Goal: Information Seeking & Learning: Learn about a topic

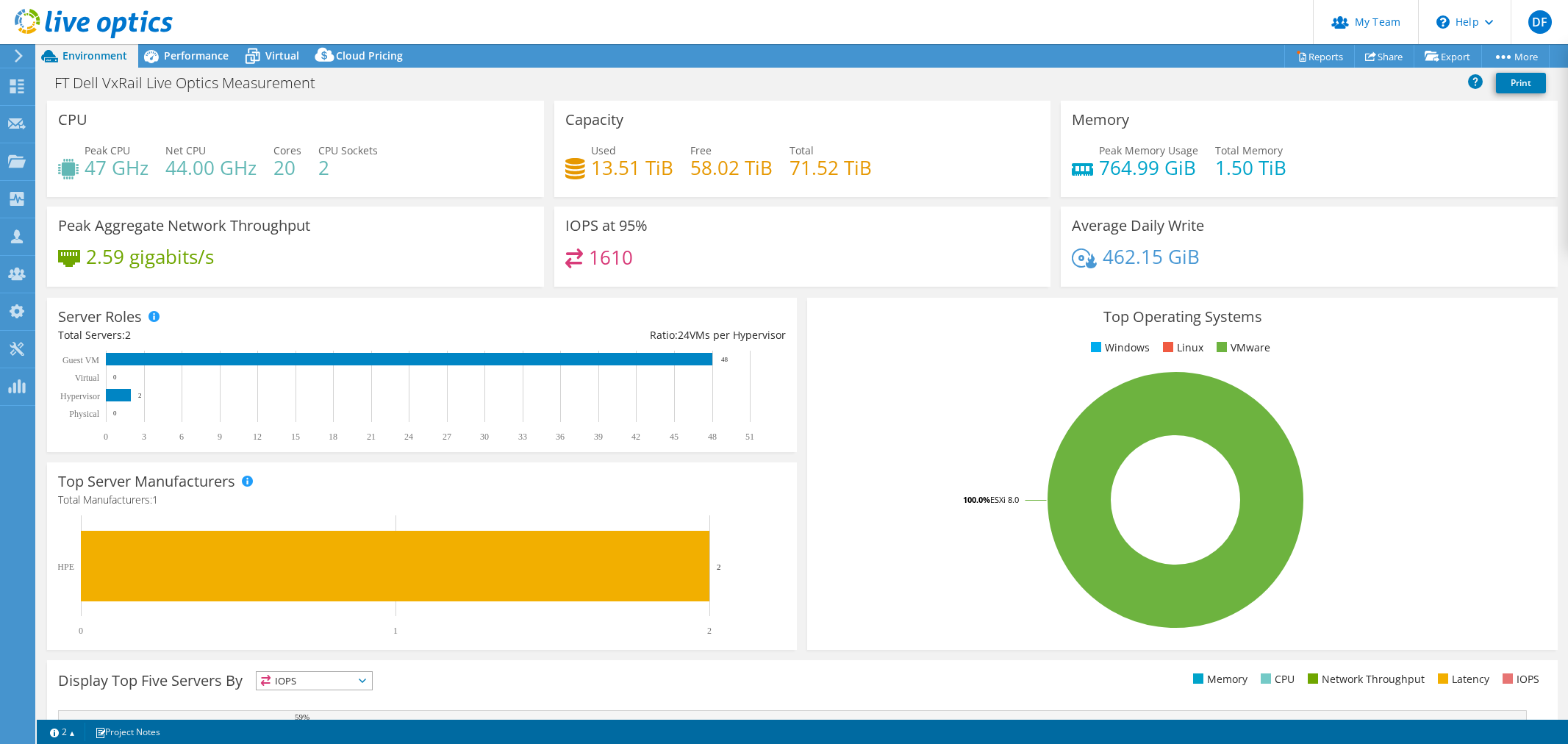
select select "EUFrankfurt"
select select "DKK"
select select "USD"
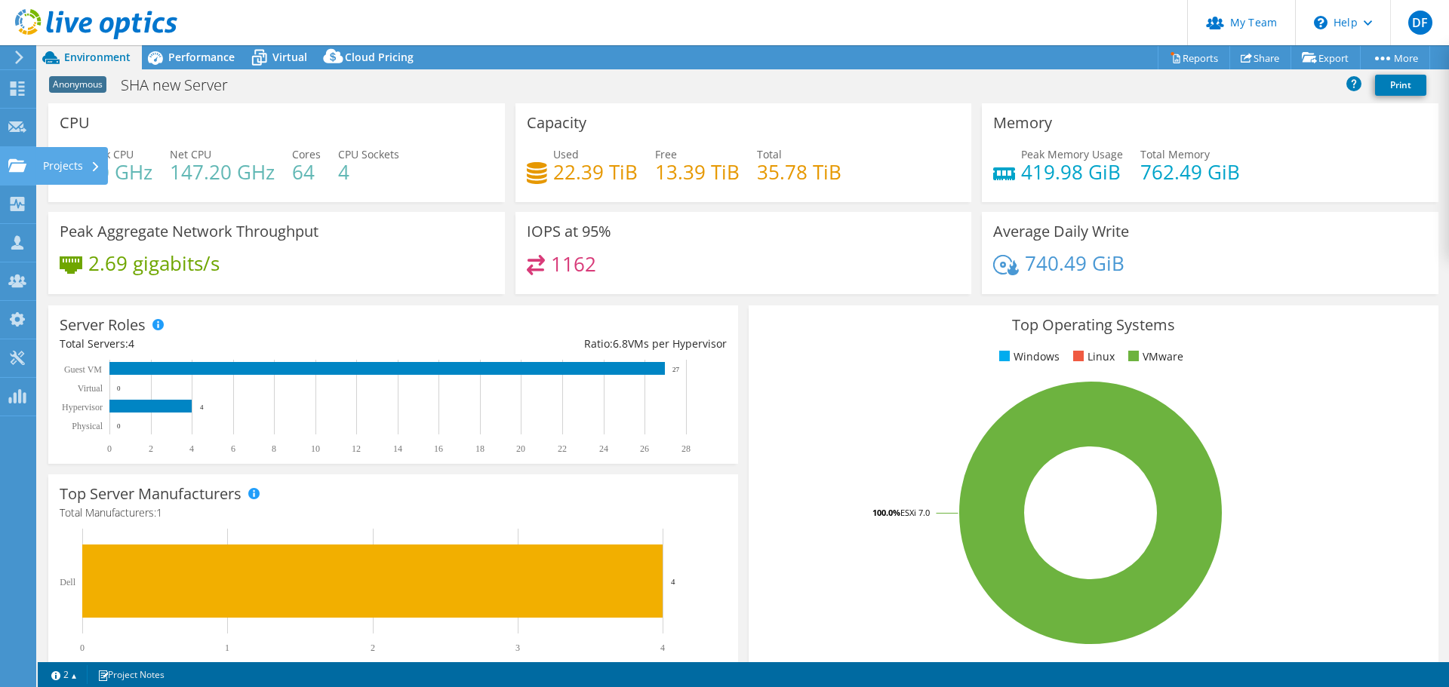
click at [93, 163] on icon at bounding box center [96, 167] width 6 height 10
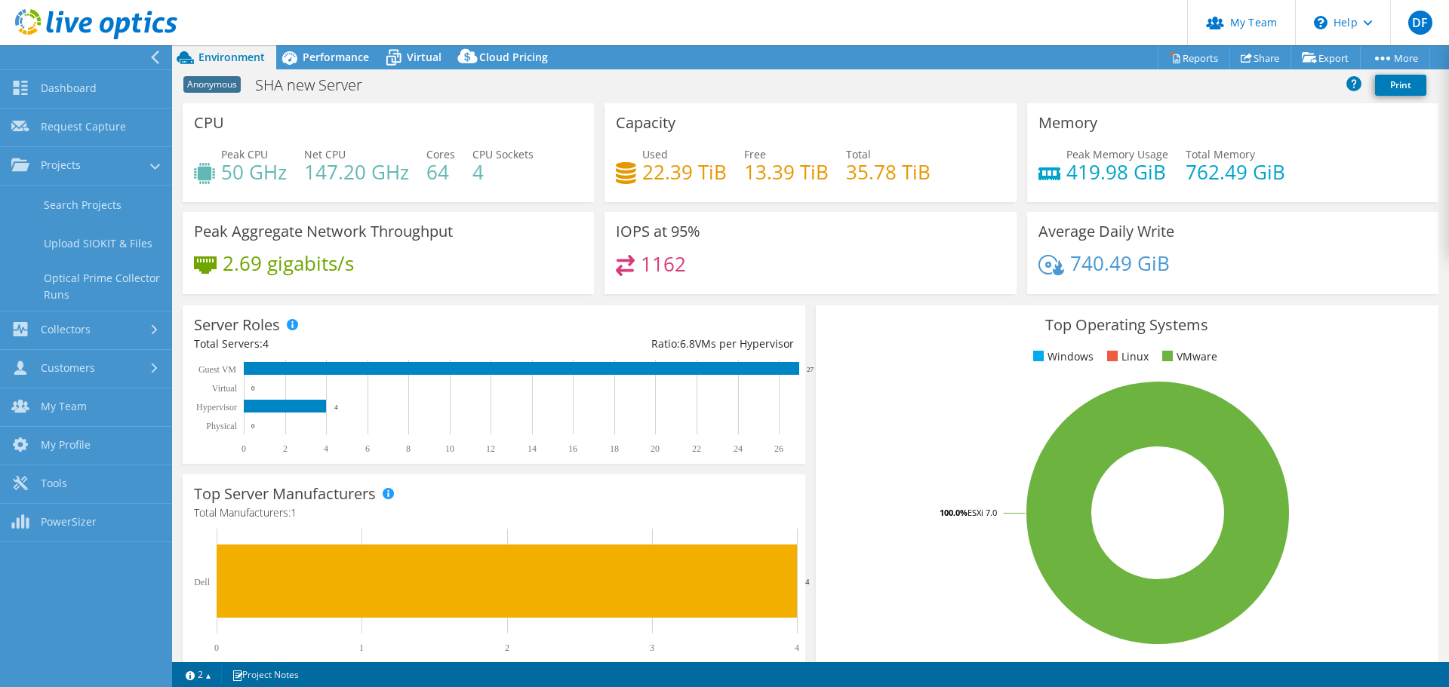
click at [84, 200] on link "Search Projects" at bounding box center [86, 205] width 172 height 38
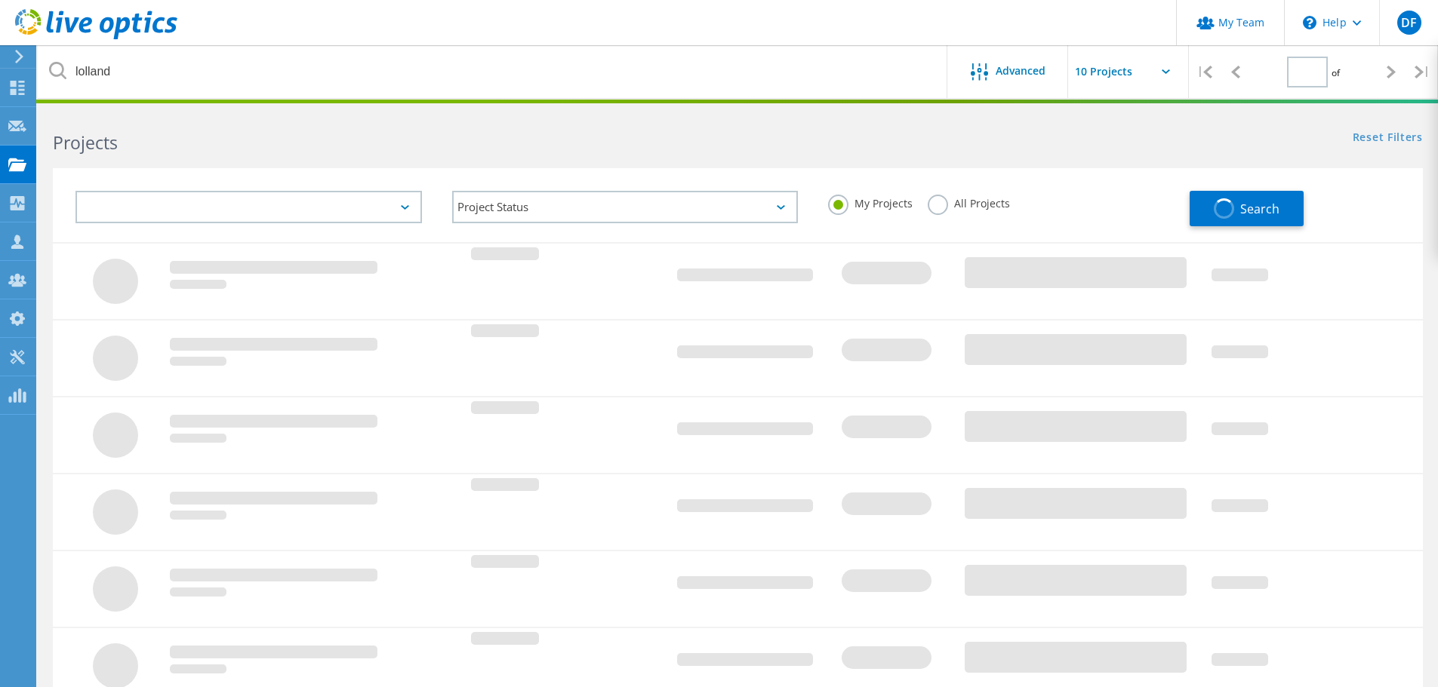
type input "1"
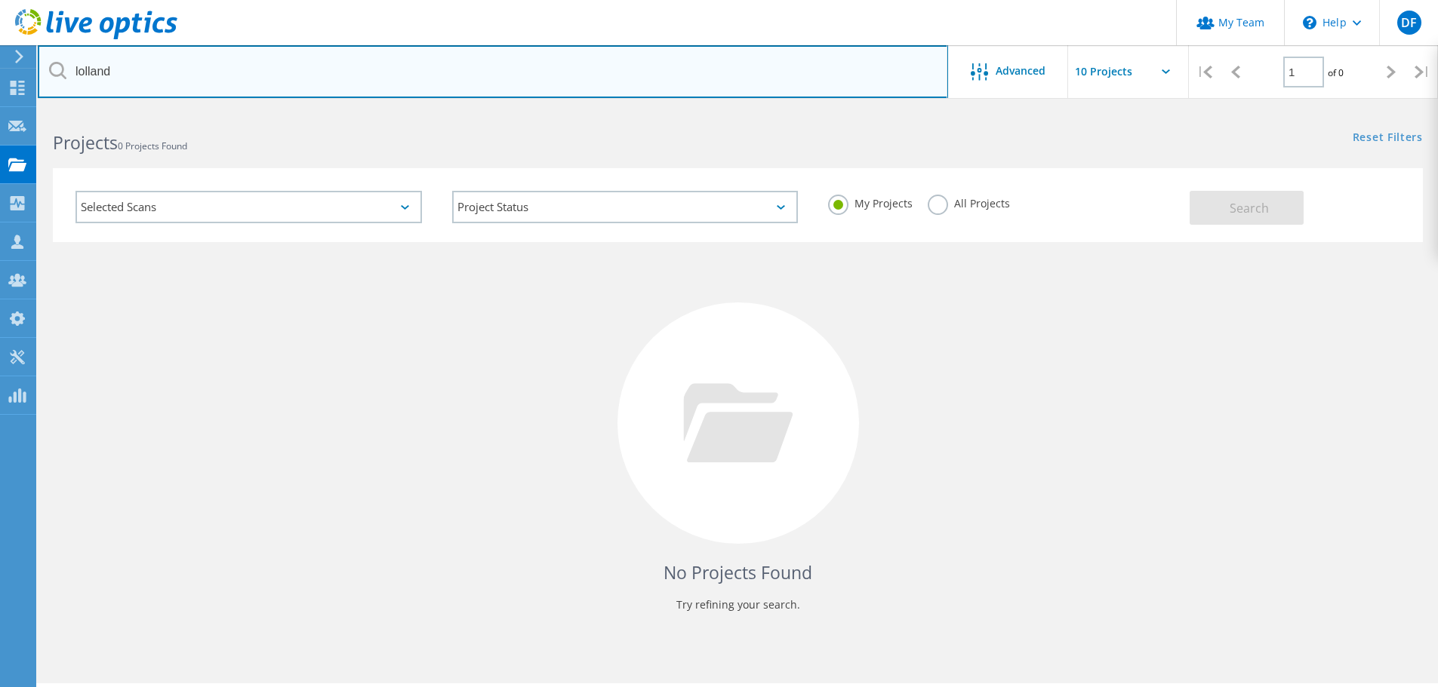
drag, startPoint x: 180, startPoint y: 74, endPoint x: 72, endPoint y: 60, distance: 109.6
click at [66, 66] on div "lolland" at bounding box center [492, 71] width 909 height 53
type input "wismo"
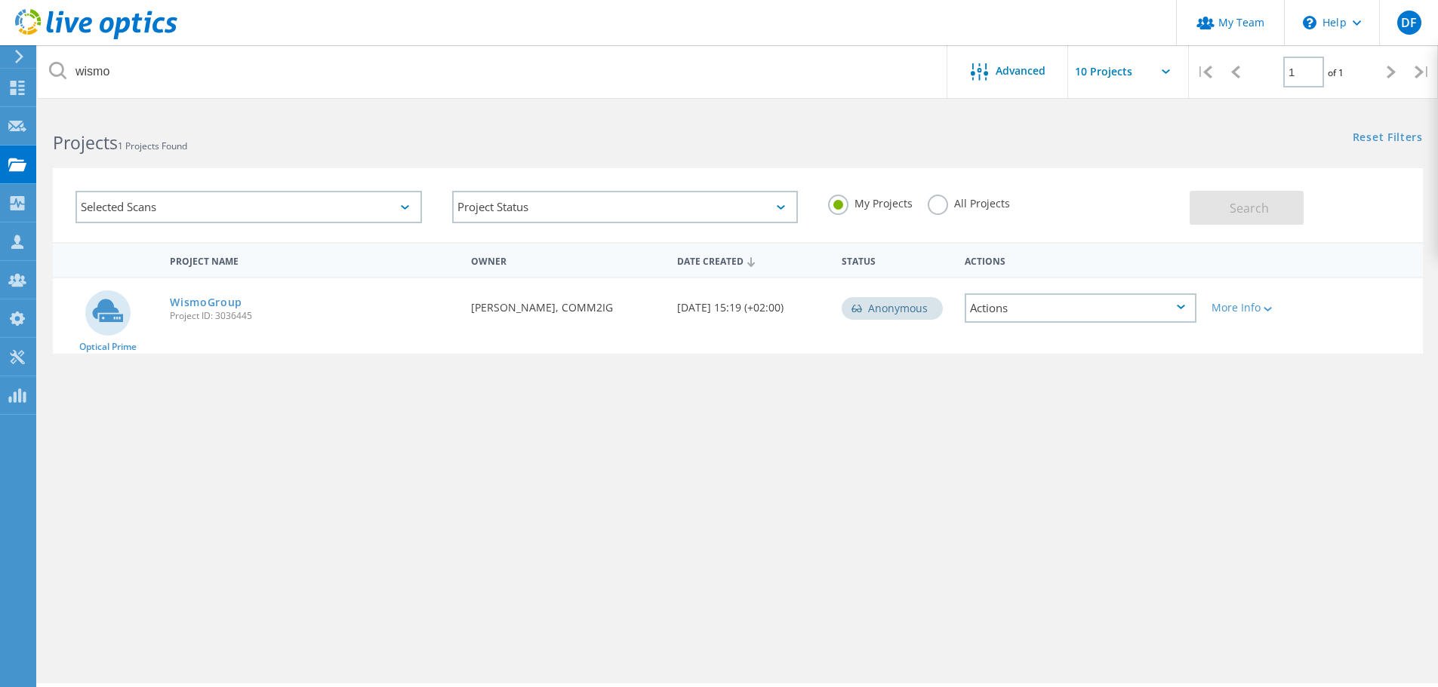
click at [207, 297] on link "WismoGroup" at bounding box center [206, 302] width 72 height 11
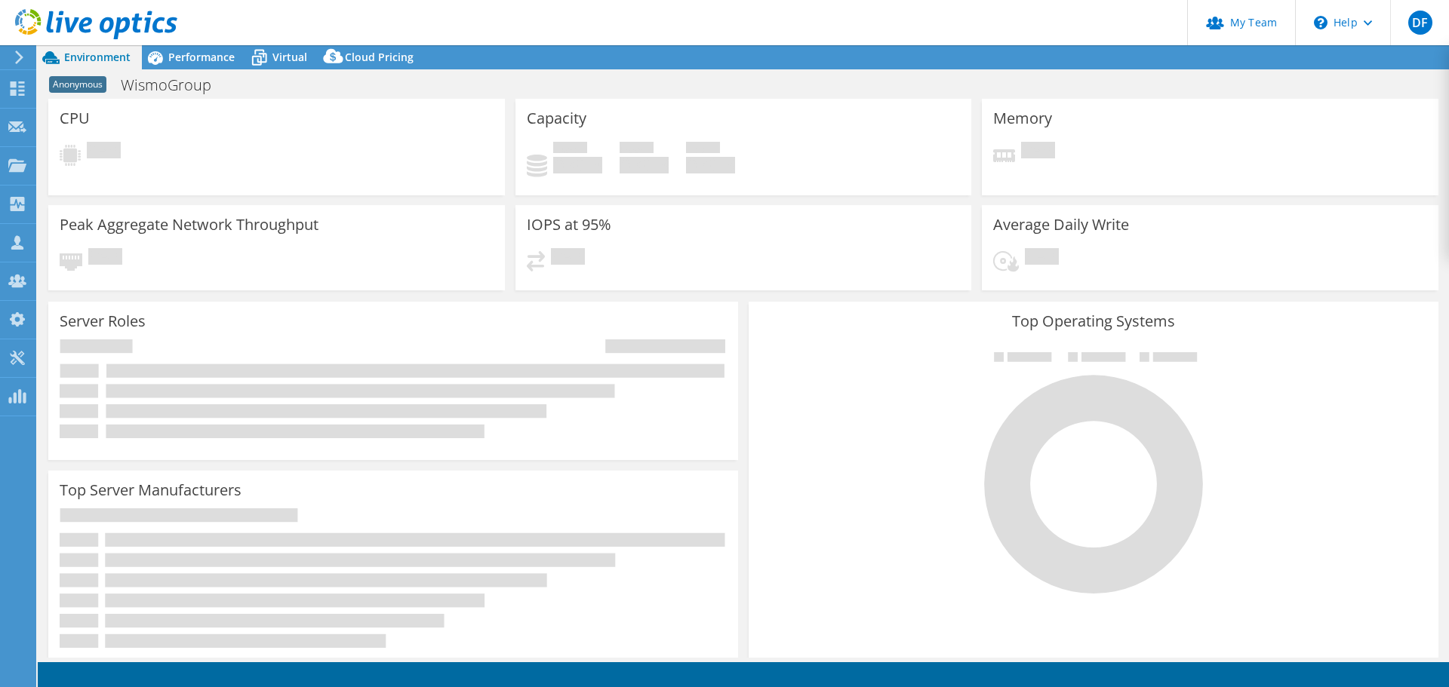
select select "USD"
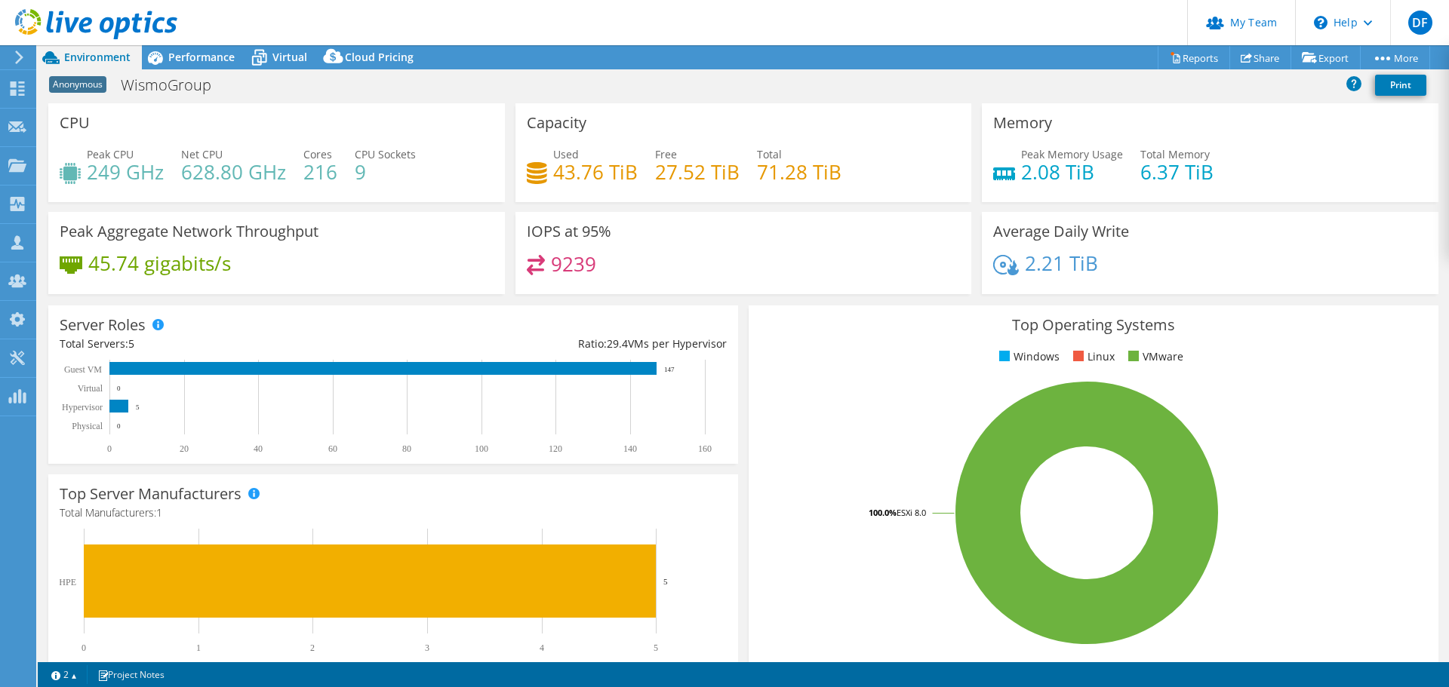
click at [202, 59] on span "Performance" at bounding box center [201, 57] width 66 height 14
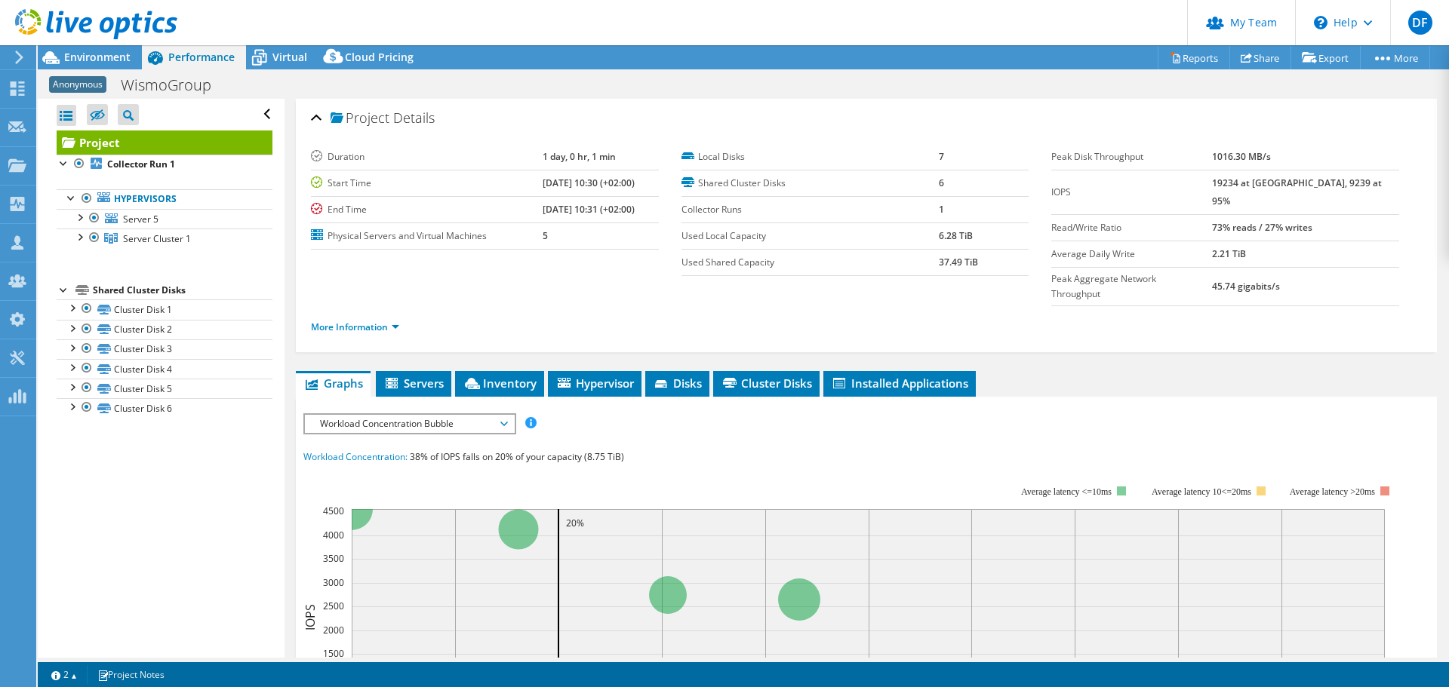
click at [286, 58] on span "Virtual" at bounding box center [289, 57] width 35 height 14
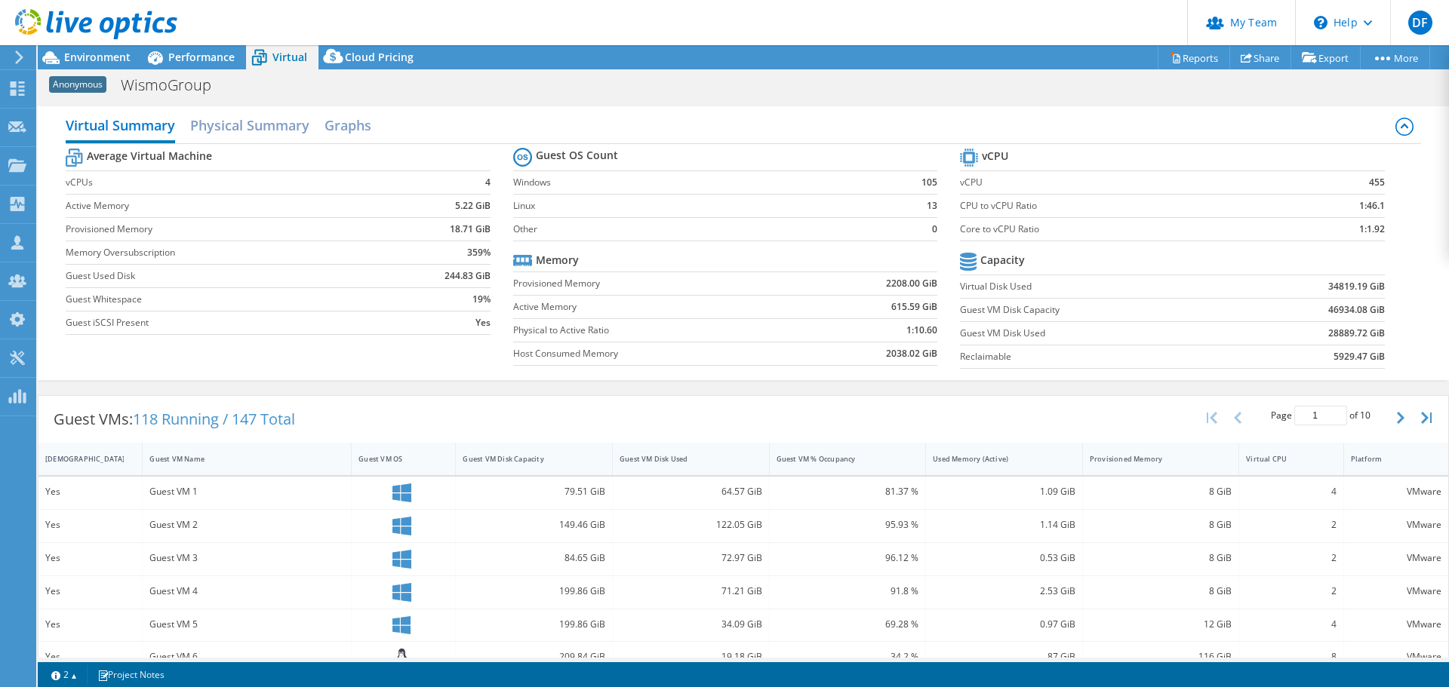
click at [205, 60] on span "Performance" at bounding box center [201, 57] width 66 height 14
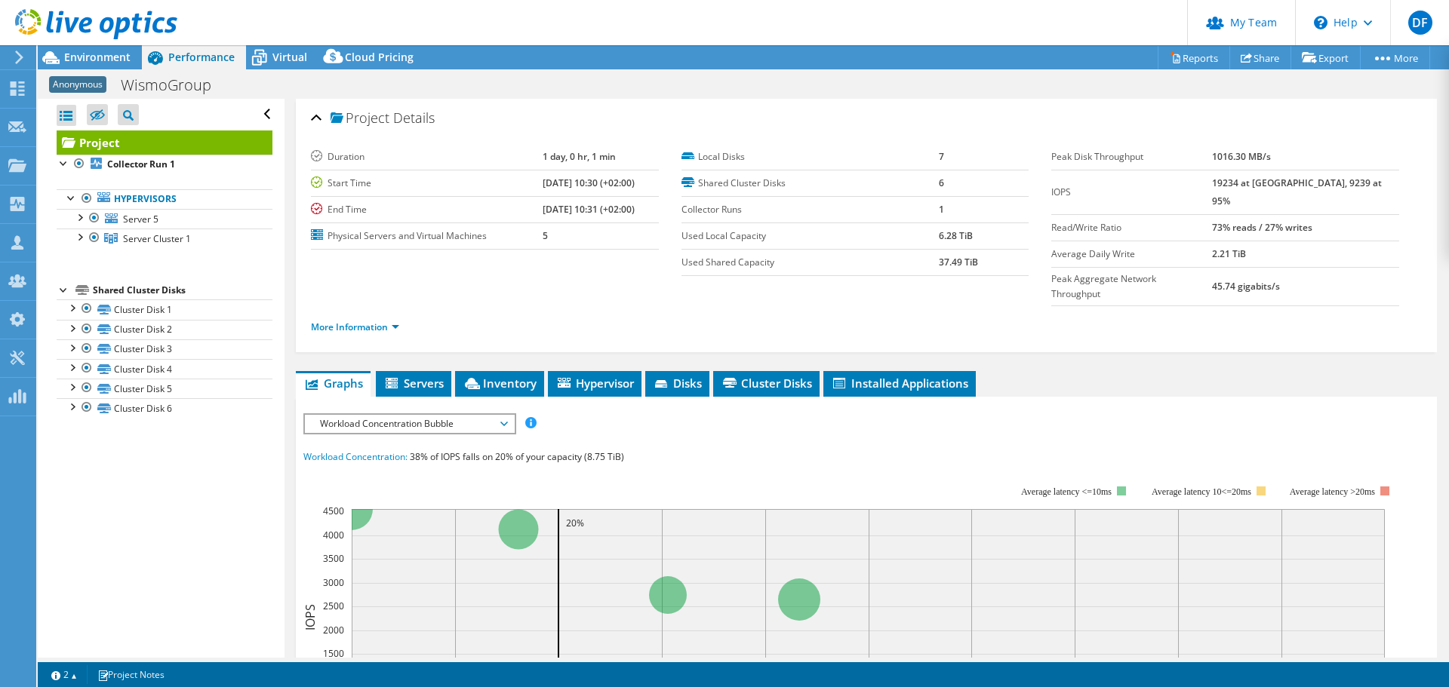
click at [148, 243] on span "Server Cluster 1" at bounding box center [157, 238] width 68 height 13
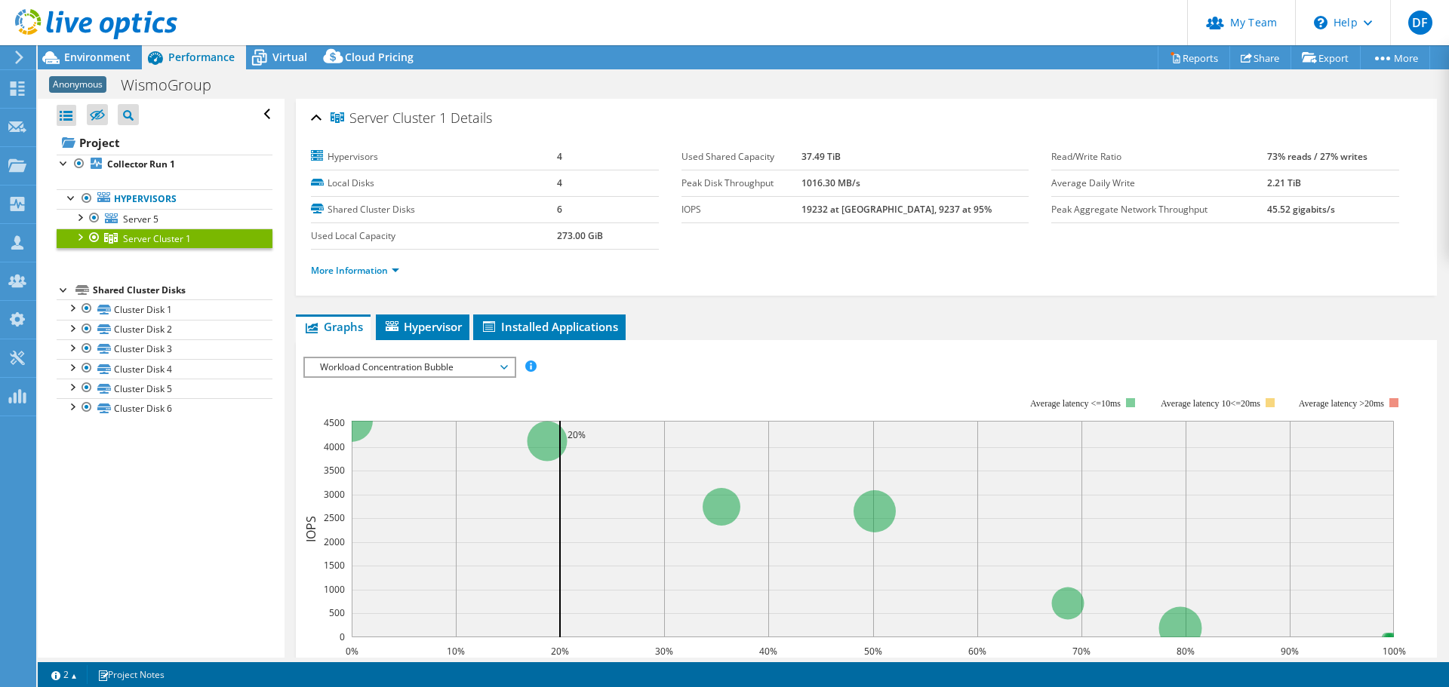
click at [463, 365] on span "Workload Concentration Bubble" at bounding box center [409, 367] width 194 height 18
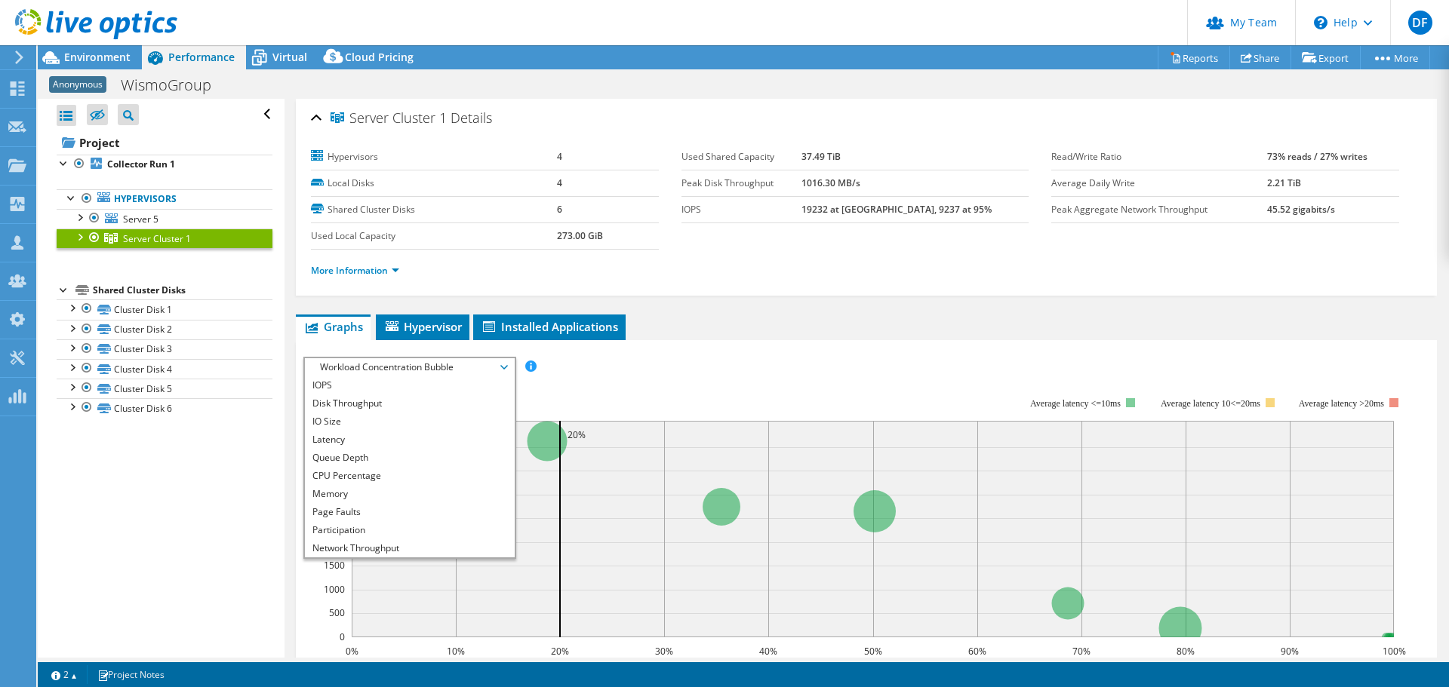
click at [403, 472] on li "CPU Percentage" at bounding box center [409, 476] width 209 height 18
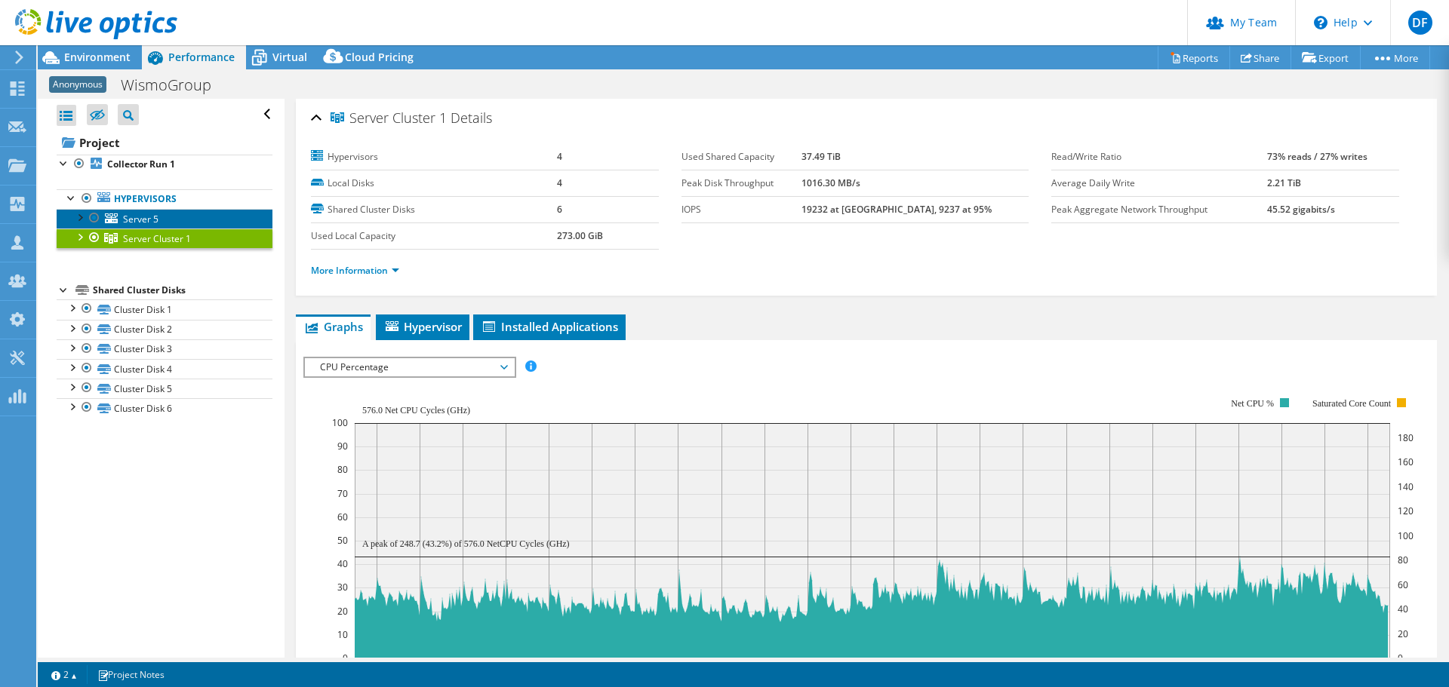
click at [137, 221] on span "Server 5" at bounding box center [140, 219] width 35 height 13
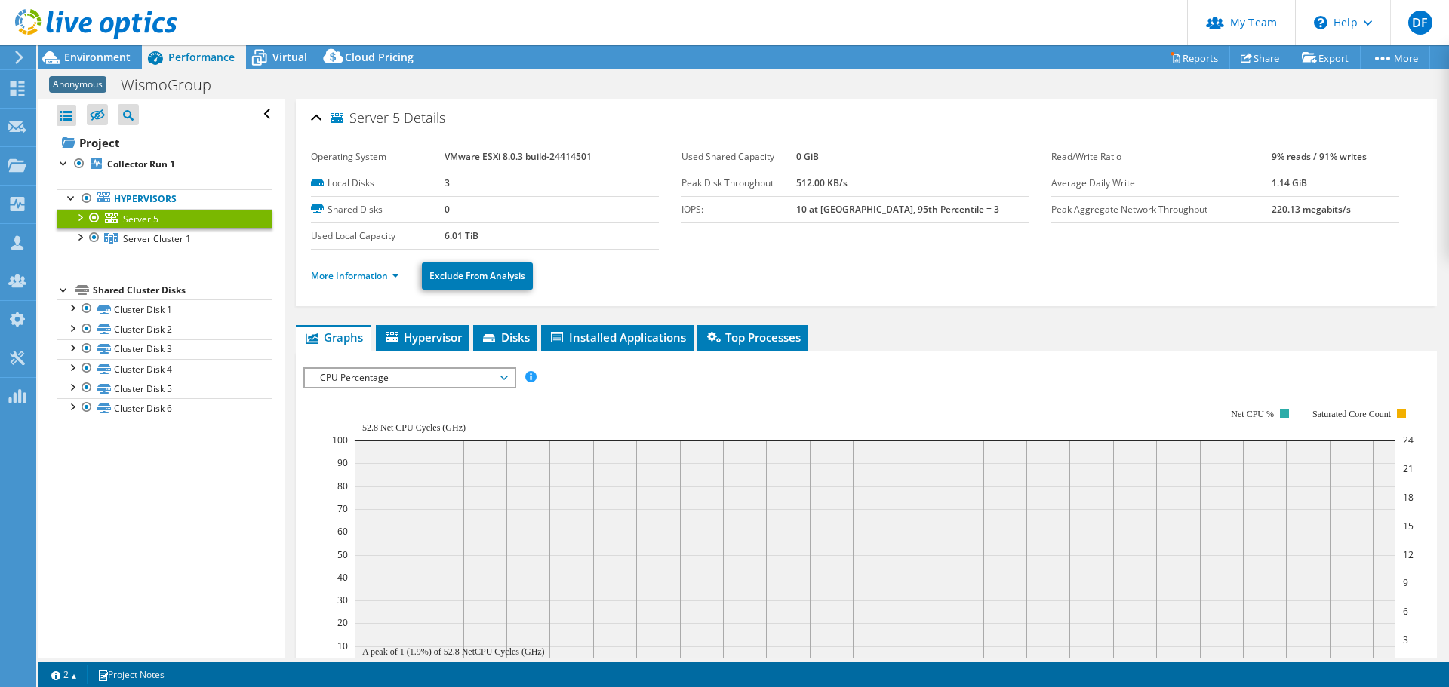
drag, startPoint x: 137, startPoint y: 221, endPoint x: 78, endPoint y: 220, distance: 59.6
click at [76, 220] on div at bounding box center [79, 216] width 15 height 15
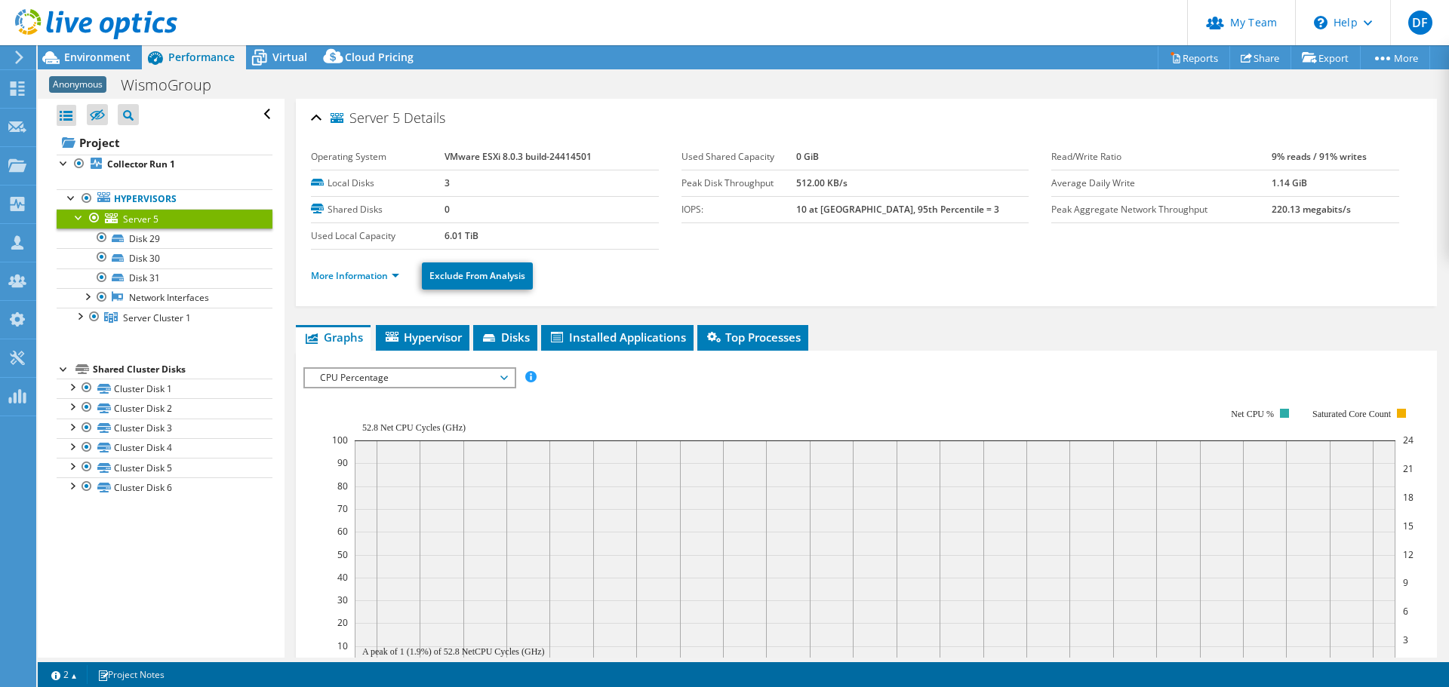
scroll to position [75, 0]
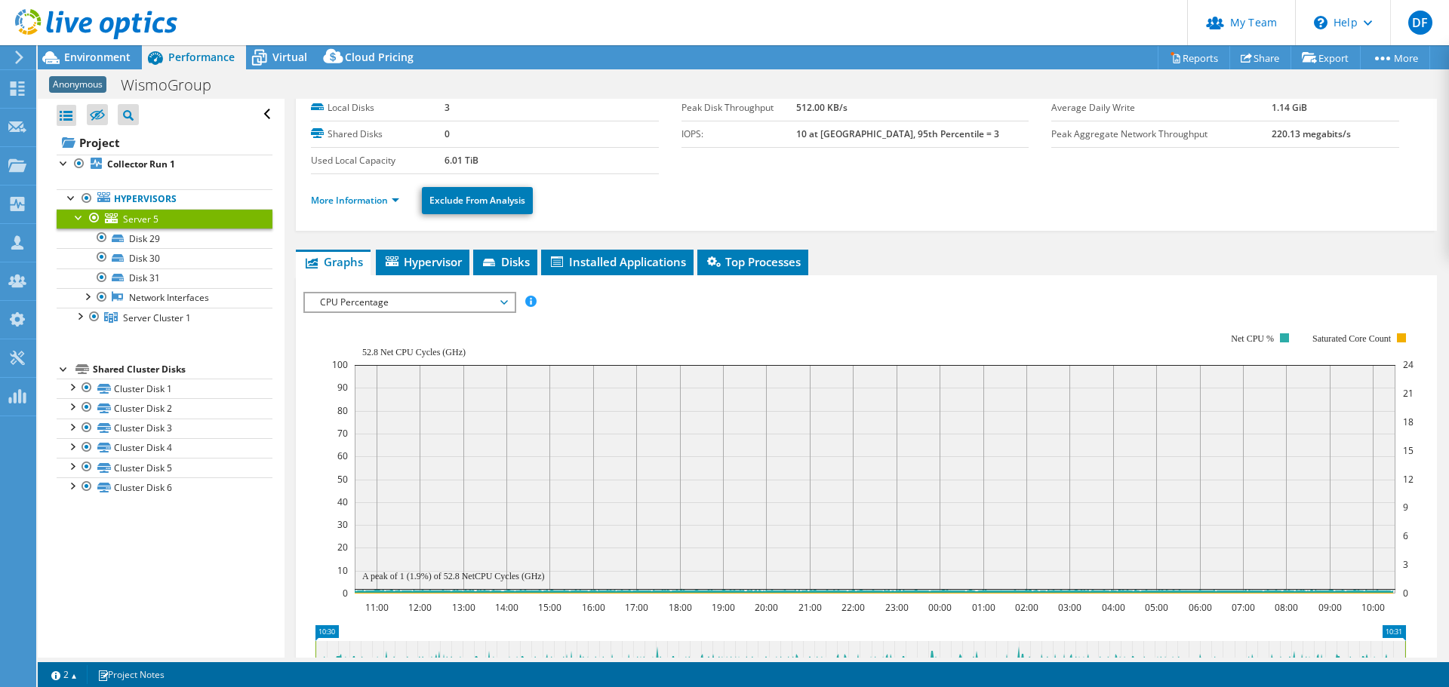
click at [294, 51] on span "Virtual" at bounding box center [289, 57] width 35 height 14
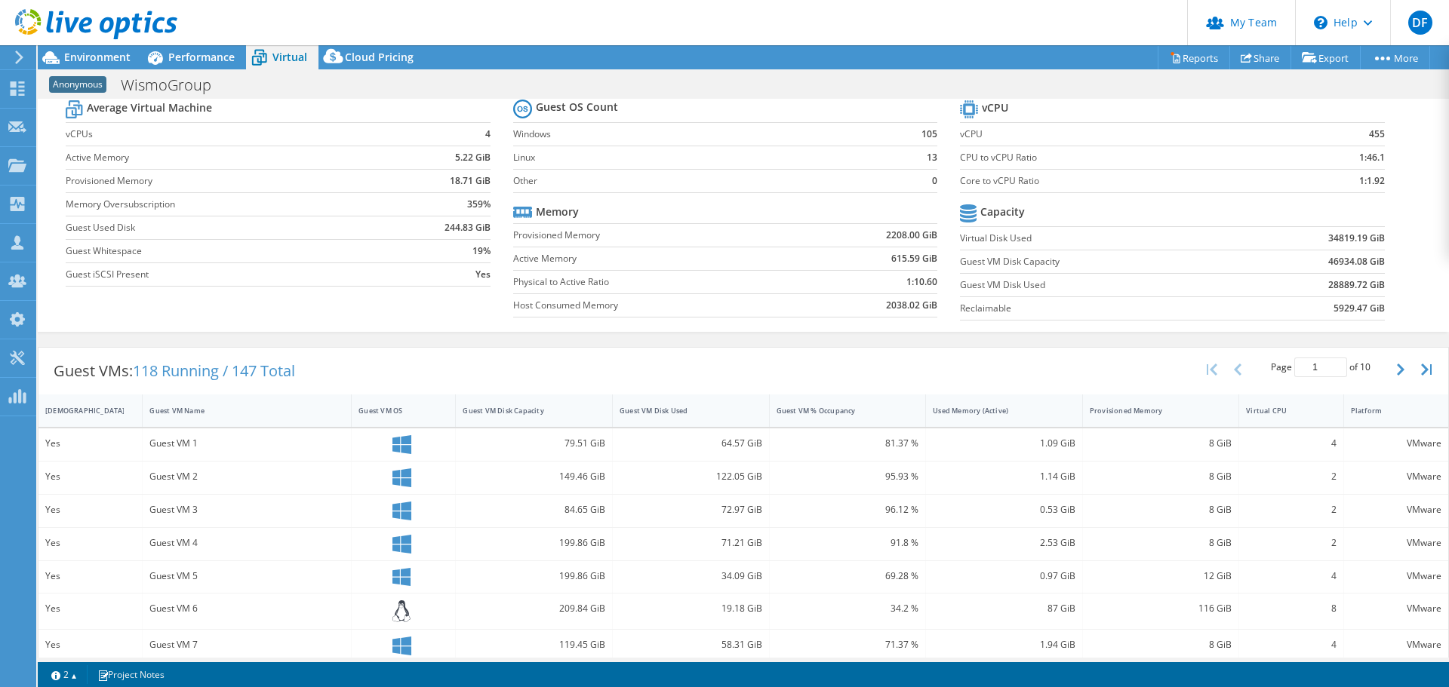
scroll to position [0, 0]
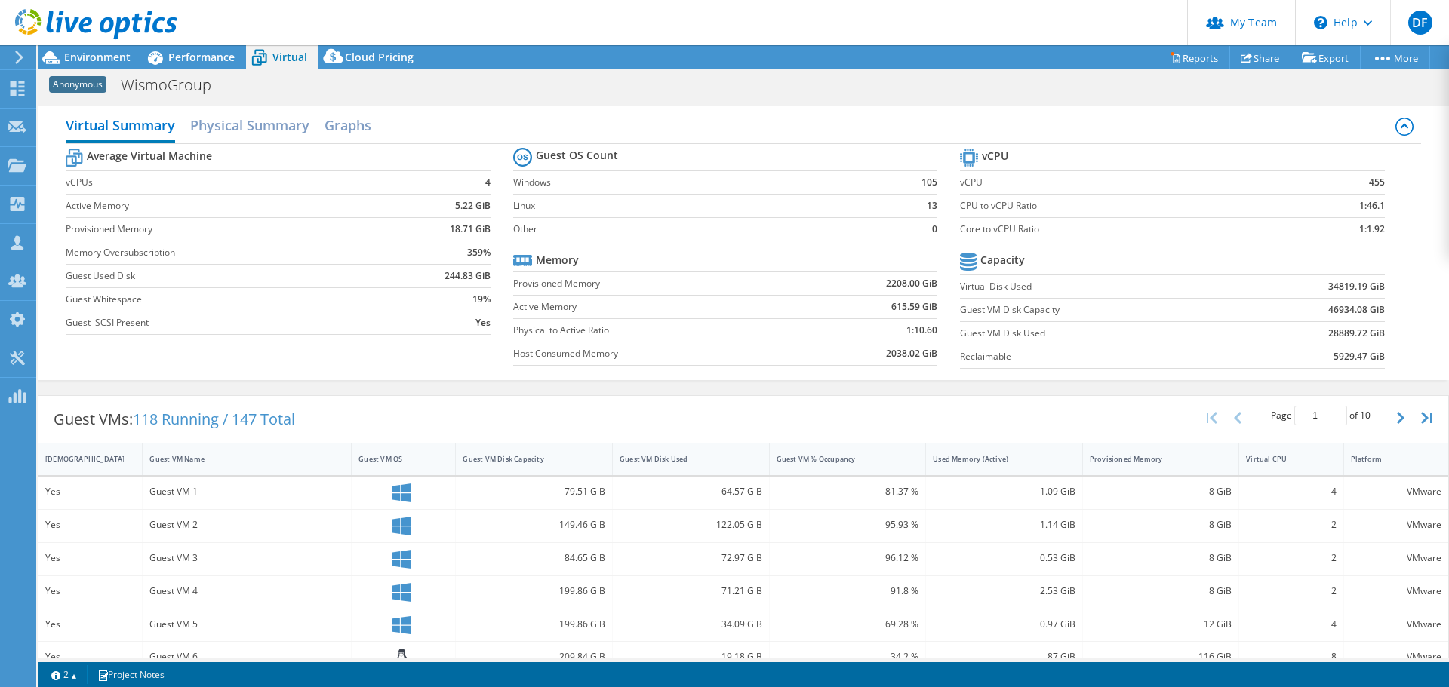
click at [198, 59] on span "Performance" at bounding box center [201, 57] width 66 height 14
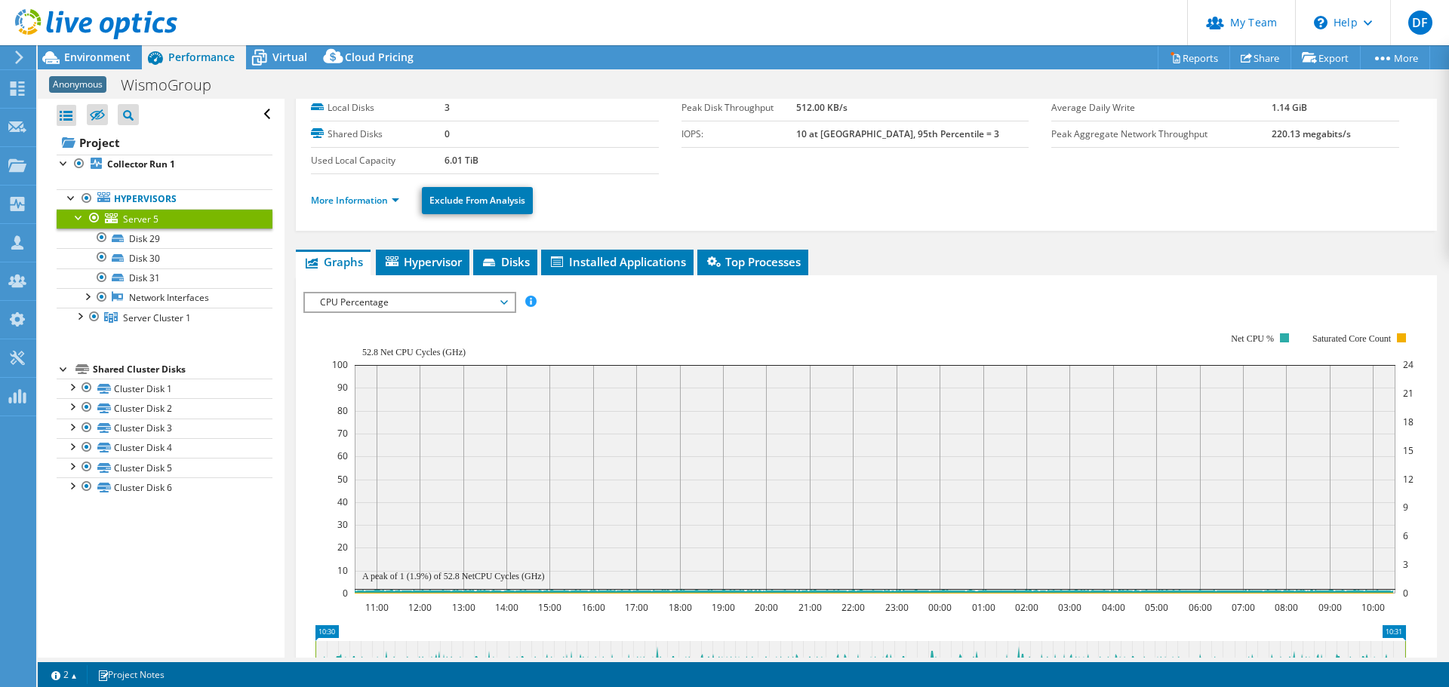
click at [441, 262] on span "Hypervisor" at bounding box center [422, 261] width 78 height 15
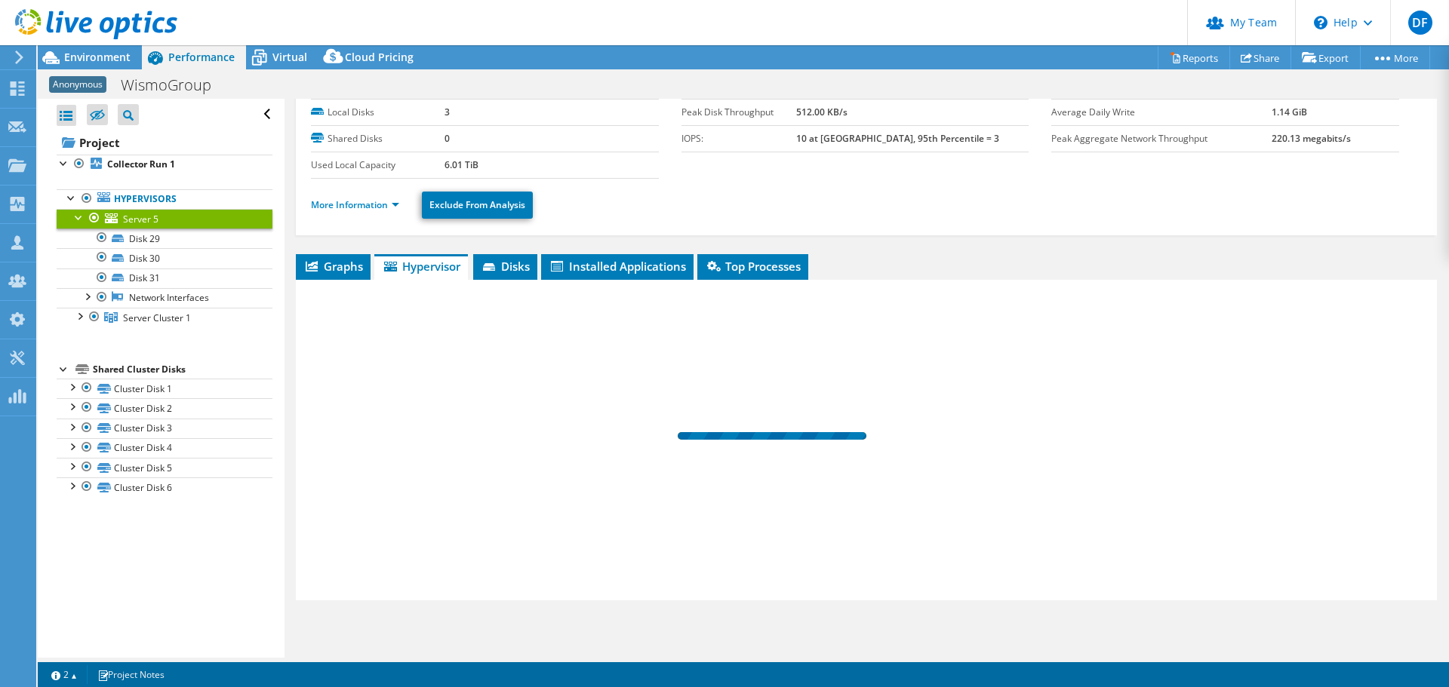
scroll to position [71, 0]
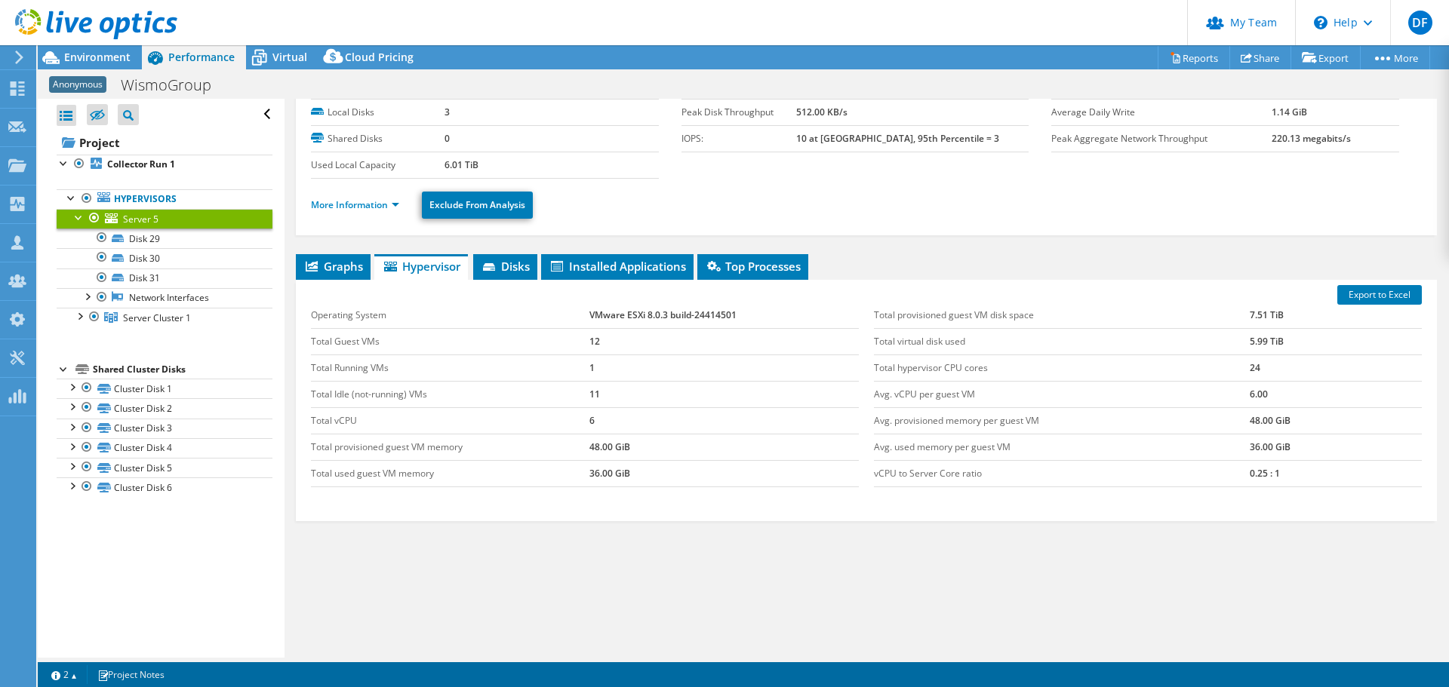
click at [68, 200] on div at bounding box center [71, 196] width 15 height 15
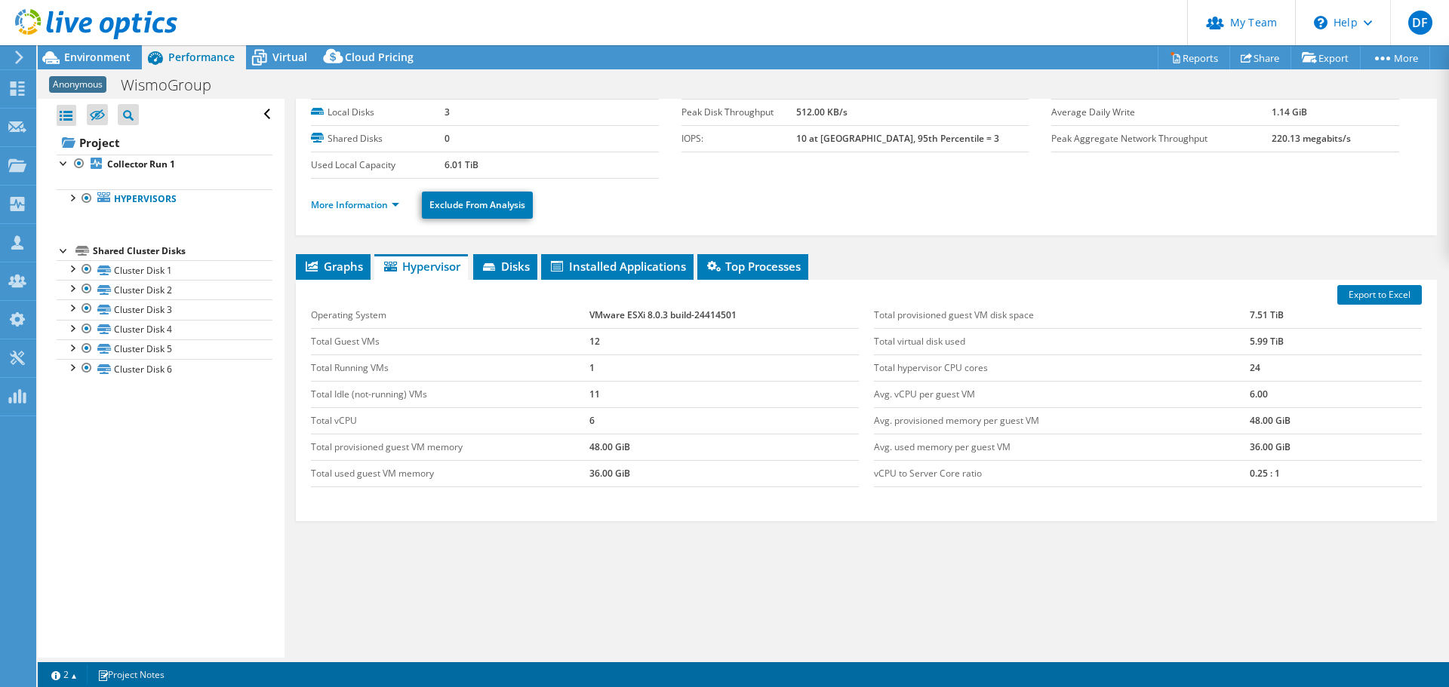
click at [68, 200] on div at bounding box center [71, 196] width 15 height 15
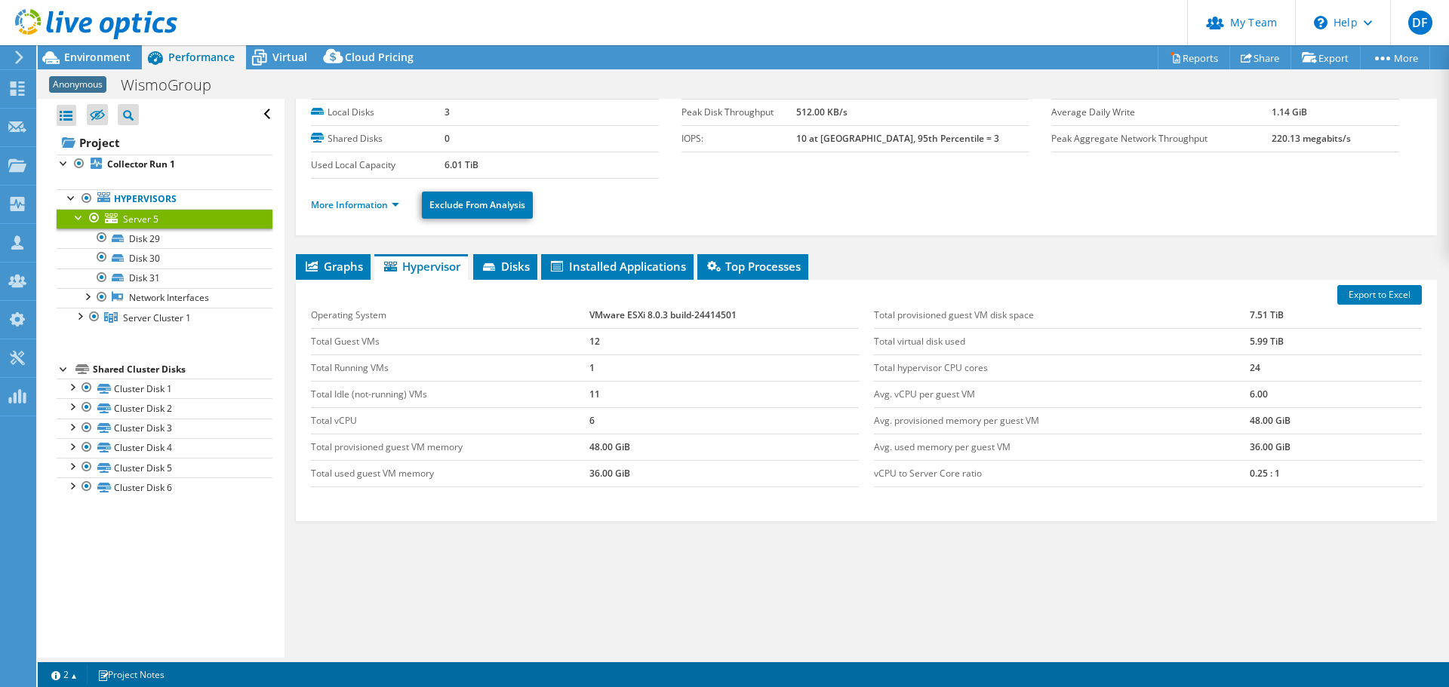
click at [148, 218] on span "Server 5" at bounding box center [140, 219] width 35 height 13
click at [139, 220] on span "Server 5" at bounding box center [140, 219] width 35 height 13
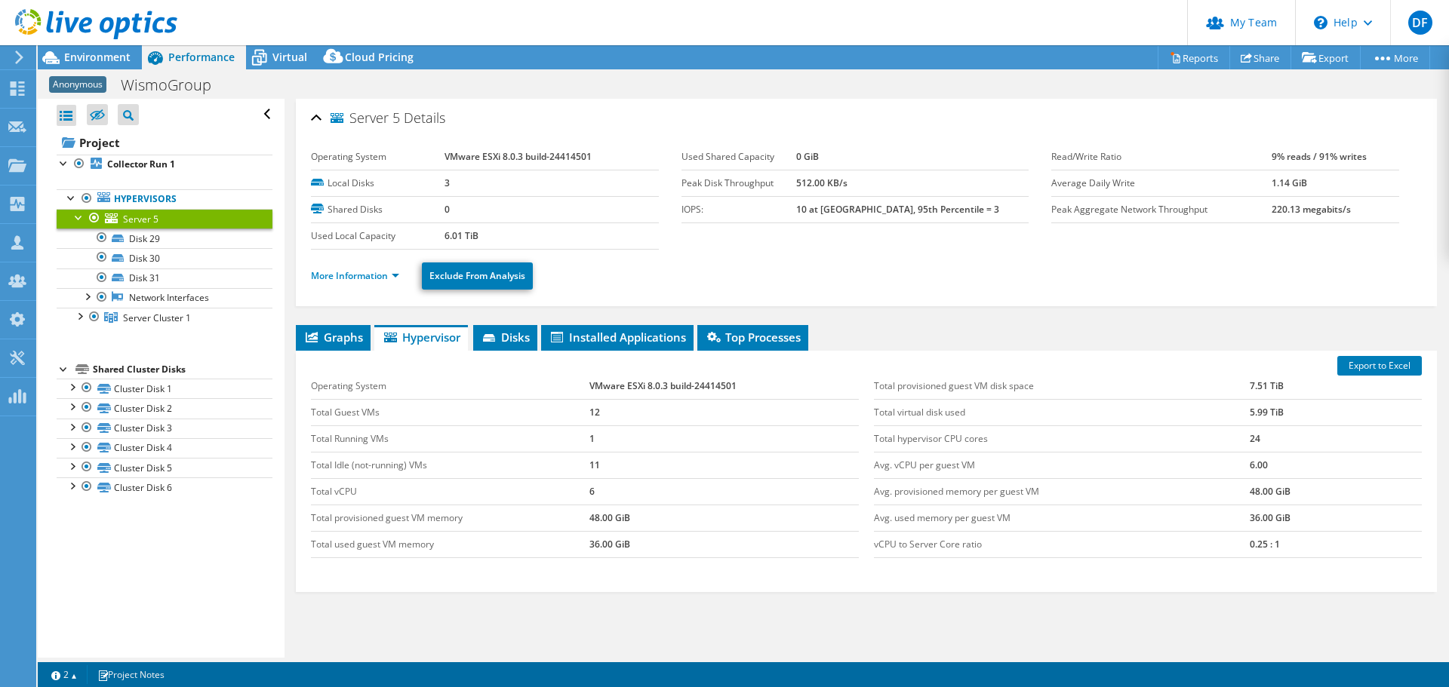
click at [281, 60] on span "Virtual" at bounding box center [289, 57] width 35 height 14
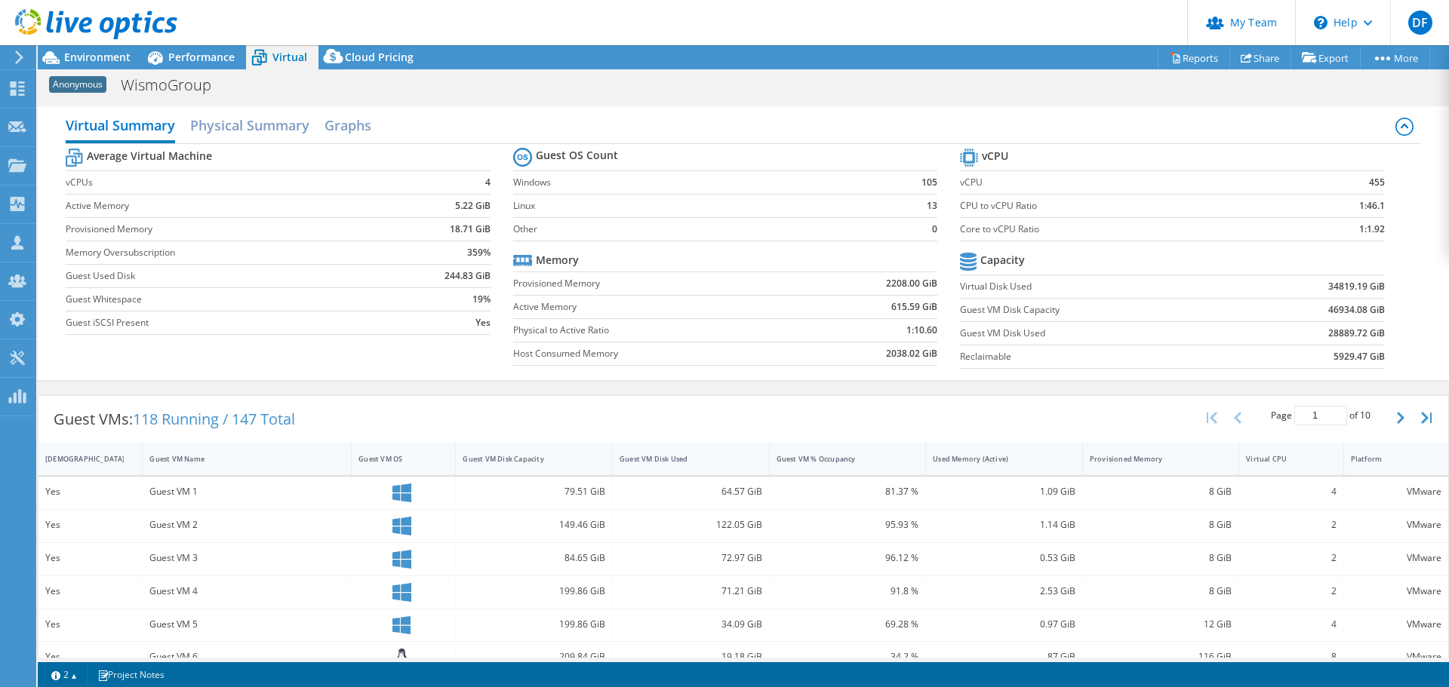
click at [1397, 414] on icon "button" at bounding box center [1401, 418] width 8 height 12
click at [534, 465] on div "Guest VM Disk Capacity" at bounding box center [525, 458] width 138 height 23
type input "1"
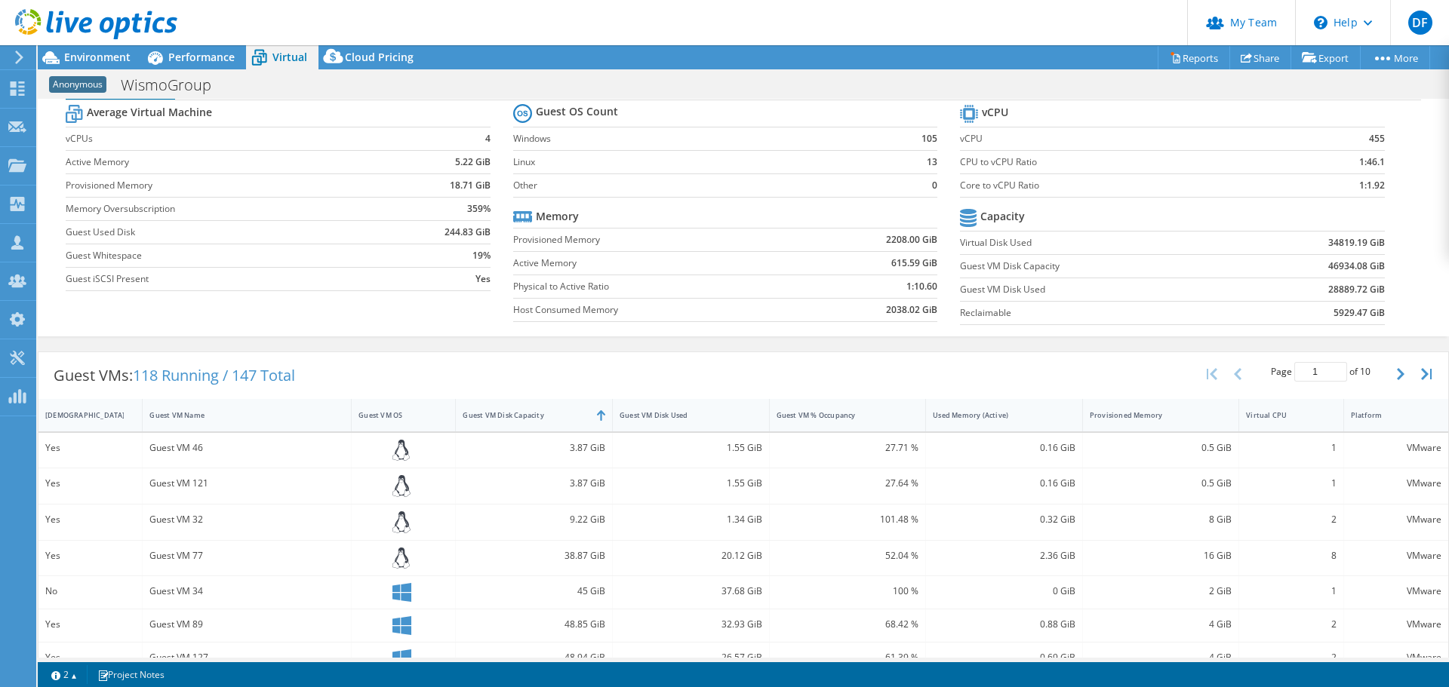
scroll to position [75, 0]
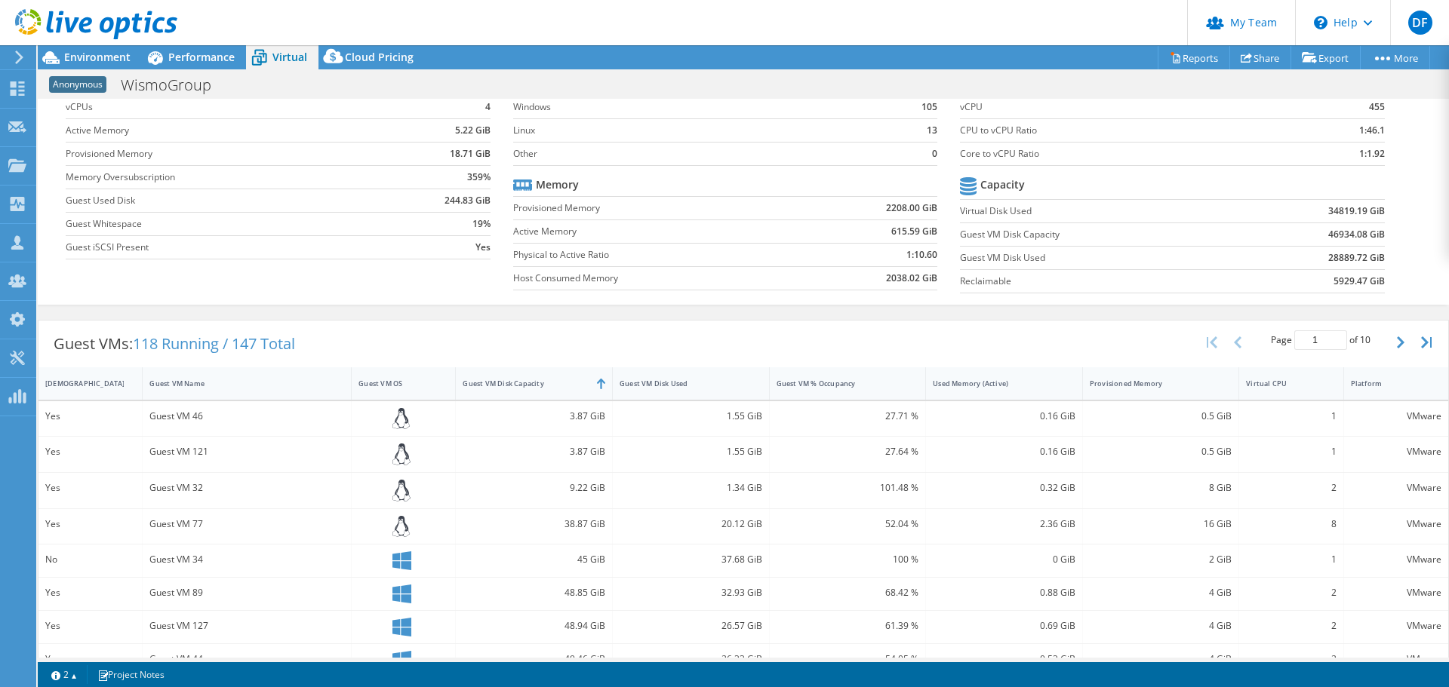
click at [549, 370] on div "Guest VM Disk Capacity" at bounding box center [534, 383] width 157 height 32
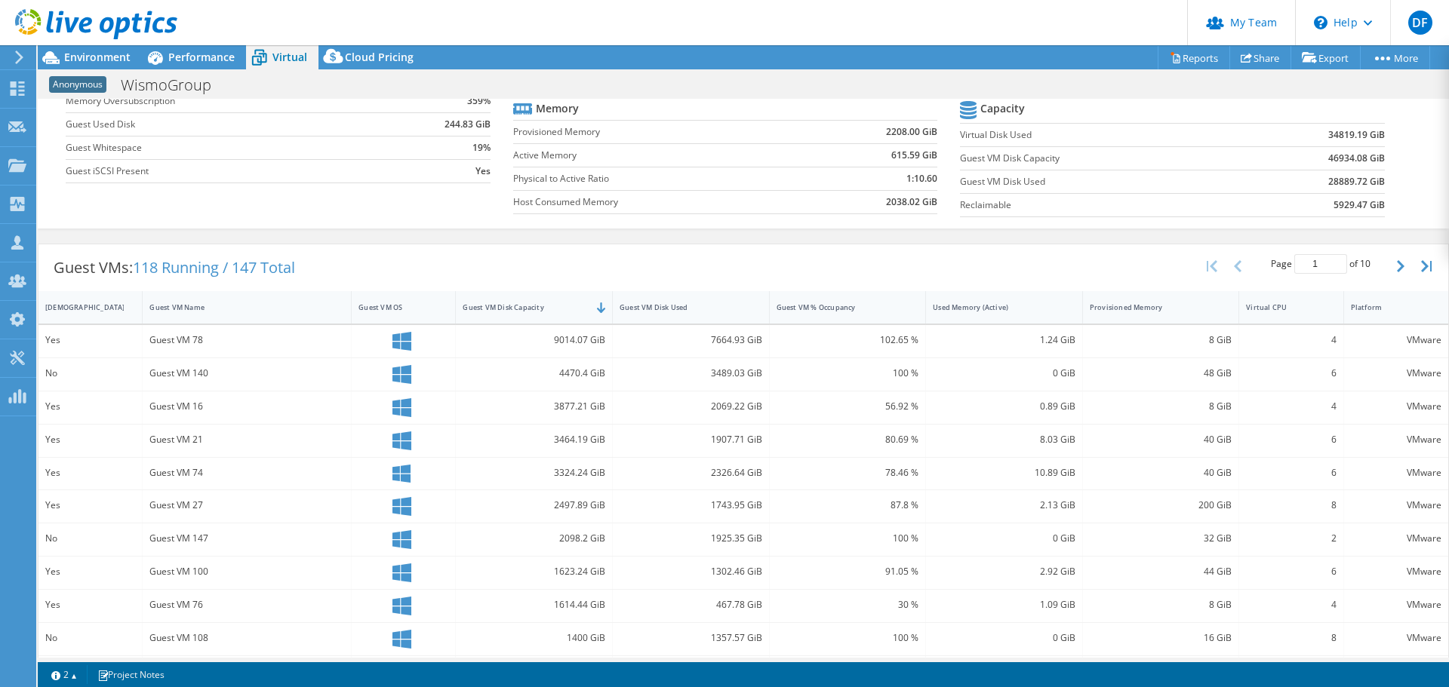
scroll to position [151, 0]
click at [1147, 304] on div "Provisioned Memory" at bounding box center [1152, 308] width 125 height 10
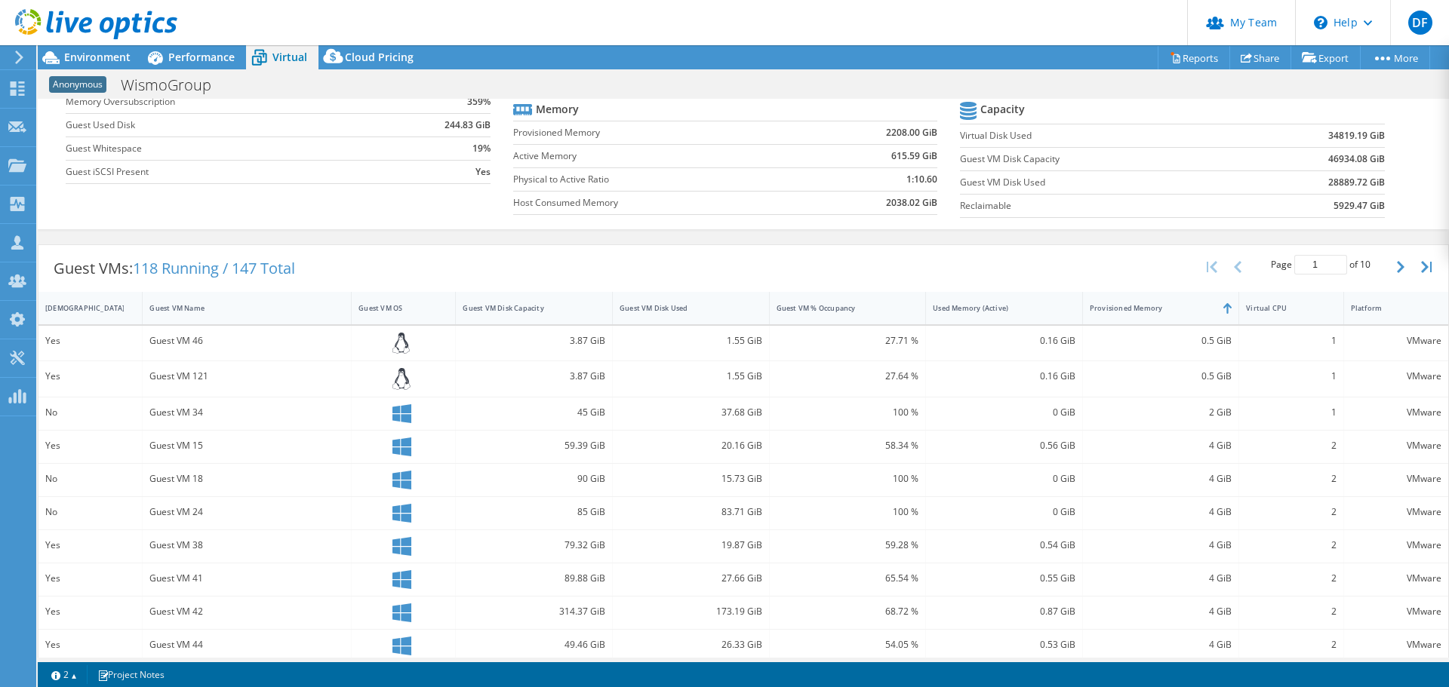
click at [1147, 301] on div "Provisioned Memory" at bounding box center [1152, 308] width 138 height 23
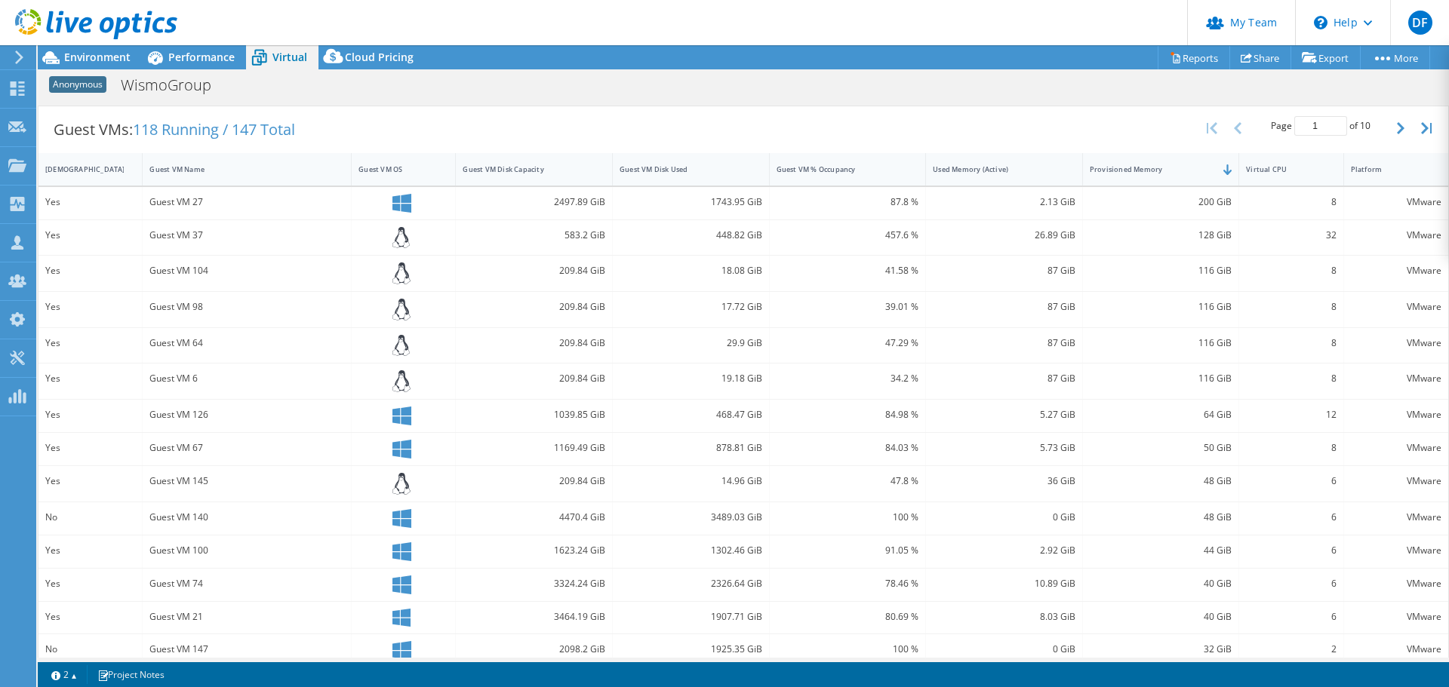
scroll to position [265, 0]
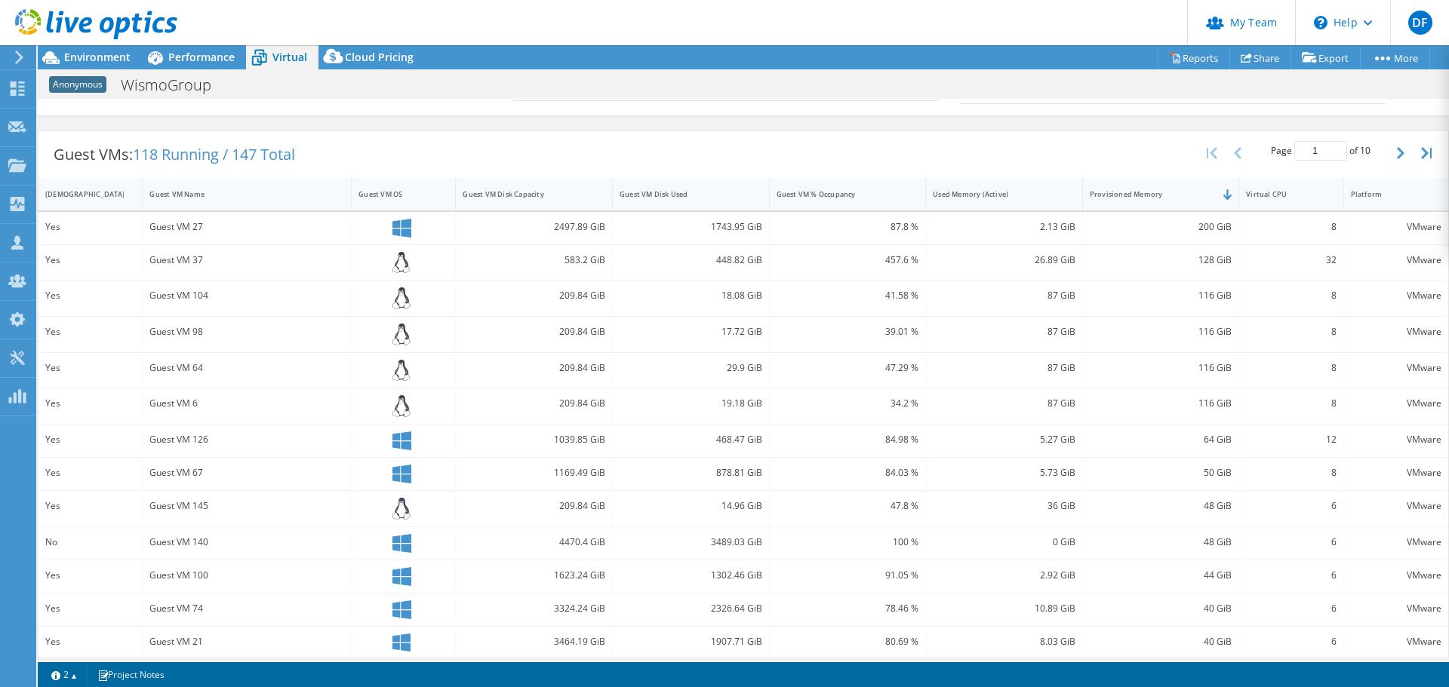
click at [96, 56] on span "Environment" at bounding box center [97, 57] width 66 height 14
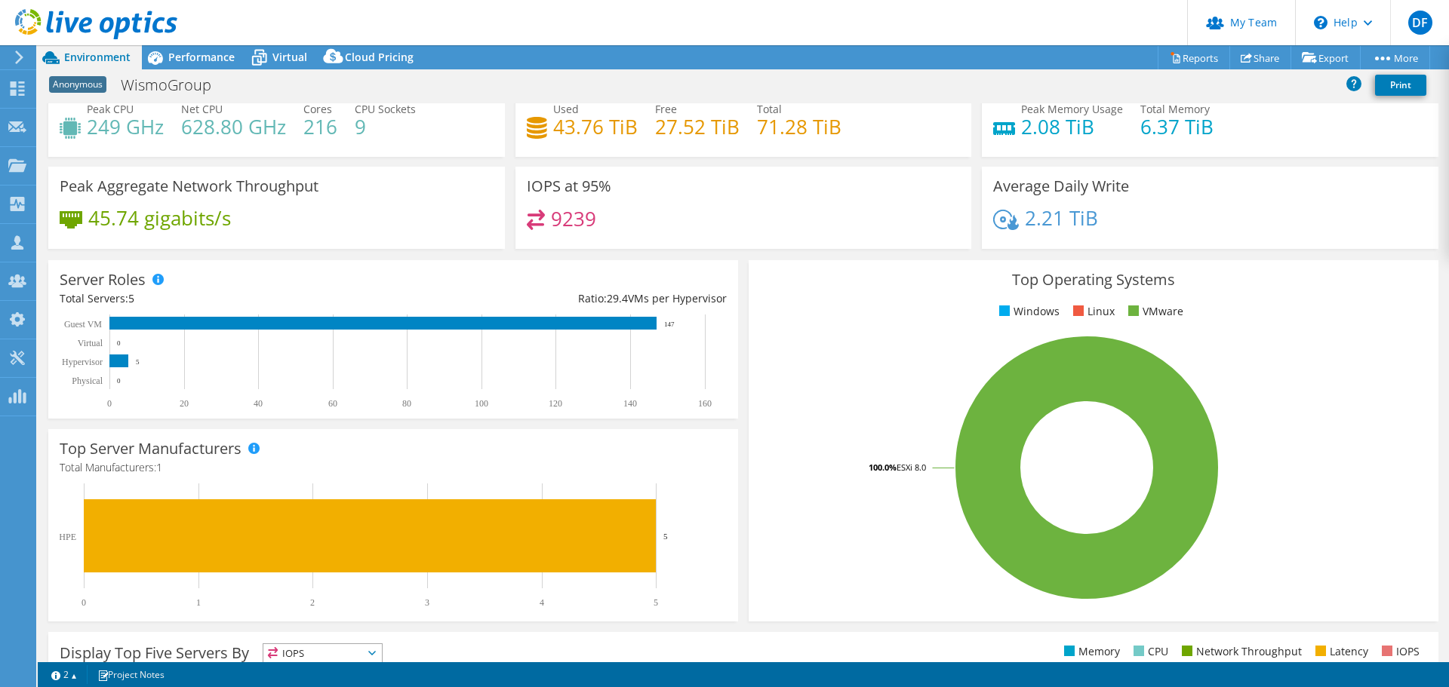
scroll to position [0, 0]
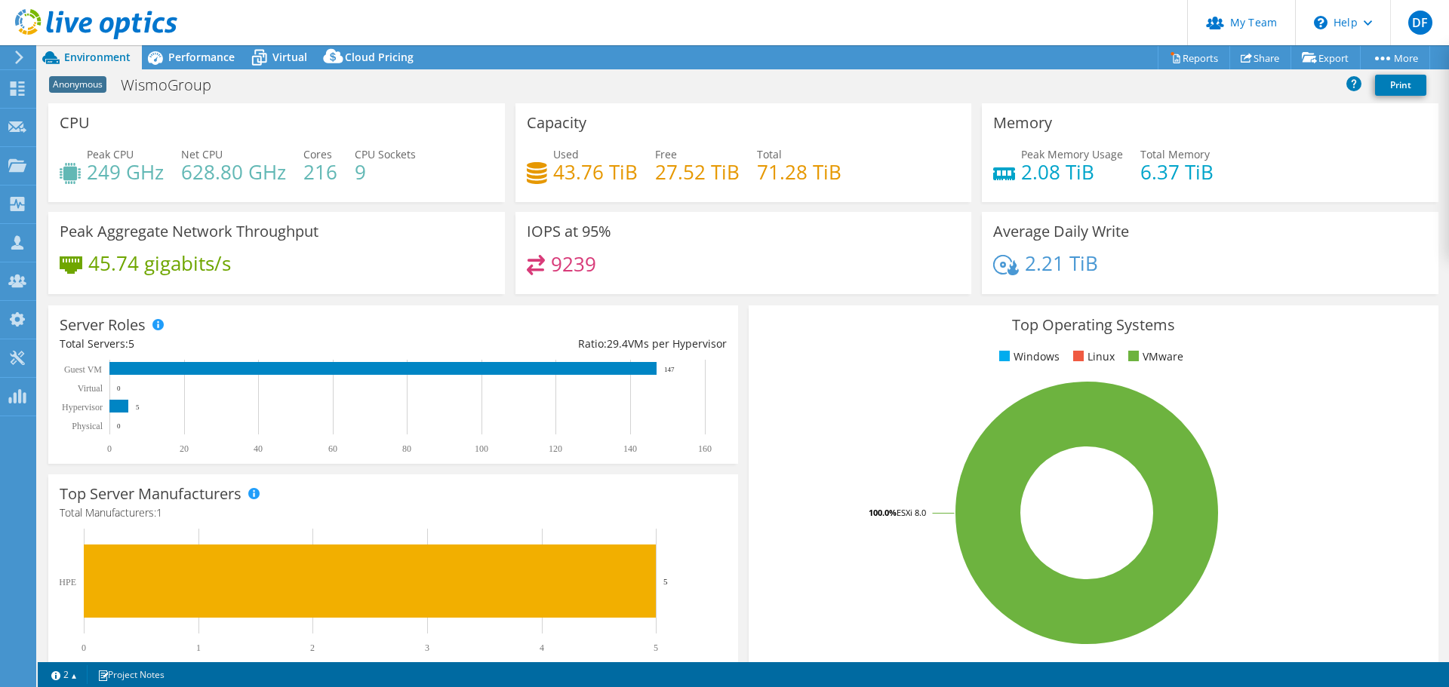
click at [198, 60] on span "Performance" at bounding box center [201, 57] width 66 height 14
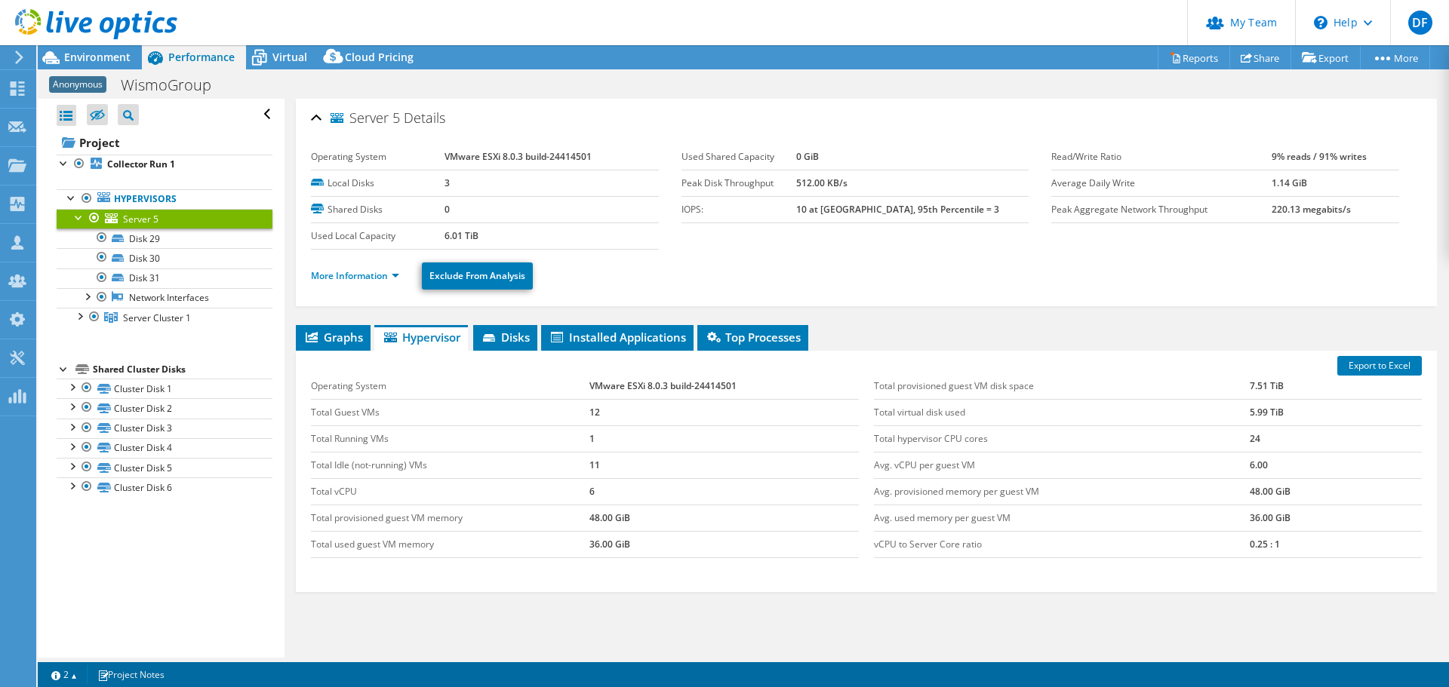
click at [289, 55] on span "Virtual" at bounding box center [289, 57] width 35 height 14
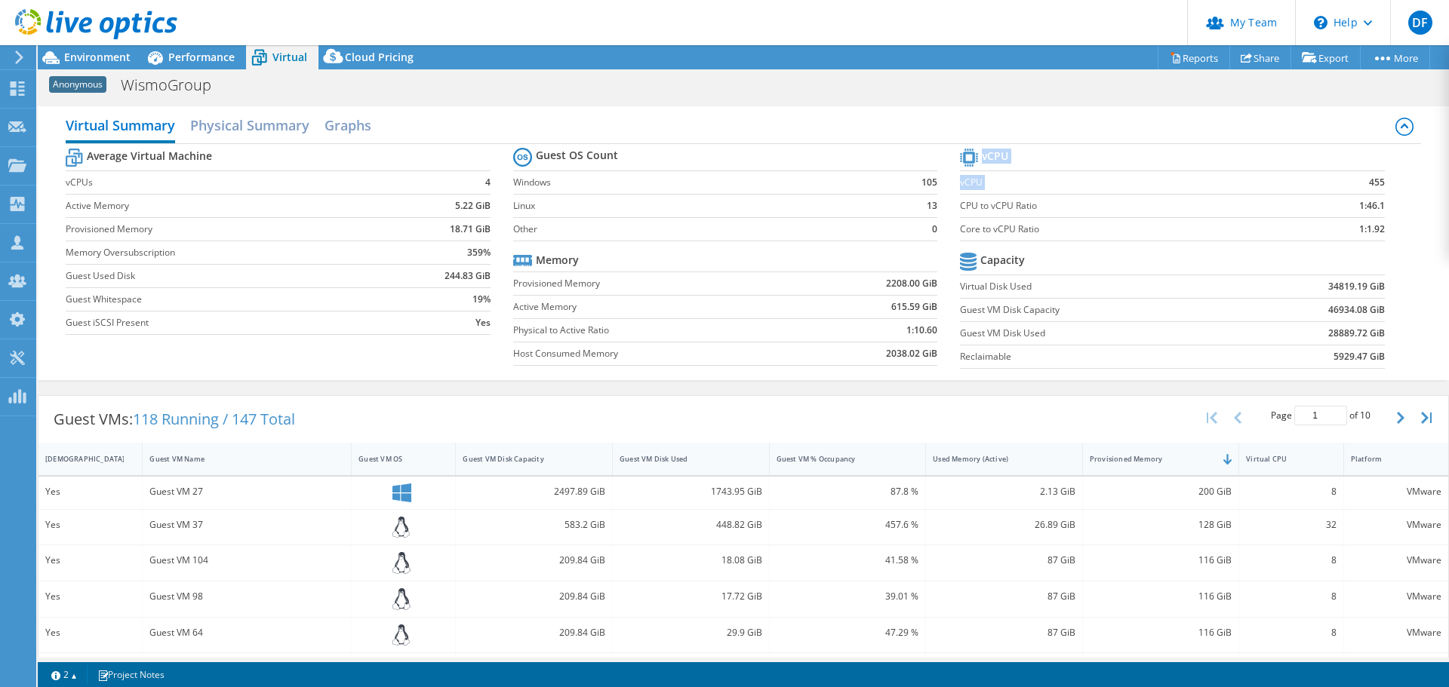
drag, startPoint x: 1380, startPoint y: 185, endPoint x: 1359, endPoint y: 180, distance: 21.8
click at [1359, 182] on section "vCPU vCPU 455 CPU to vCPU Ratio 1:46.1 Core to vCPU Ratio 1:1.92 Capacity Virtu…" at bounding box center [1183, 261] width 447 height 232
click at [1369, 179] on b "455" at bounding box center [1377, 182] width 16 height 15
click at [198, 64] on div "Performance" at bounding box center [194, 57] width 104 height 24
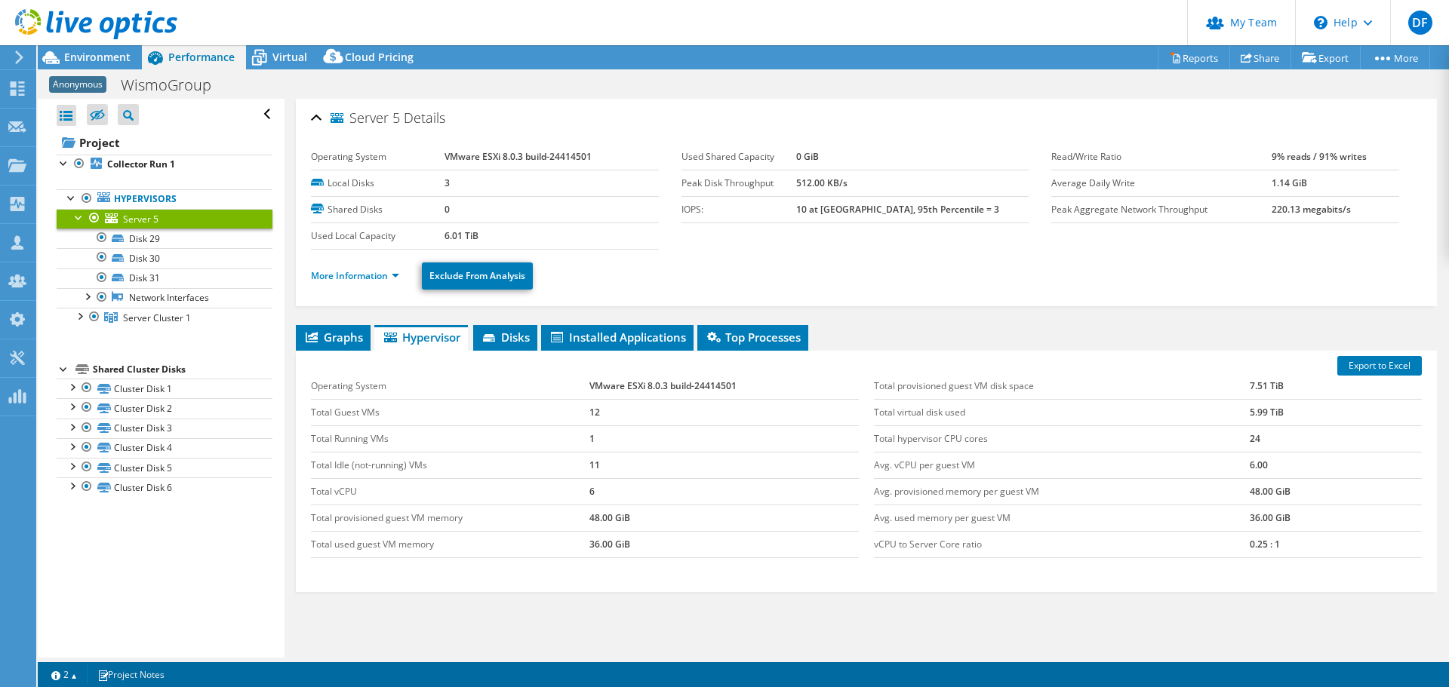
click at [151, 320] on span "Server Cluster 1" at bounding box center [157, 318] width 68 height 13
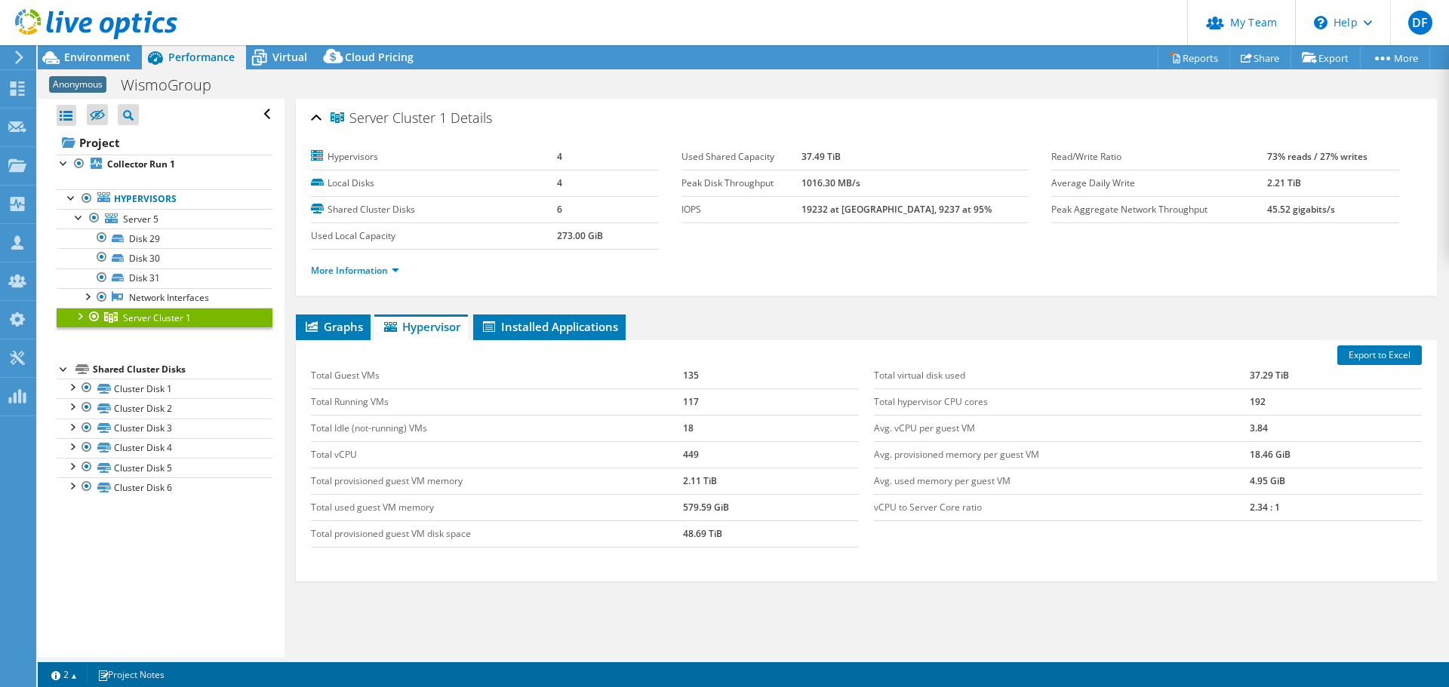
click at [329, 331] on span "Graphs" at bounding box center [333, 326] width 60 height 15
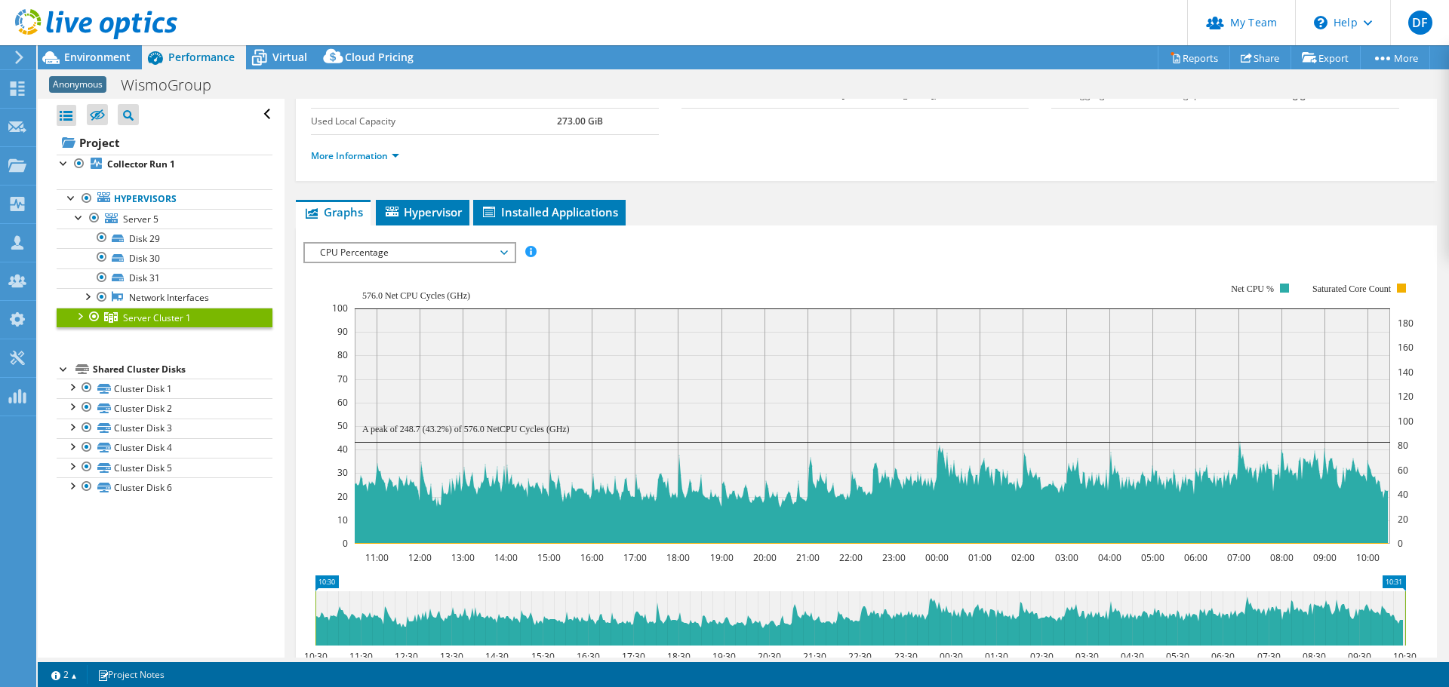
scroll to position [151, 0]
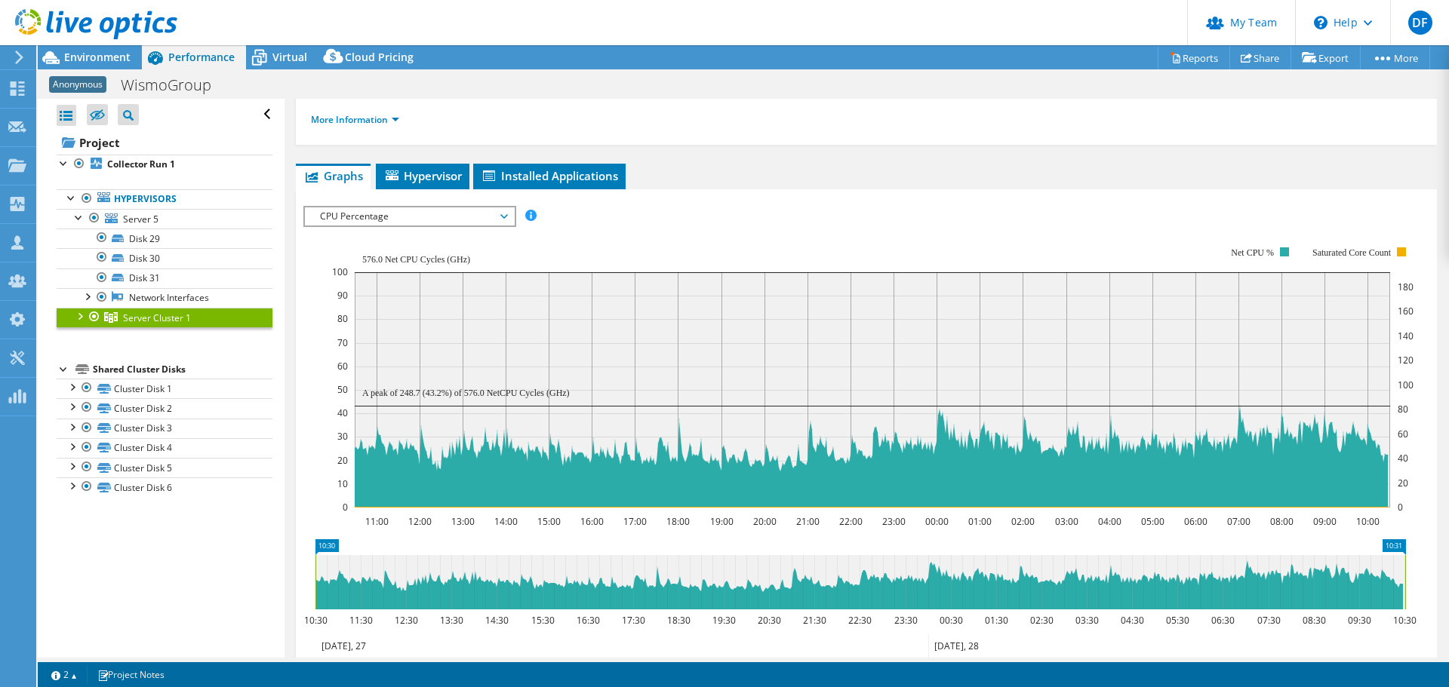
click at [427, 182] on span "Hypervisor" at bounding box center [422, 175] width 78 height 15
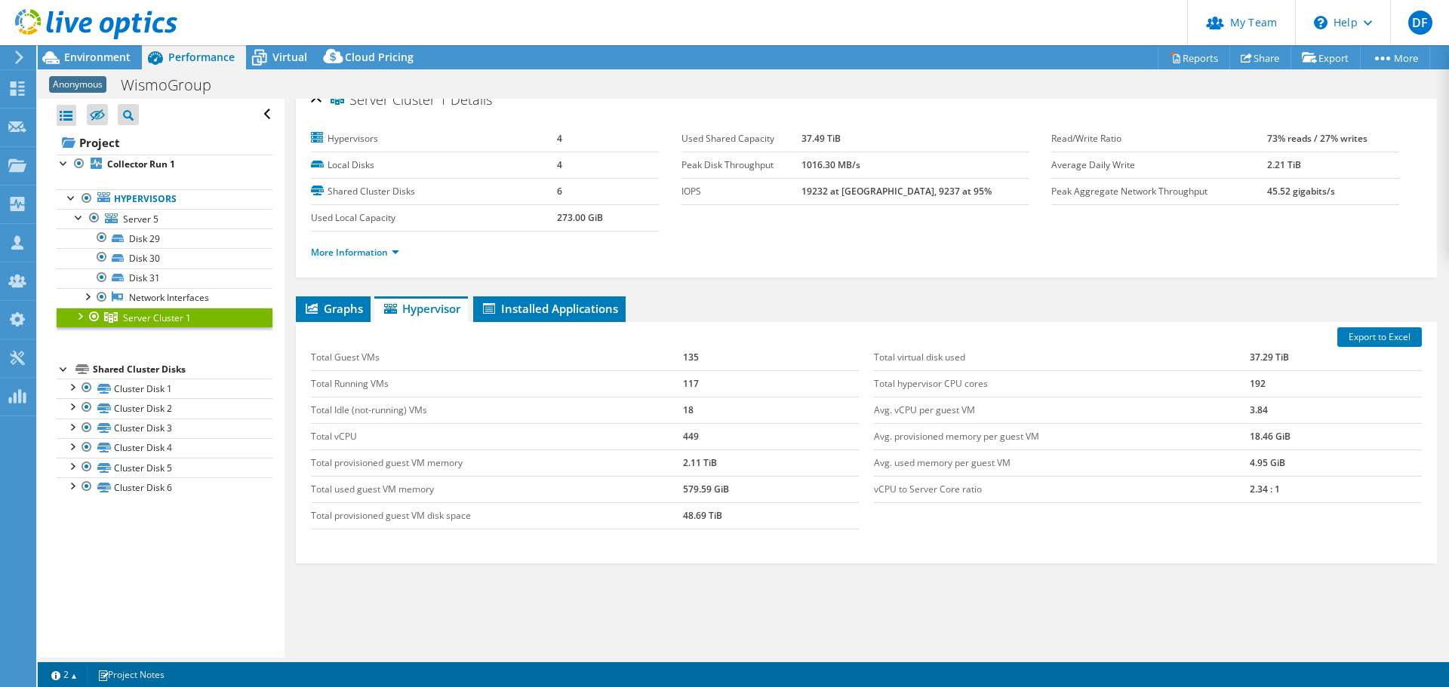
scroll to position [0, 0]
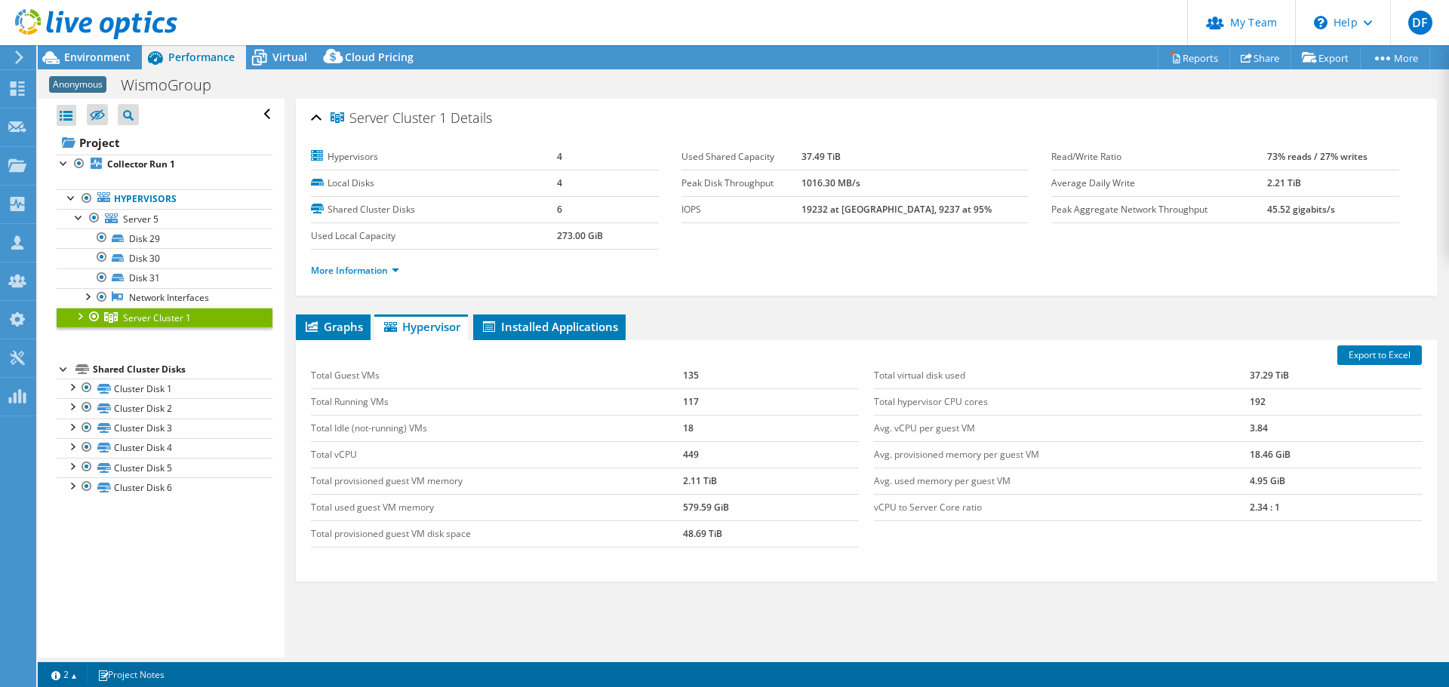
click at [279, 65] on div "Virtual" at bounding box center [282, 57] width 72 height 24
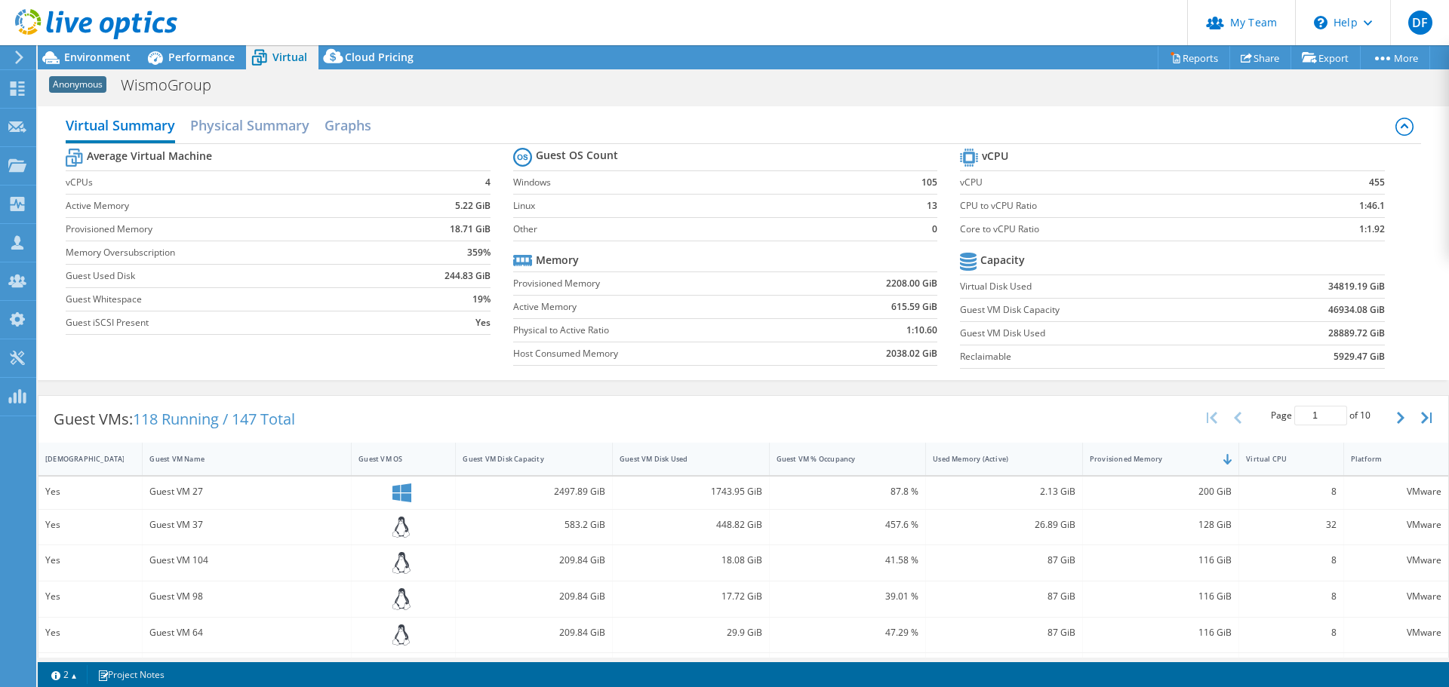
click at [213, 62] on span "Performance" at bounding box center [201, 57] width 66 height 14
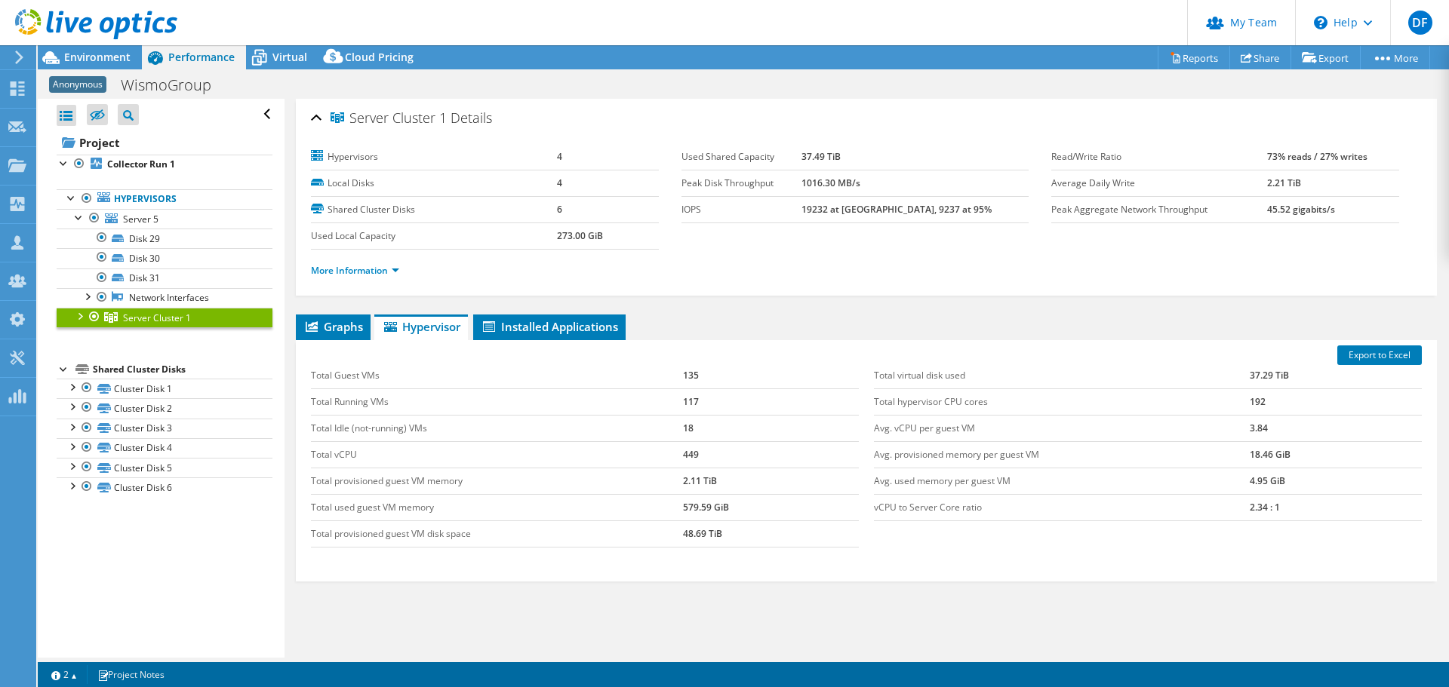
click at [75, 214] on div at bounding box center [79, 216] width 15 height 15
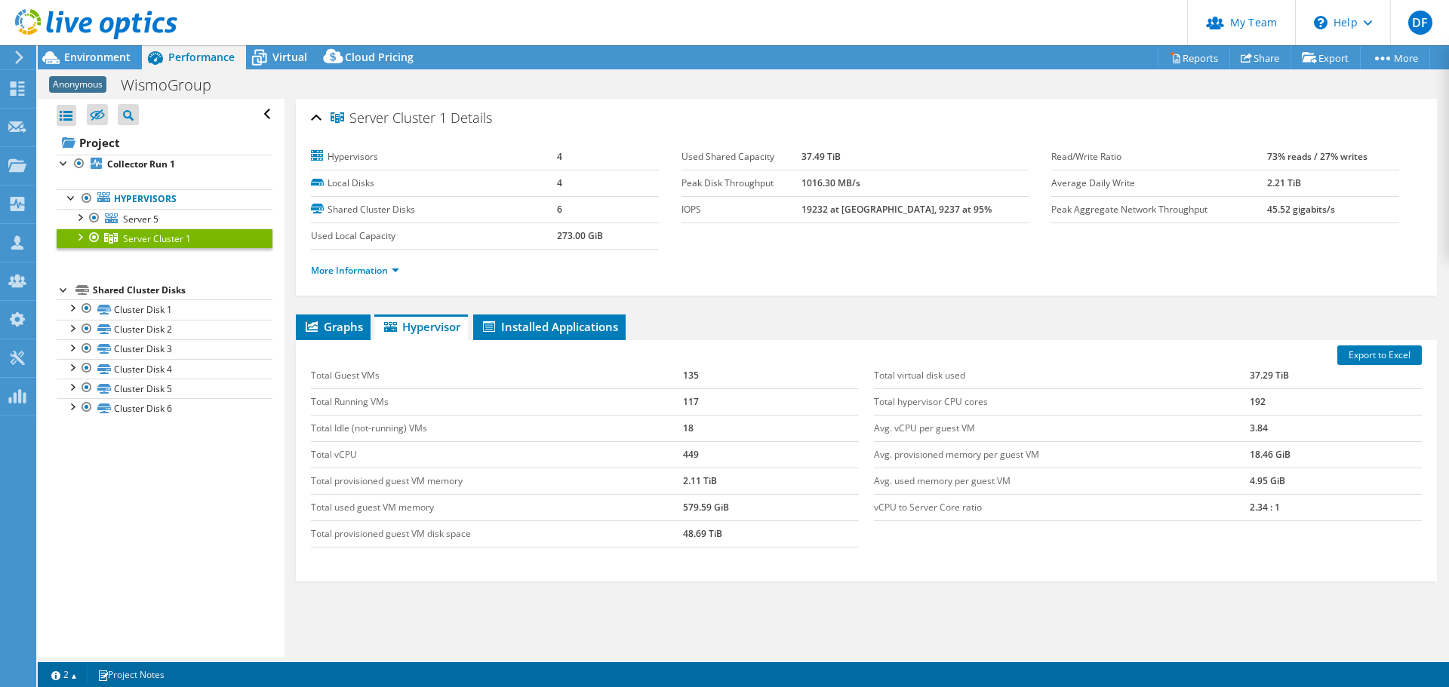
click at [79, 236] on div at bounding box center [79, 236] width 15 height 15
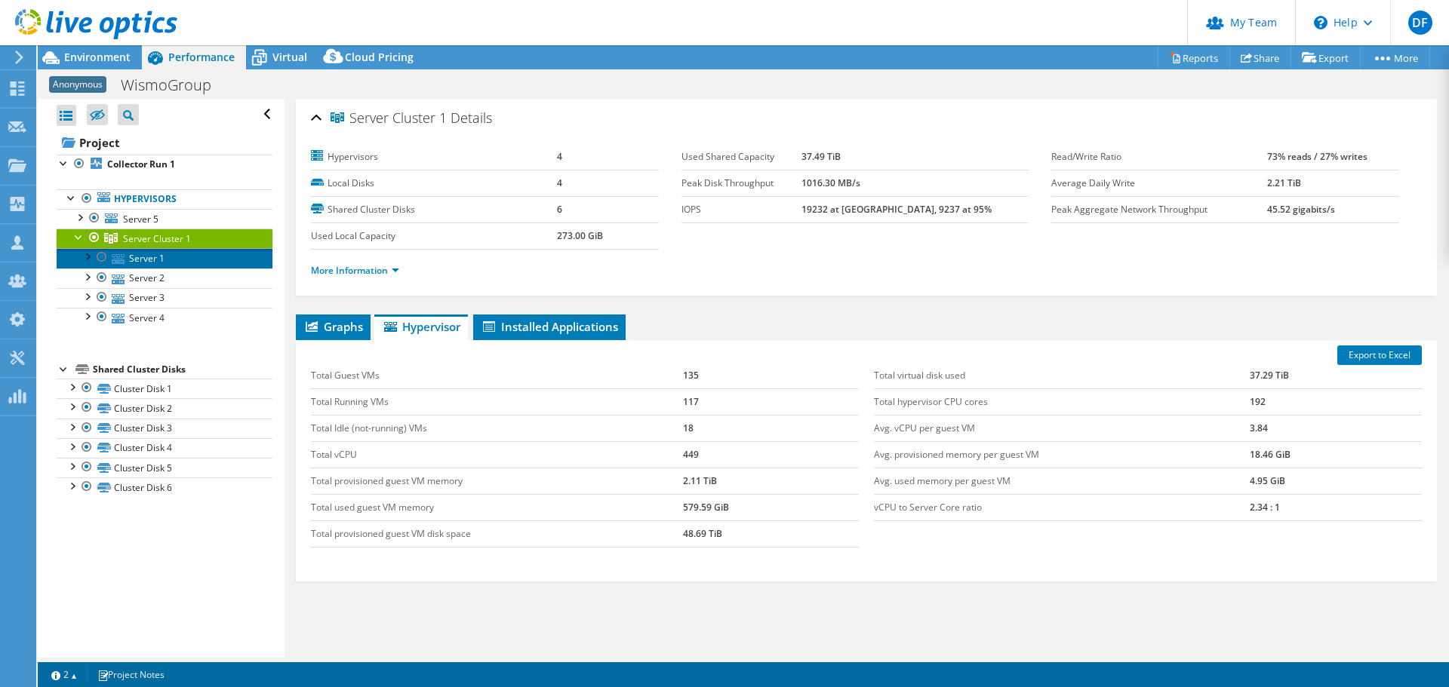
click at [131, 263] on link "Server 1" at bounding box center [165, 258] width 216 height 20
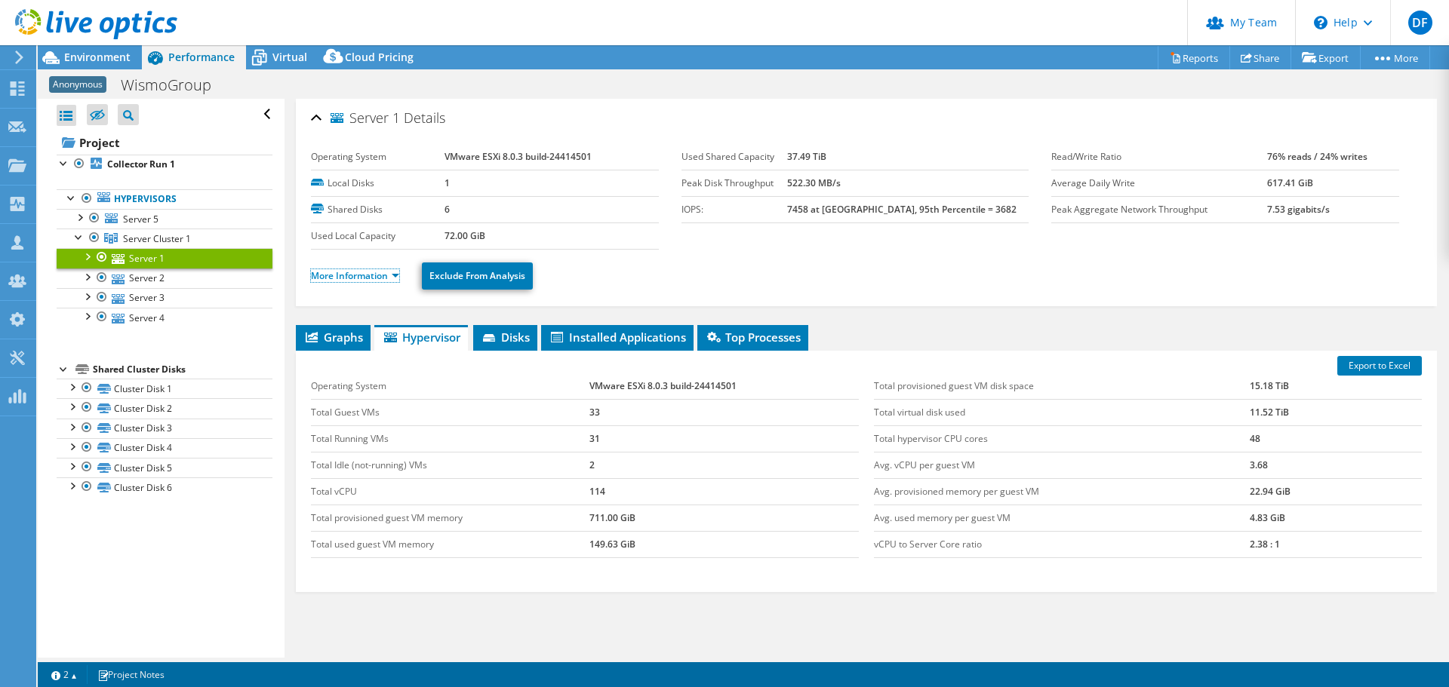
click at [360, 276] on link "More Information" at bounding box center [355, 275] width 88 height 13
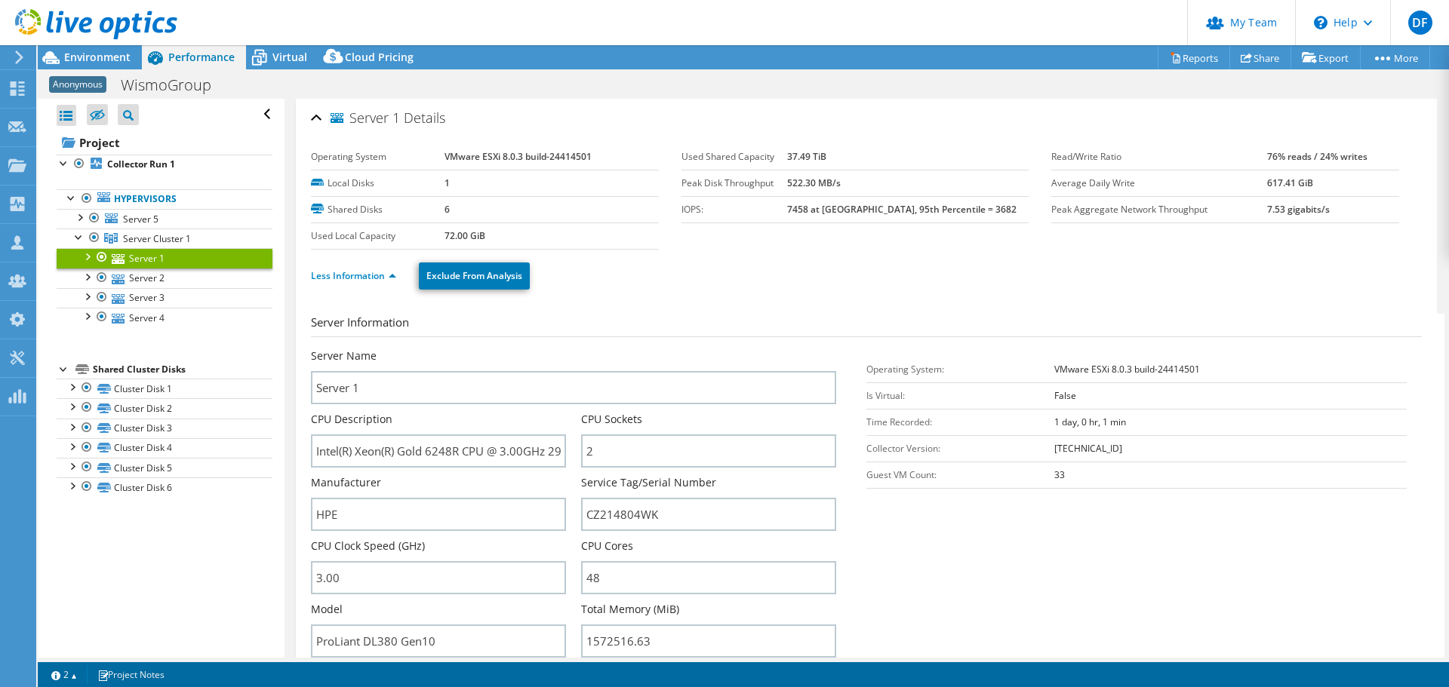
click at [915, 269] on ul "Less Information Exclude From Analysis" at bounding box center [866, 274] width 1111 height 31
click at [181, 277] on link "Server 2" at bounding box center [165, 279] width 216 height 20
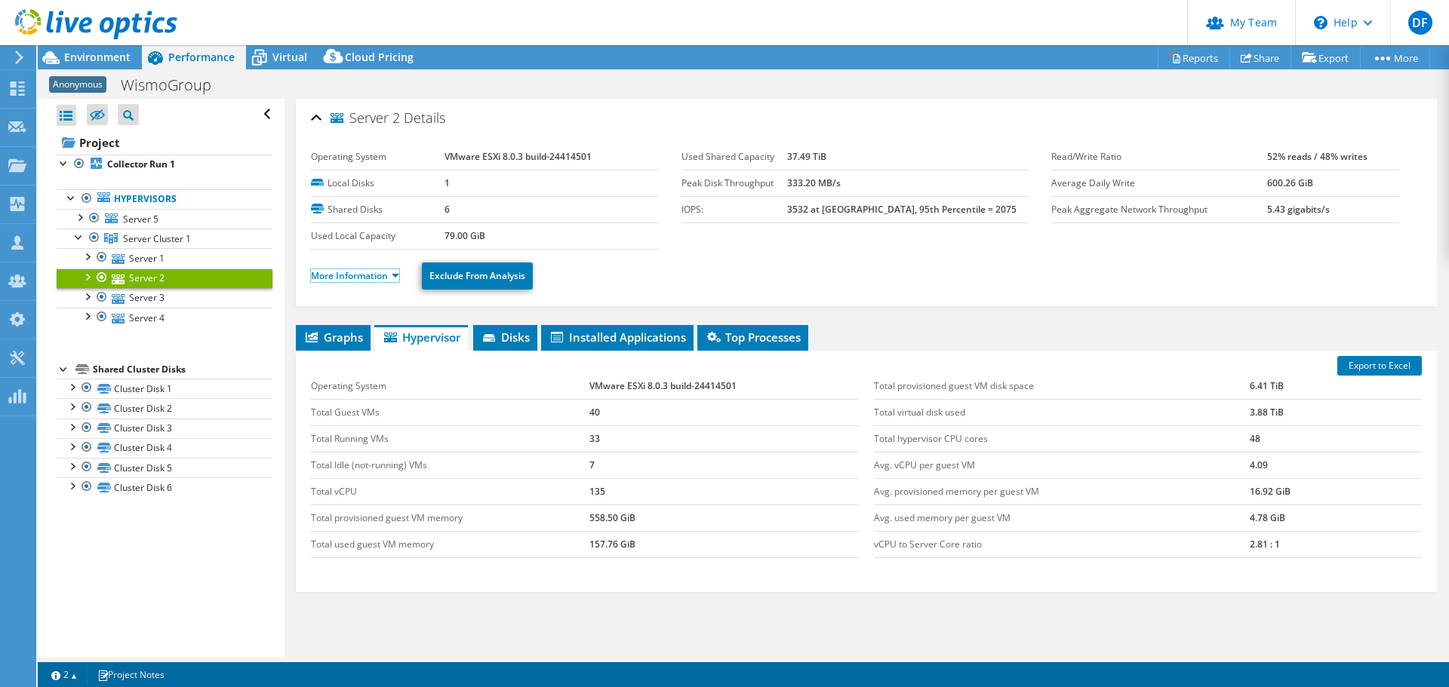
click at [358, 274] on link "More Information" at bounding box center [355, 275] width 88 height 13
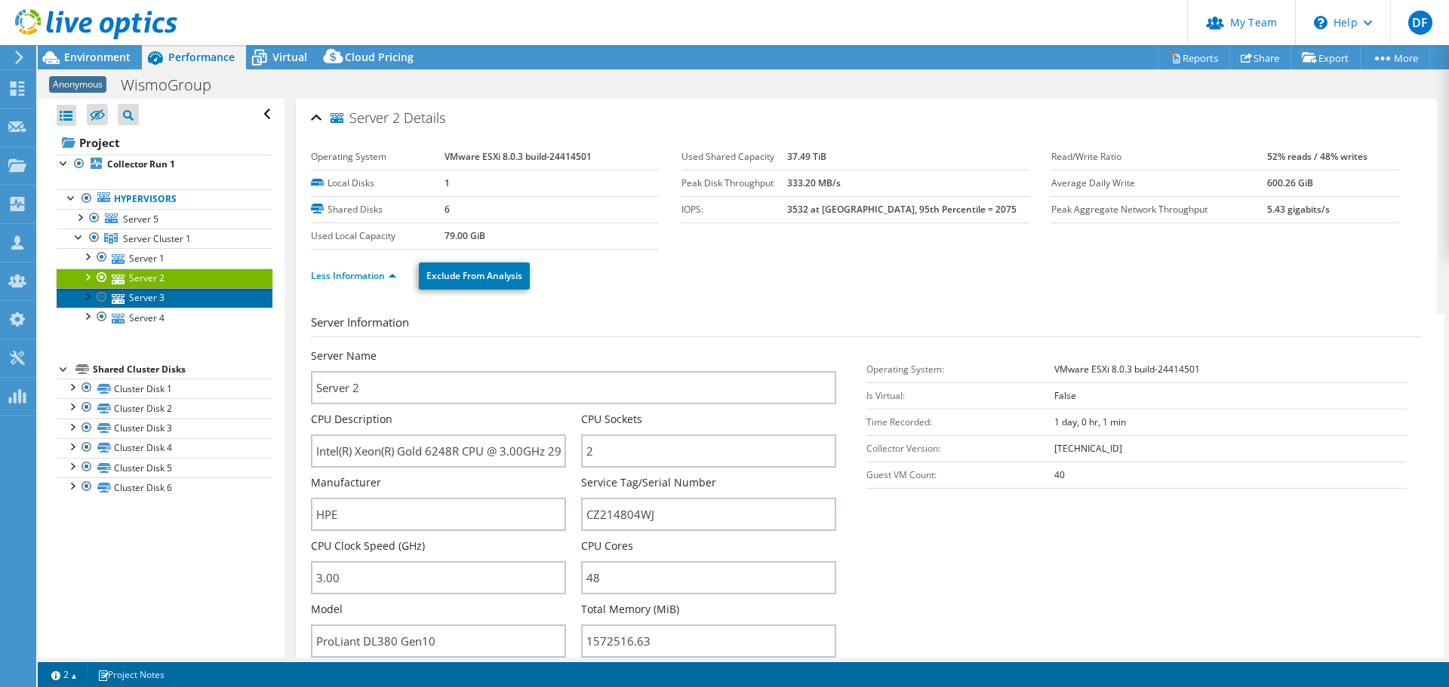
click at [155, 297] on link "Server 3" at bounding box center [165, 298] width 216 height 20
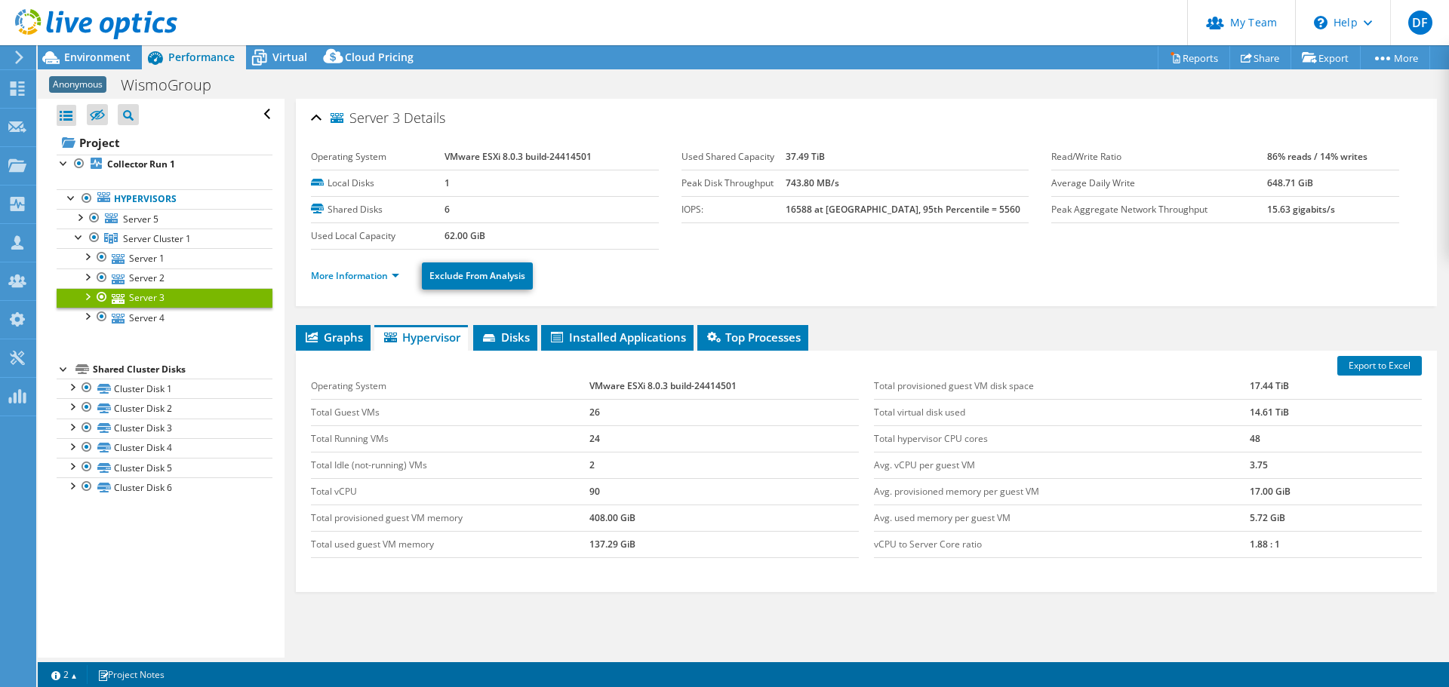
click at [367, 262] on ul "More Information Exclude From Analysis" at bounding box center [866, 274] width 1111 height 31
click at [366, 284] on li "More Information" at bounding box center [359, 276] width 97 height 17
click at [363, 278] on link "More Information" at bounding box center [355, 275] width 88 height 13
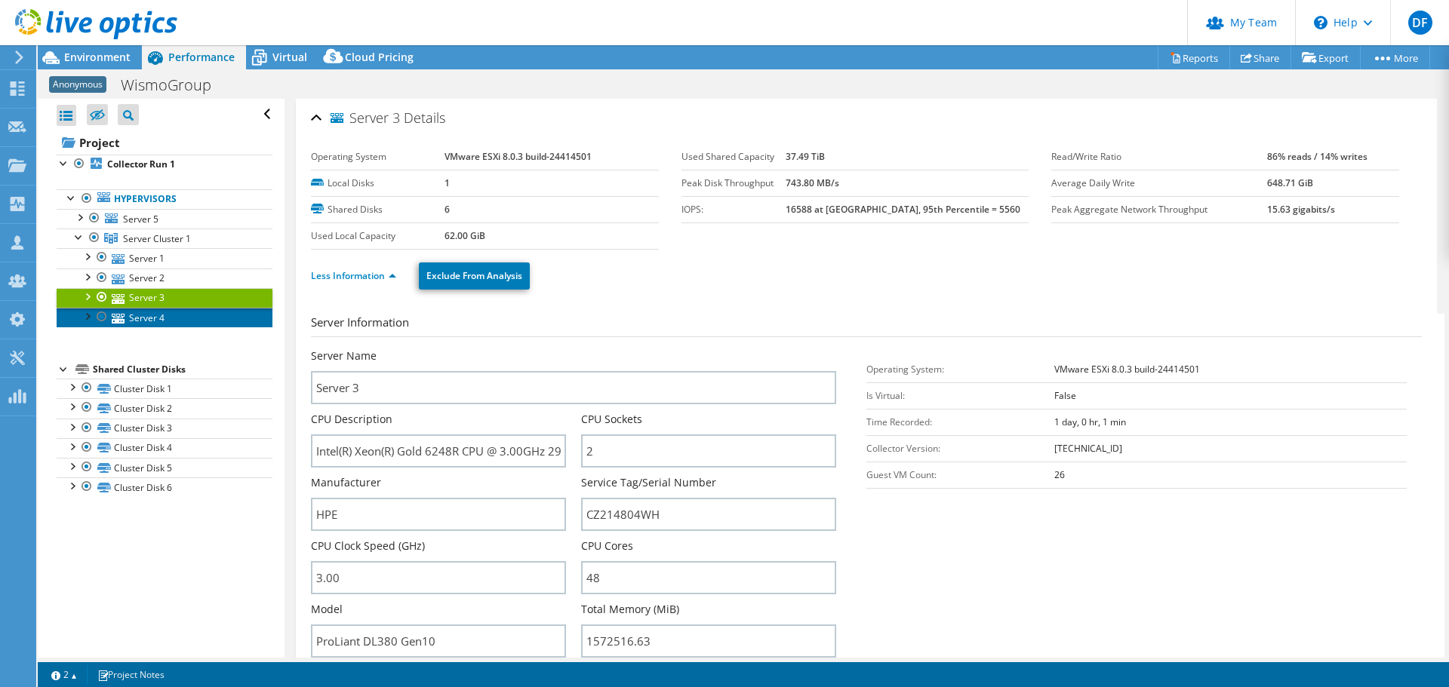
click at [168, 324] on link "Server 4" at bounding box center [165, 318] width 216 height 20
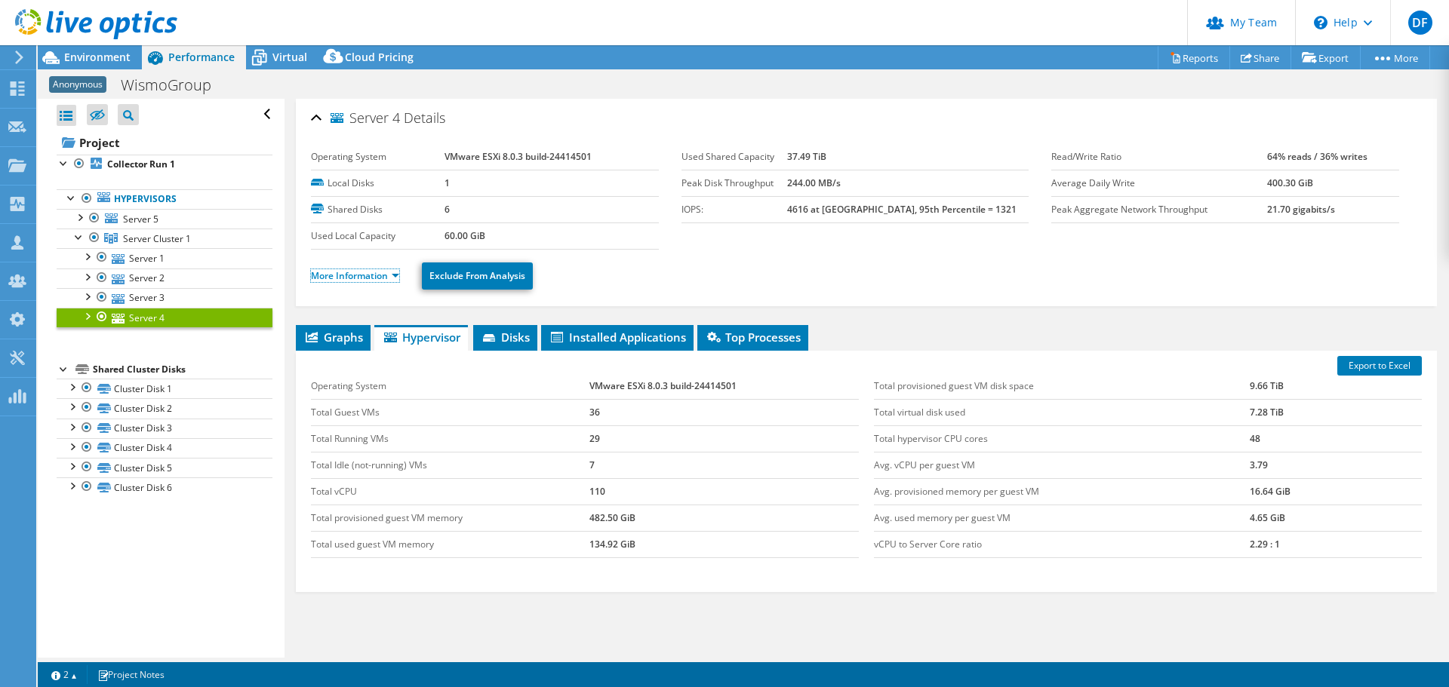
click at [358, 275] on link "More Information" at bounding box center [355, 275] width 88 height 13
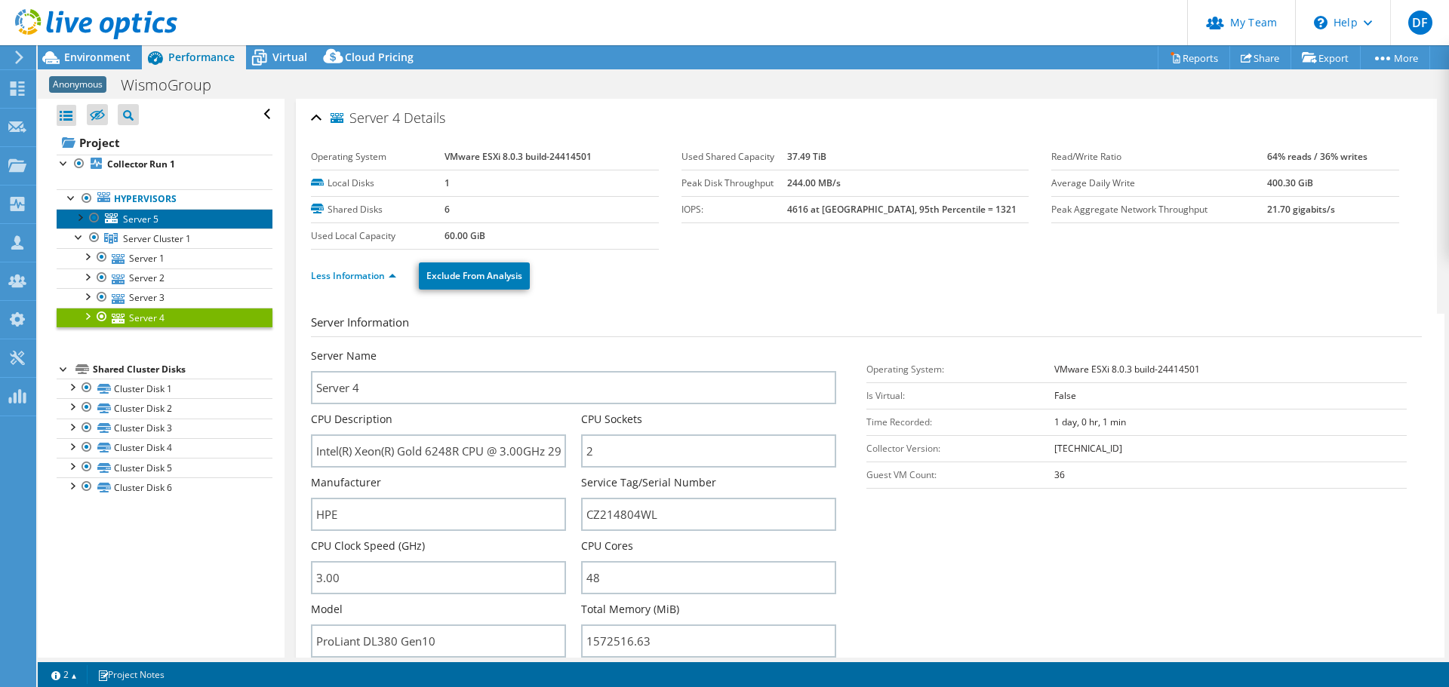
click at [150, 220] on span "Server 5" at bounding box center [140, 219] width 35 height 13
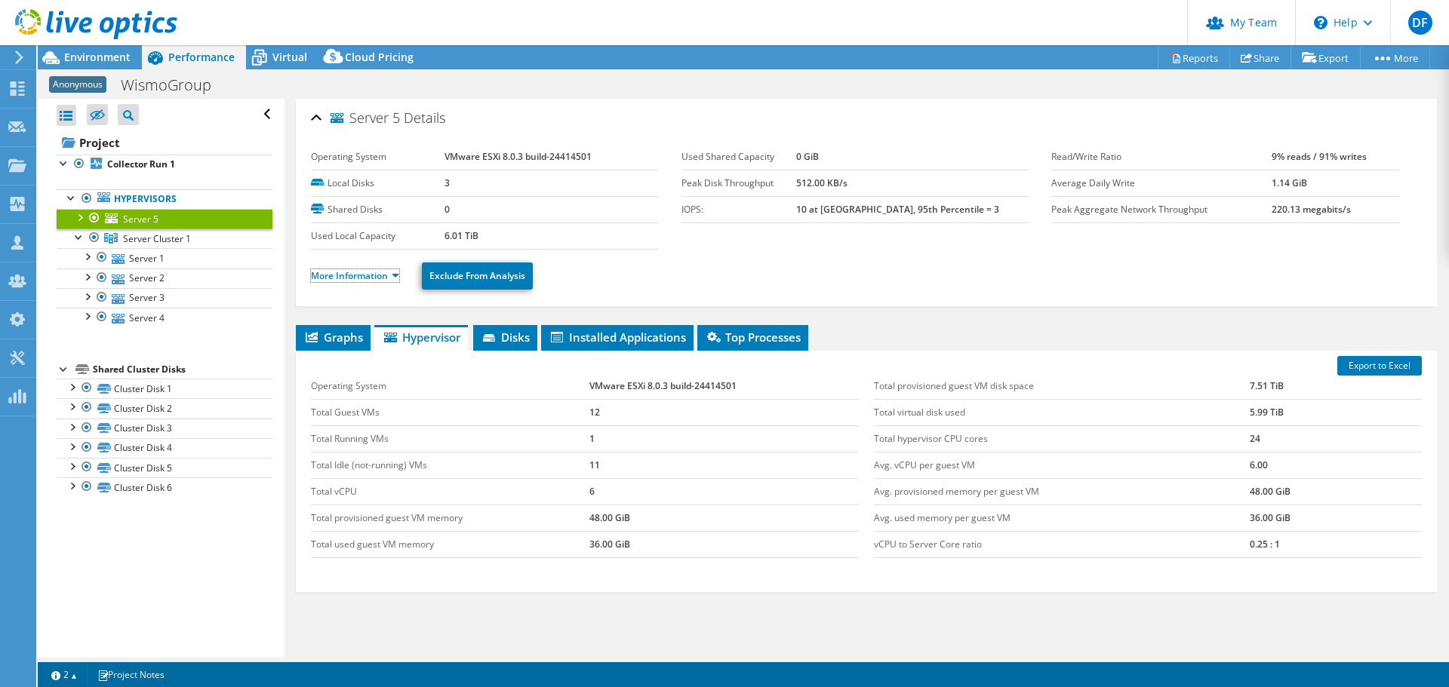
click at [343, 279] on link "More Information" at bounding box center [355, 275] width 88 height 13
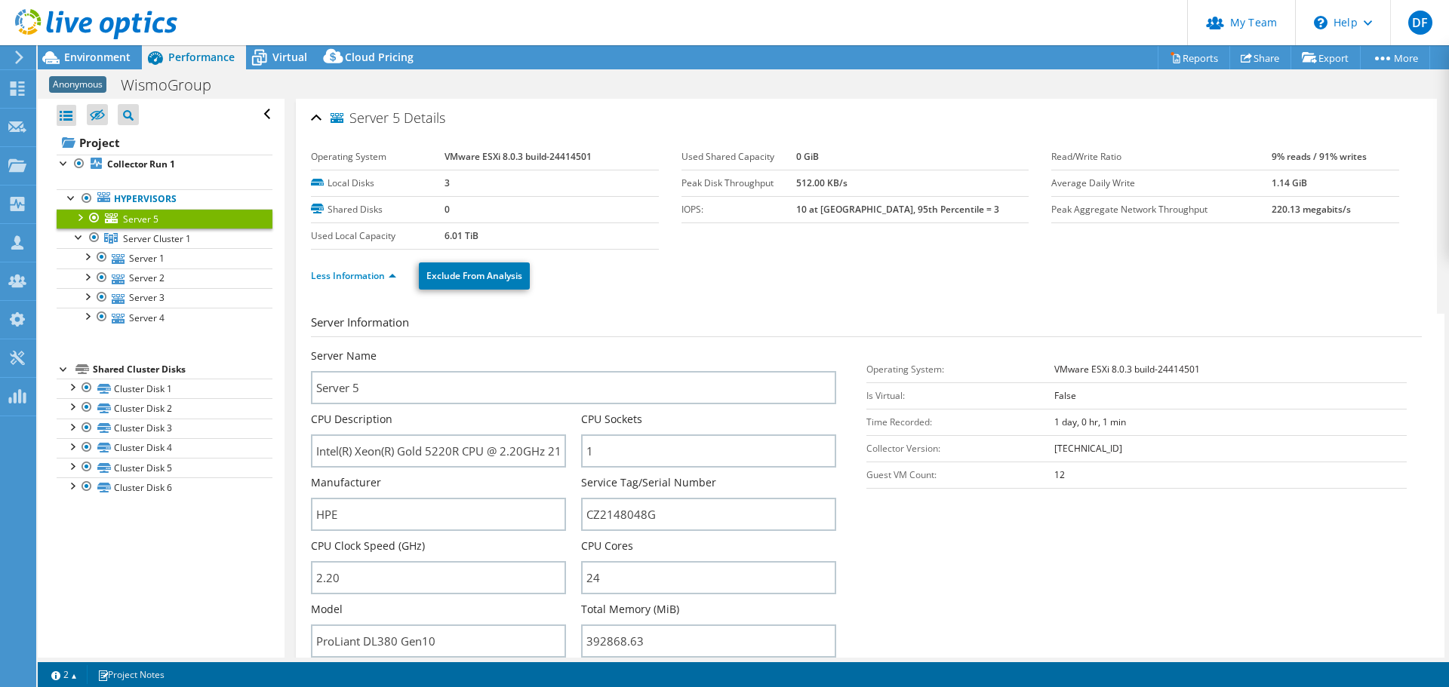
drag, startPoint x: 1146, startPoint y: 262, endPoint x: 242, endPoint y: 159, distance: 909.8
click at [1146, 262] on ul "Less Information Exclude From Analysis" at bounding box center [866, 274] width 1111 height 31
click at [284, 56] on span "Virtual" at bounding box center [289, 57] width 35 height 14
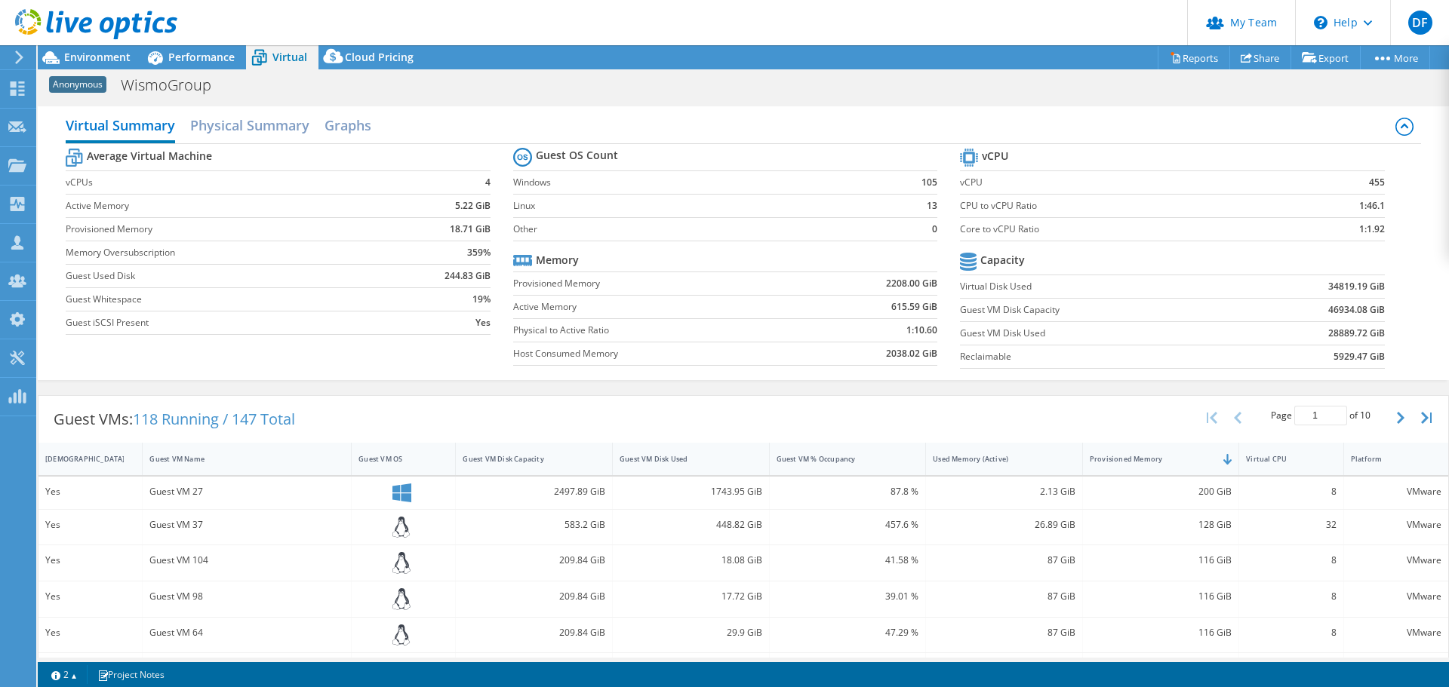
click at [83, 55] on span "Environment" at bounding box center [97, 57] width 66 height 14
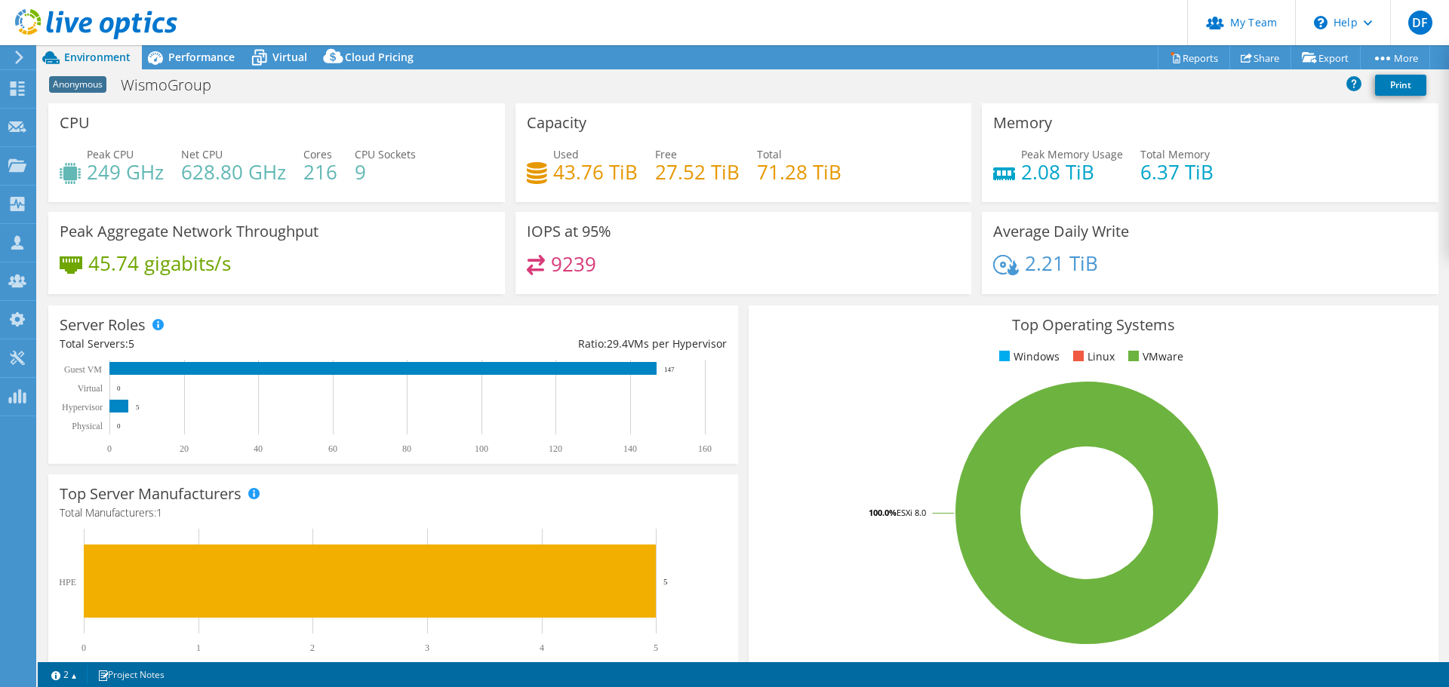
click at [214, 49] on div "Performance" at bounding box center [194, 57] width 104 height 24
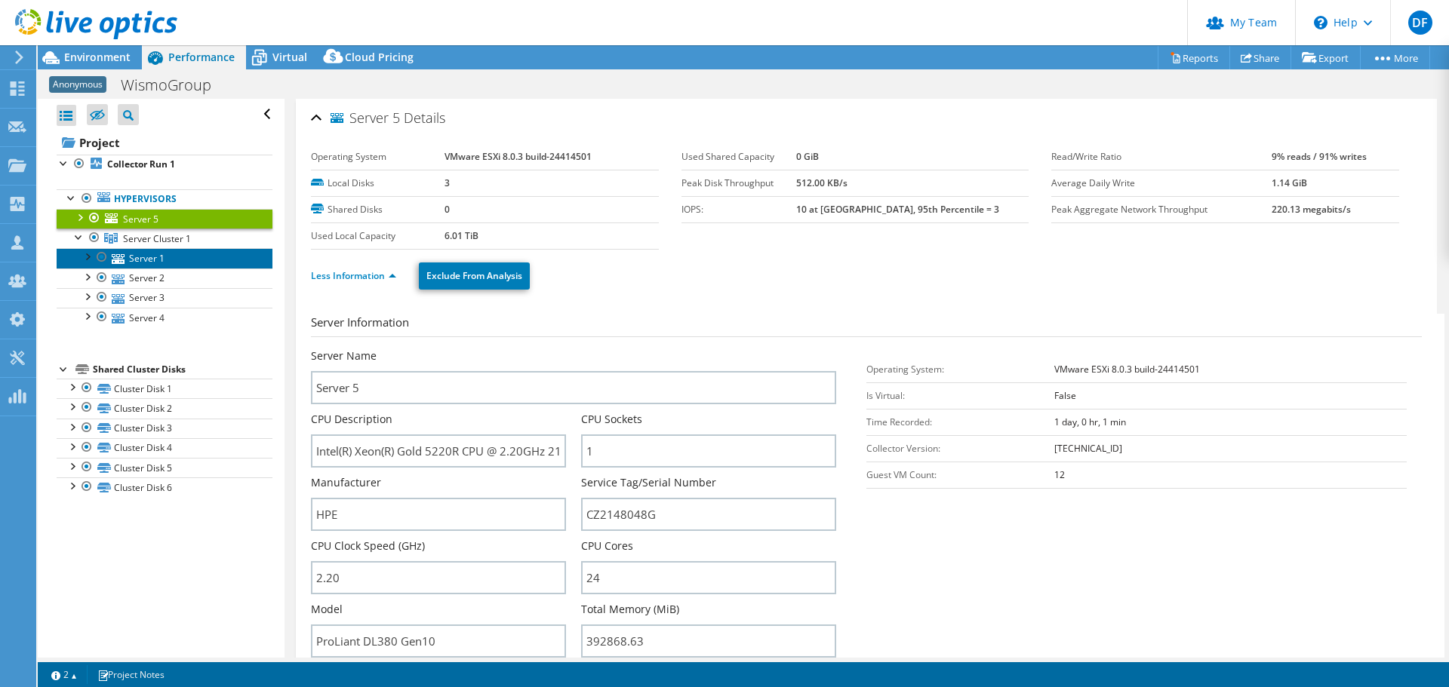
click at [138, 257] on link "Server 1" at bounding box center [165, 258] width 216 height 20
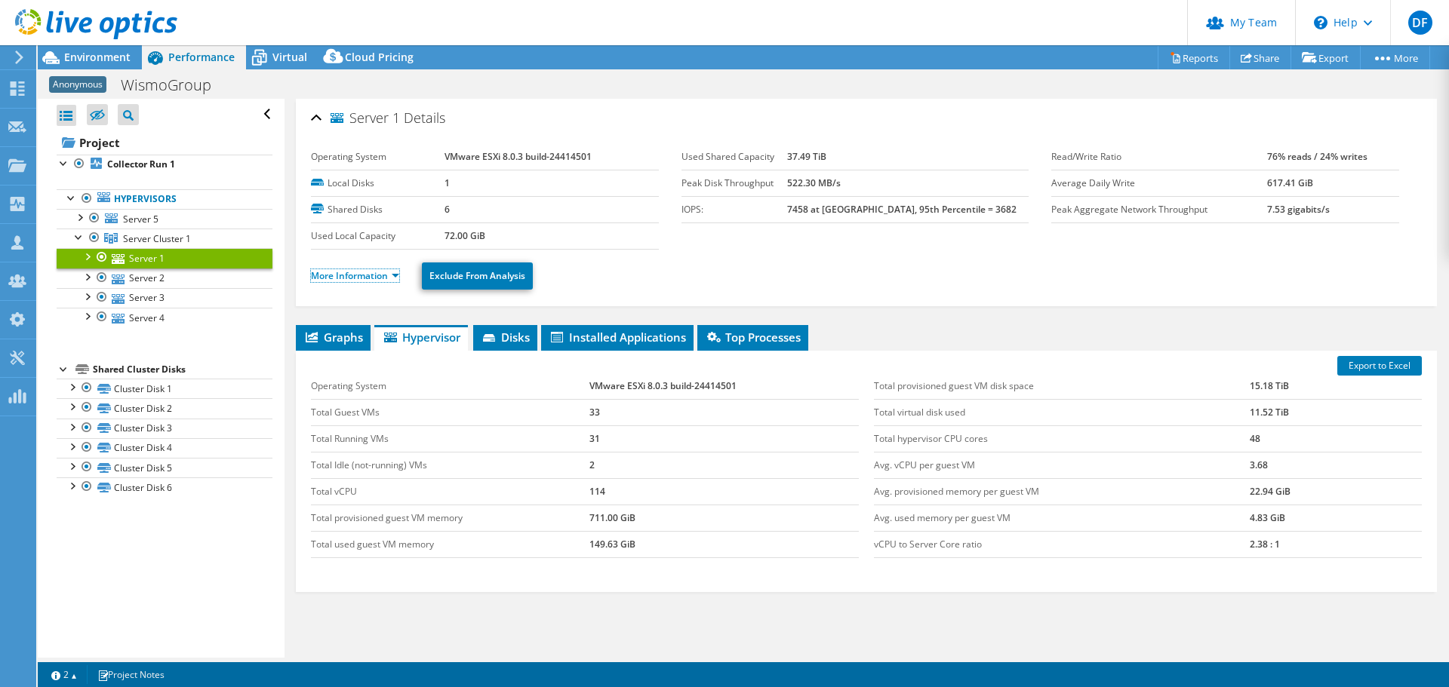
click at [358, 275] on link "More Information" at bounding box center [355, 275] width 88 height 13
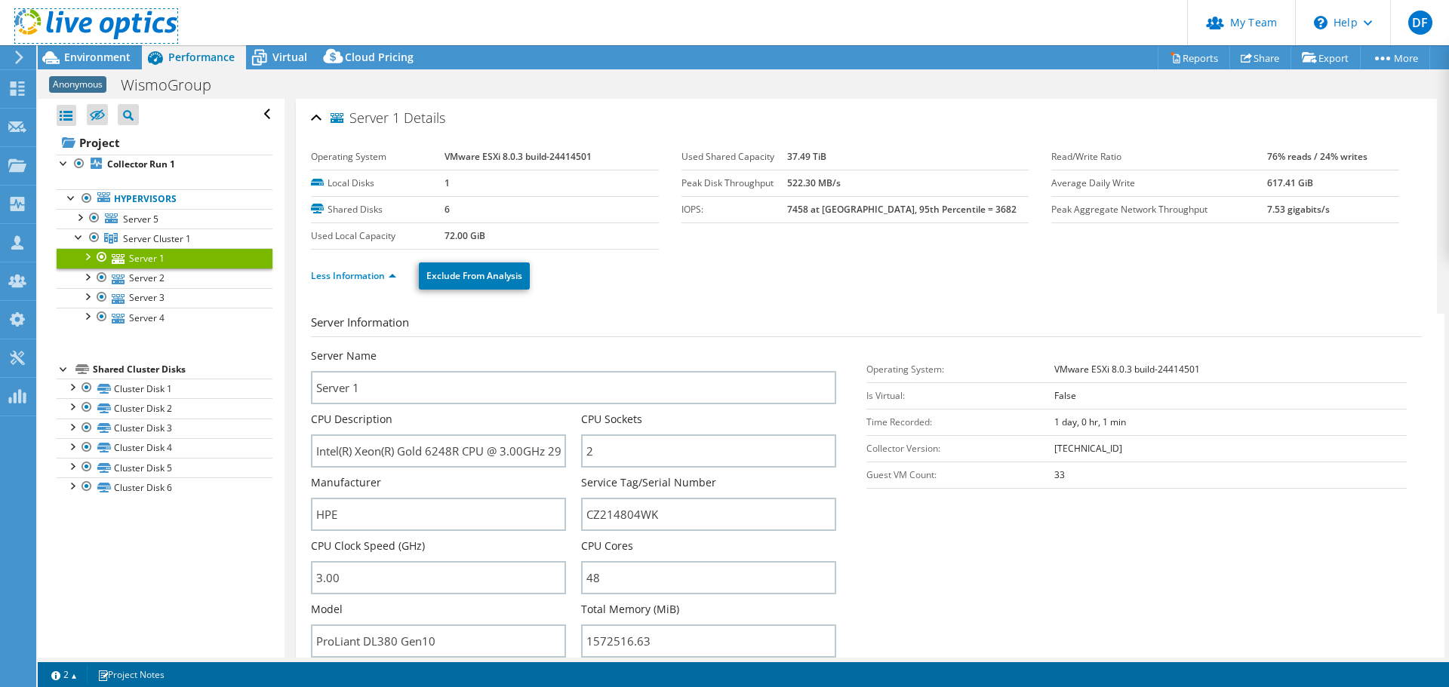
click at [85, 34] on icon at bounding box center [96, 24] width 162 height 31
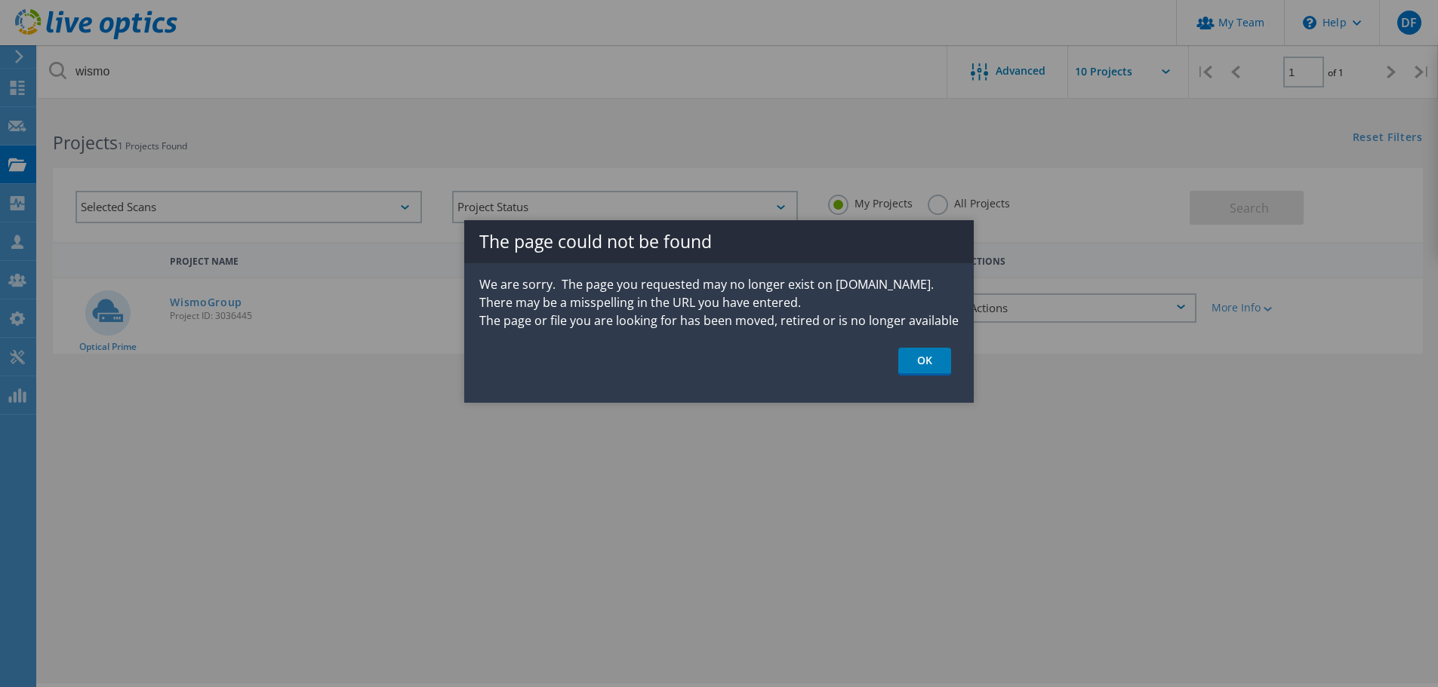
click at [922, 357] on link "OK" at bounding box center [924, 362] width 53 height 28
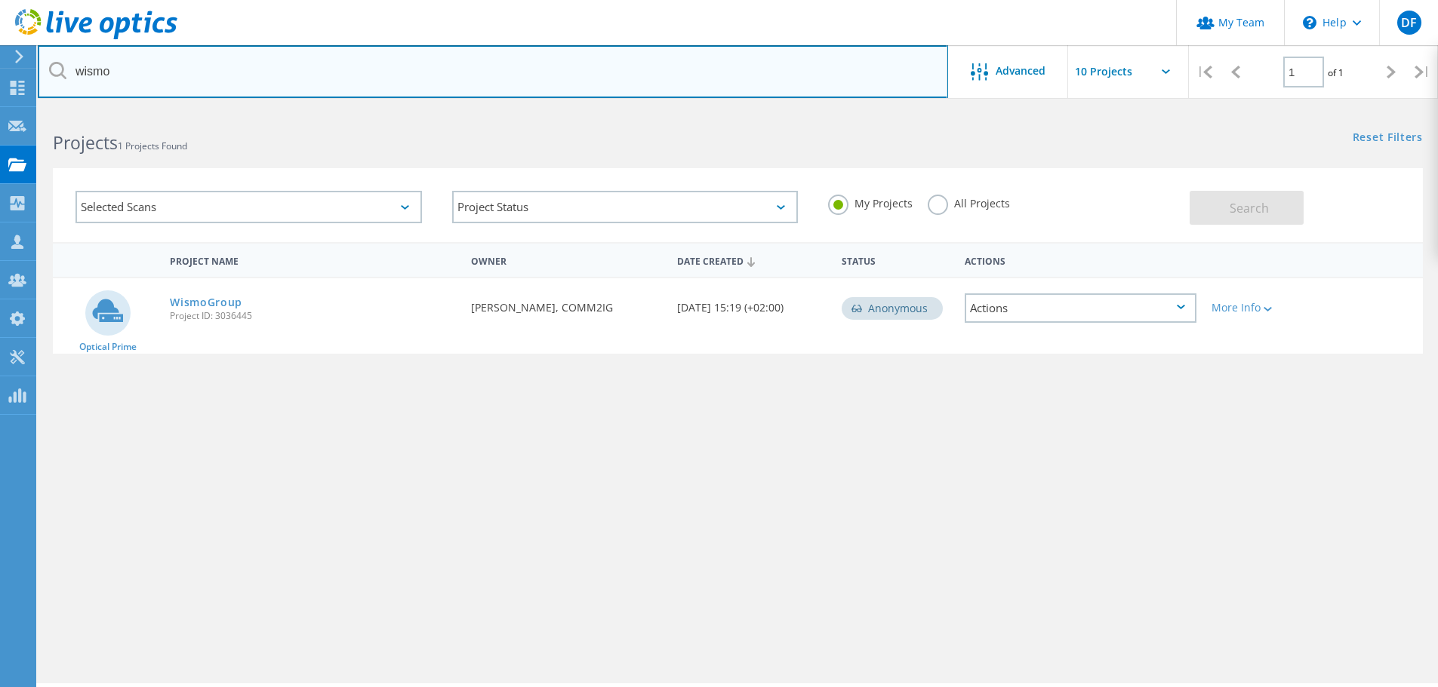
click at [407, 66] on input "wismo" at bounding box center [493, 71] width 910 height 53
click at [178, 78] on input "wismo" at bounding box center [493, 71] width 910 height 53
click at [255, 66] on input "wismo" at bounding box center [493, 71] width 910 height 53
type input "wismo"
click at [254, 67] on input "wismo" at bounding box center [493, 71] width 910 height 53
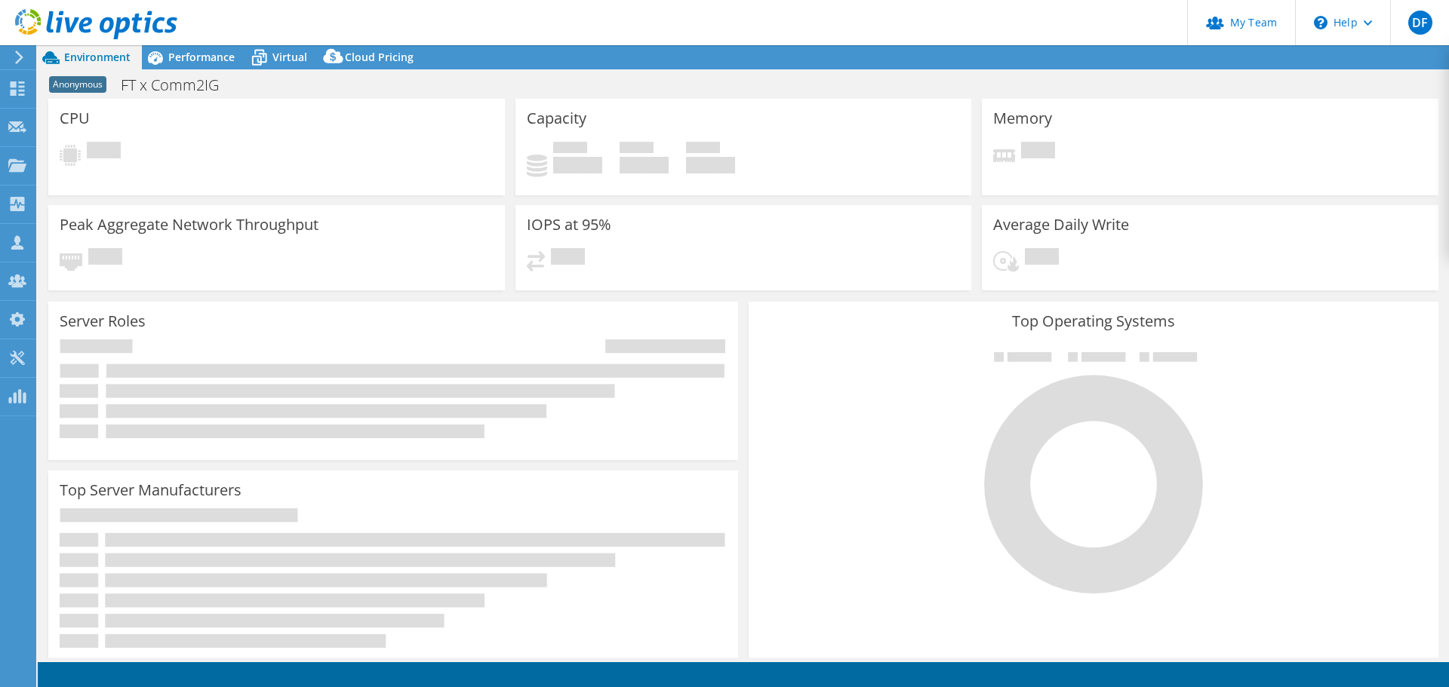
select select "USD"
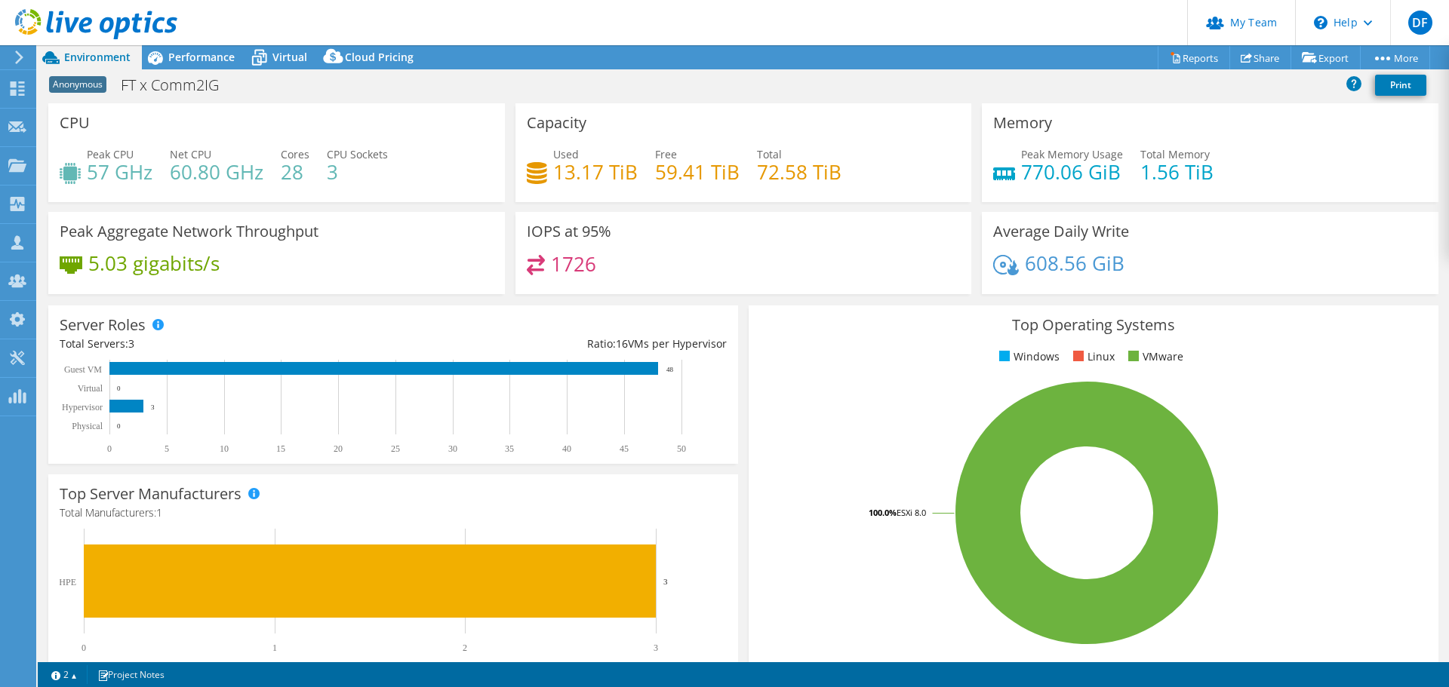
click at [189, 43] on header "DF Partner Team Admin [PERSON_NAME] [PERSON_NAME][EMAIL_ADDRESS][DOMAIN_NAME] S…" at bounding box center [724, 22] width 1449 height 45
click at [198, 63] on span "Performance" at bounding box center [201, 57] width 66 height 14
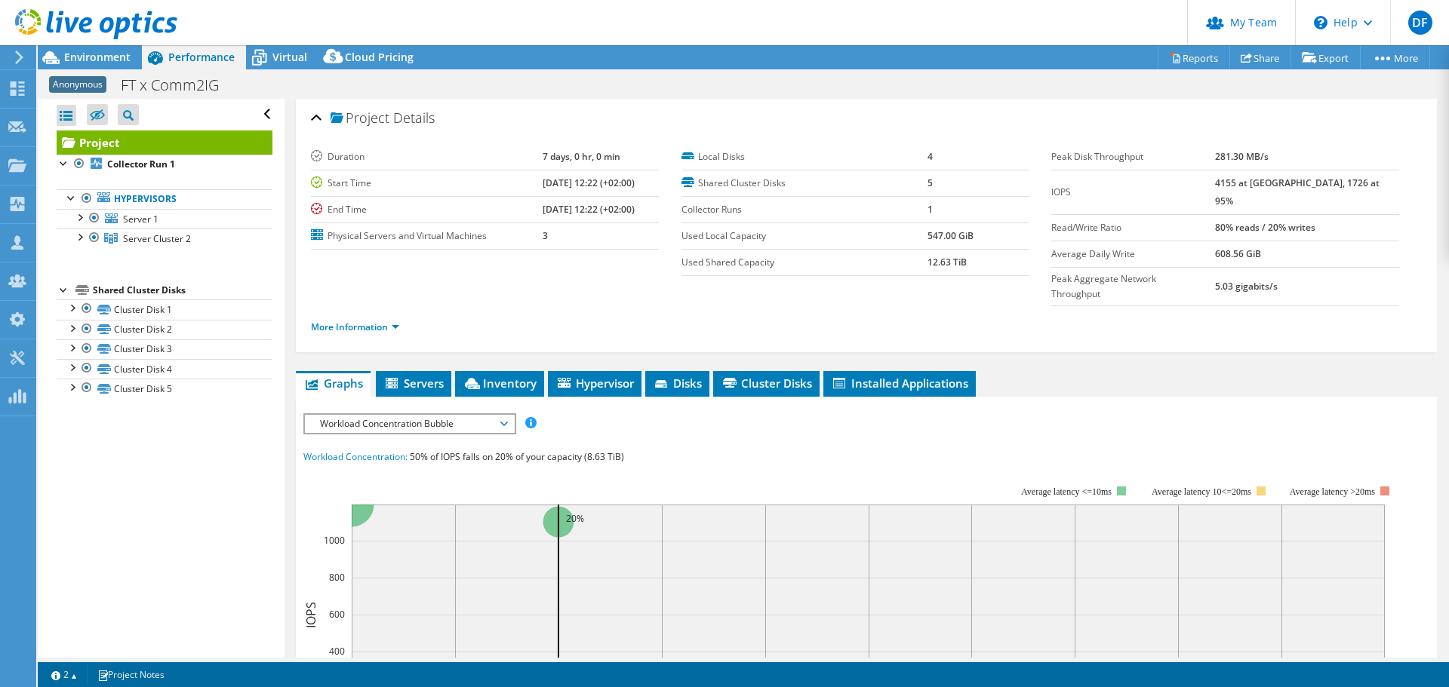
click at [81, 241] on div at bounding box center [79, 236] width 15 height 15
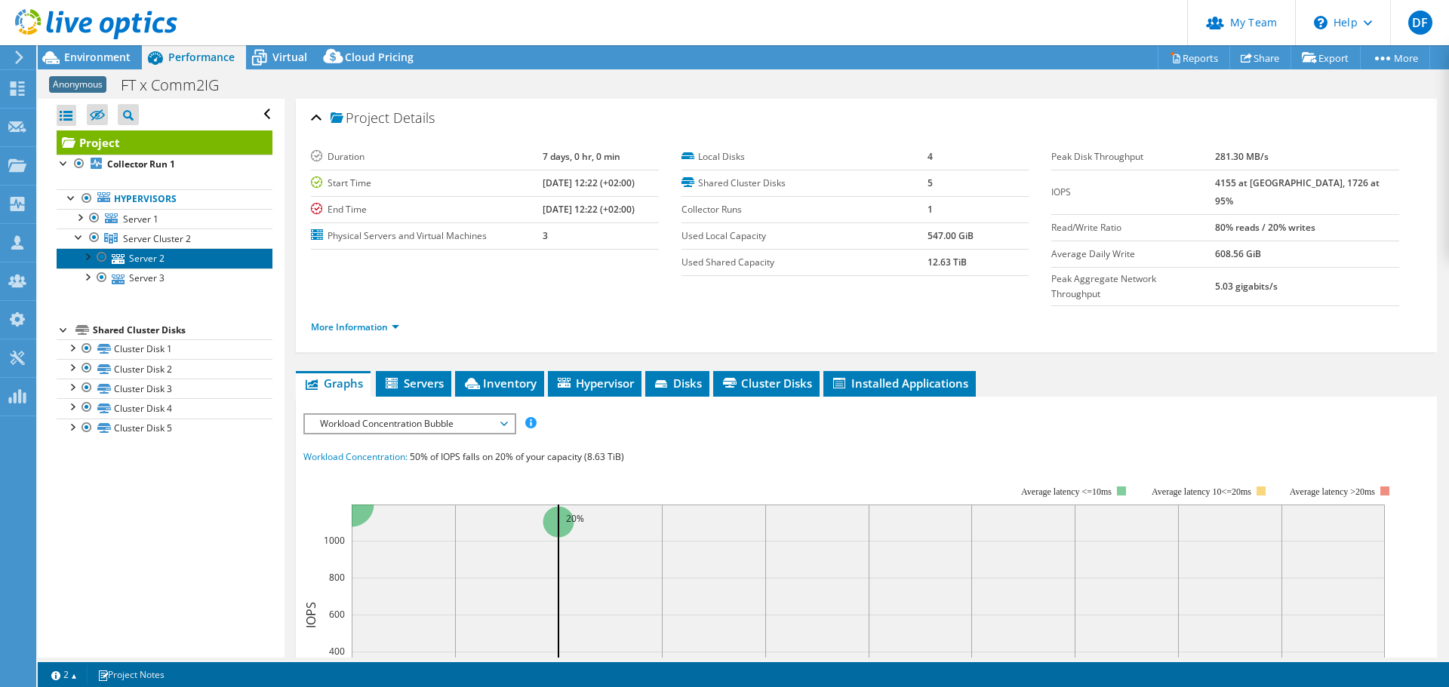
click at [143, 257] on link "Server 2" at bounding box center [165, 258] width 216 height 20
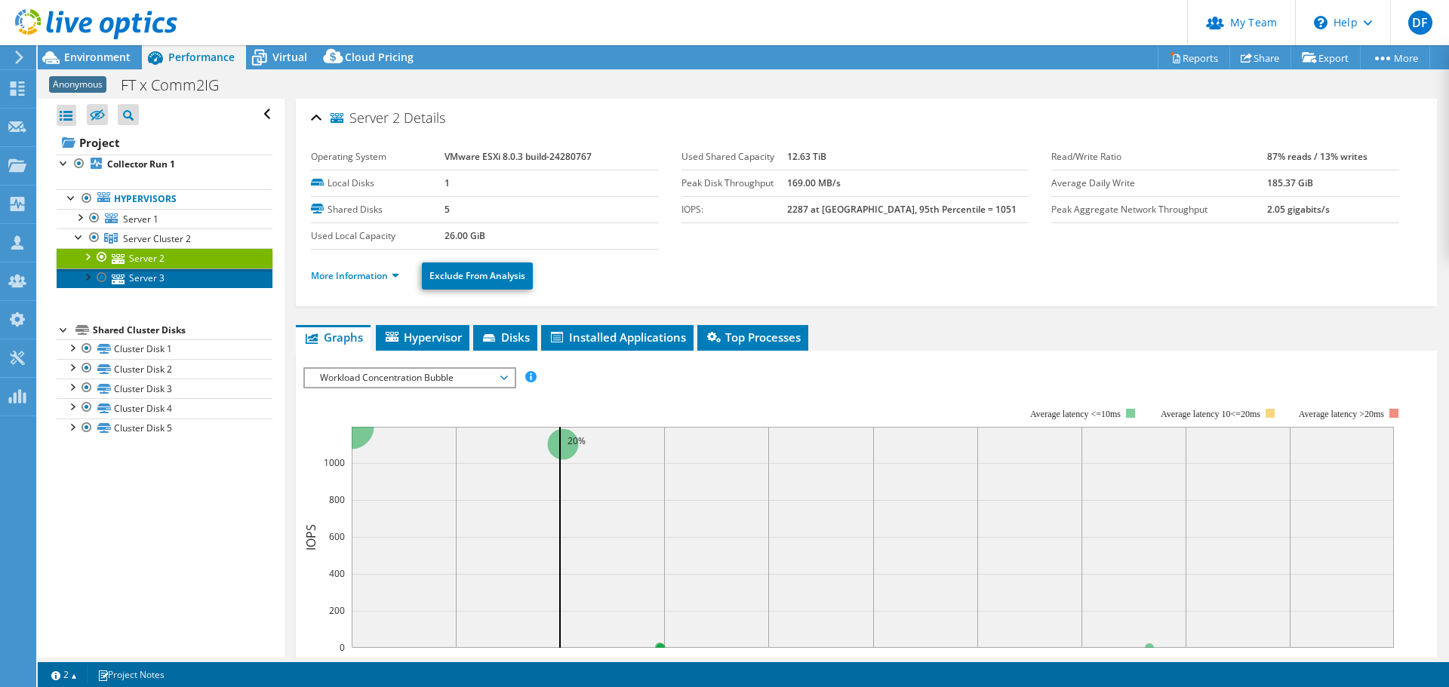
click at [140, 278] on link "Server 3" at bounding box center [165, 279] width 216 height 20
click at [144, 257] on link "Server 2" at bounding box center [165, 258] width 216 height 20
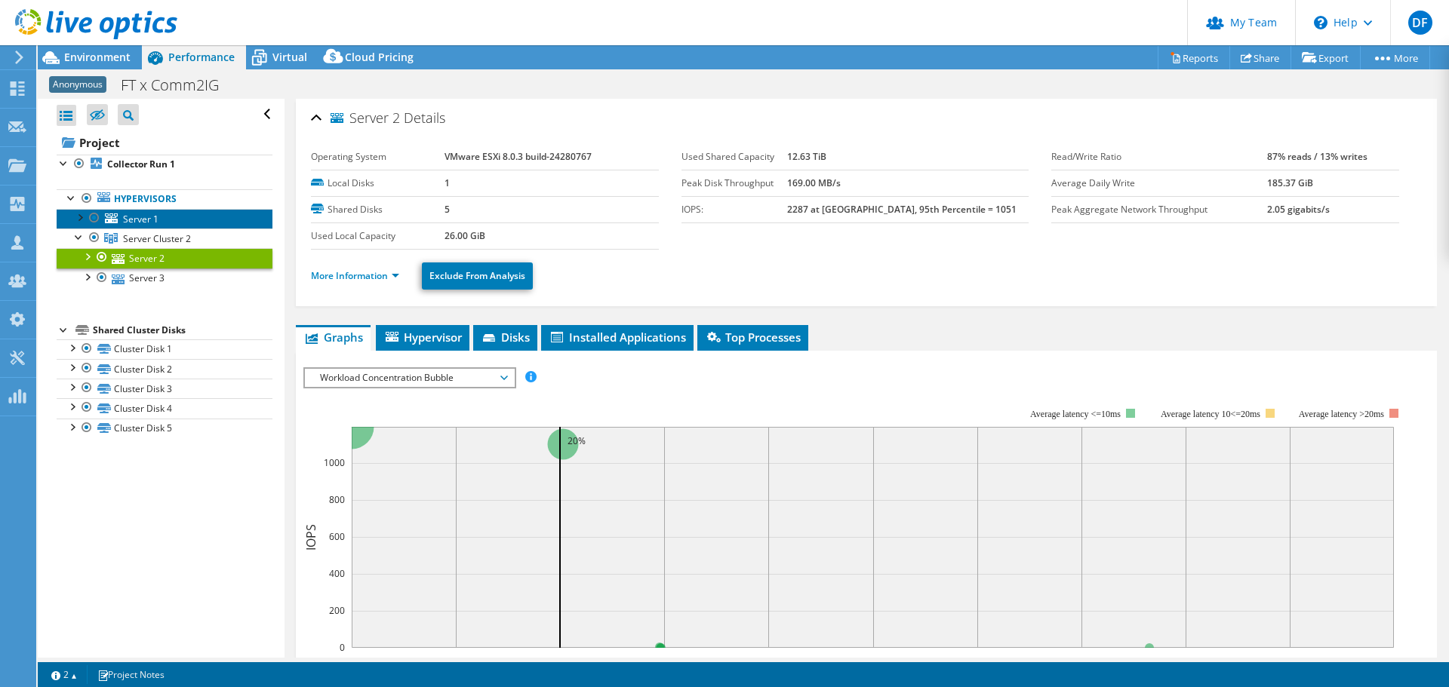
click at [140, 214] on span "Server 1" at bounding box center [140, 219] width 35 height 13
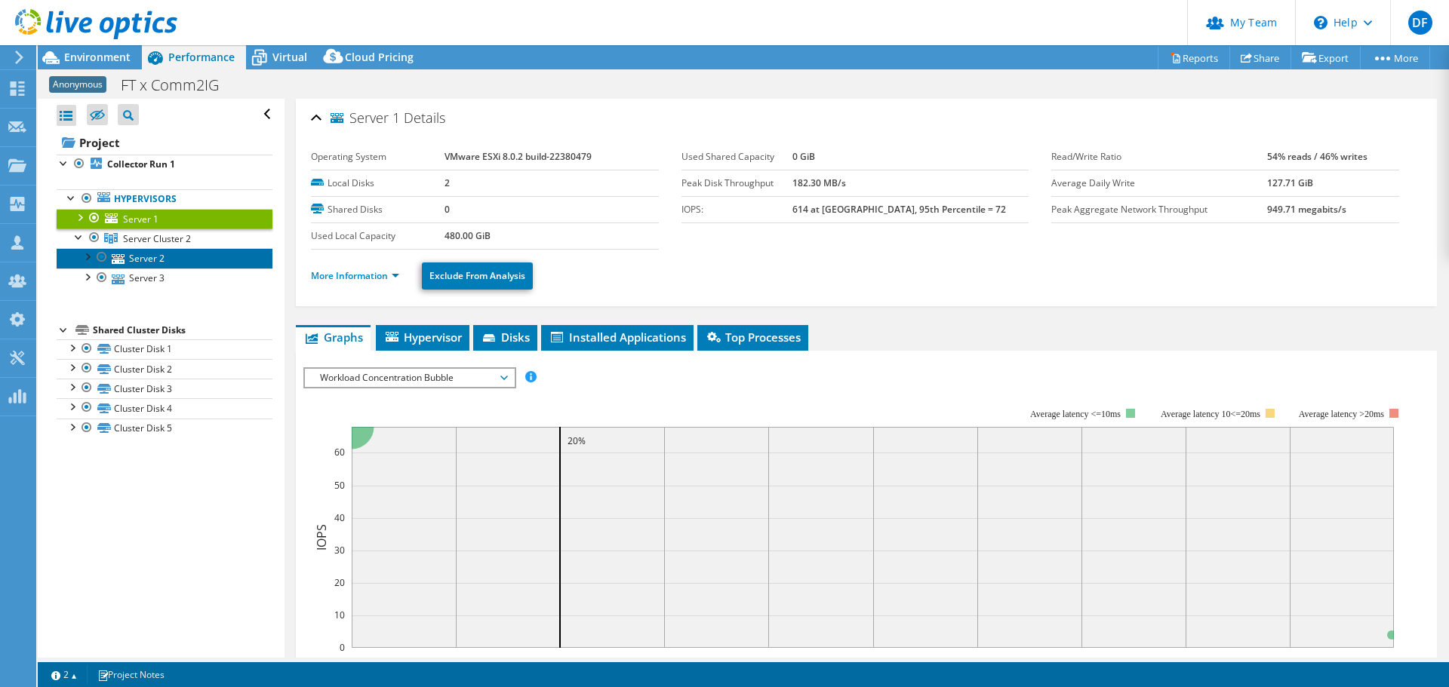
click at [151, 257] on link "Server 2" at bounding box center [165, 258] width 216 height 20
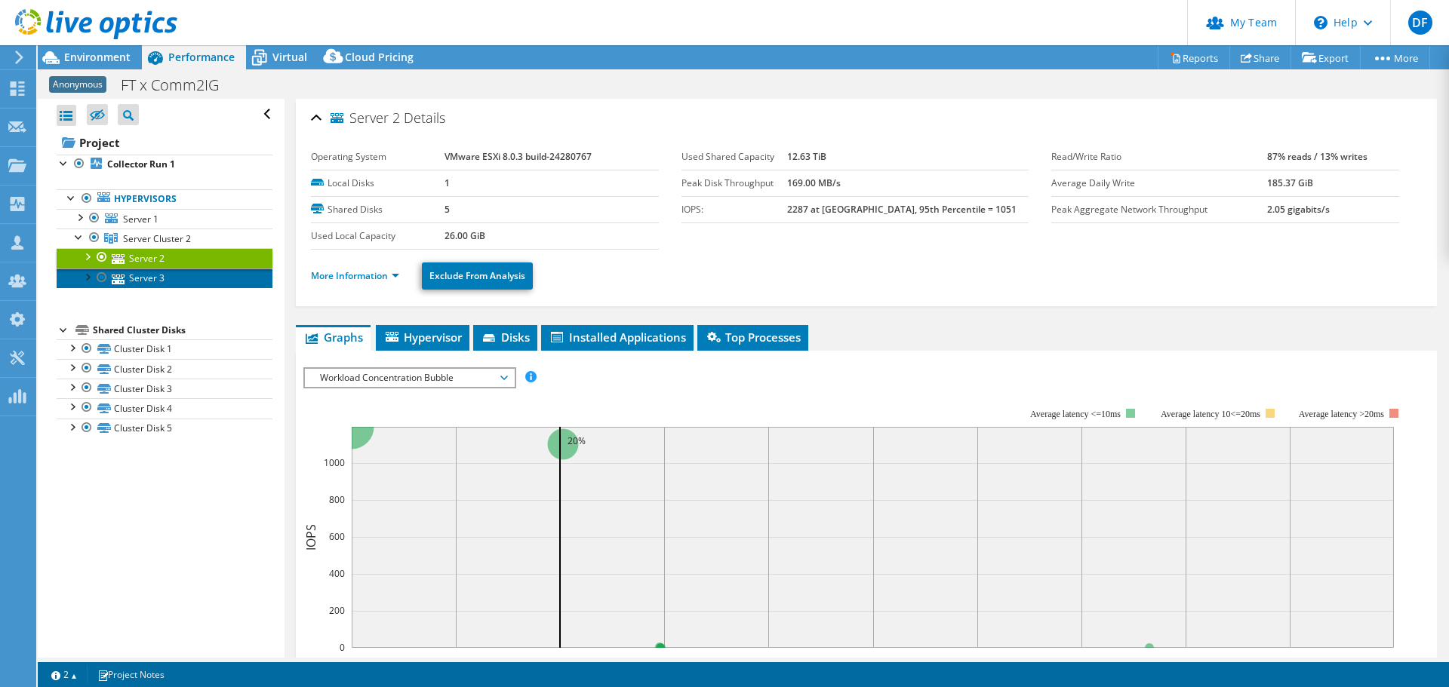
click at [149, 278] on link "Server 3" at bounding box center [165, 279] width 216 height 20
click at [103, 50] on div at bounding box center [88, 25] width 177 height 51
click at [94, 58] on span "Environment" at bounding box center [97, 57] width 66 height 14
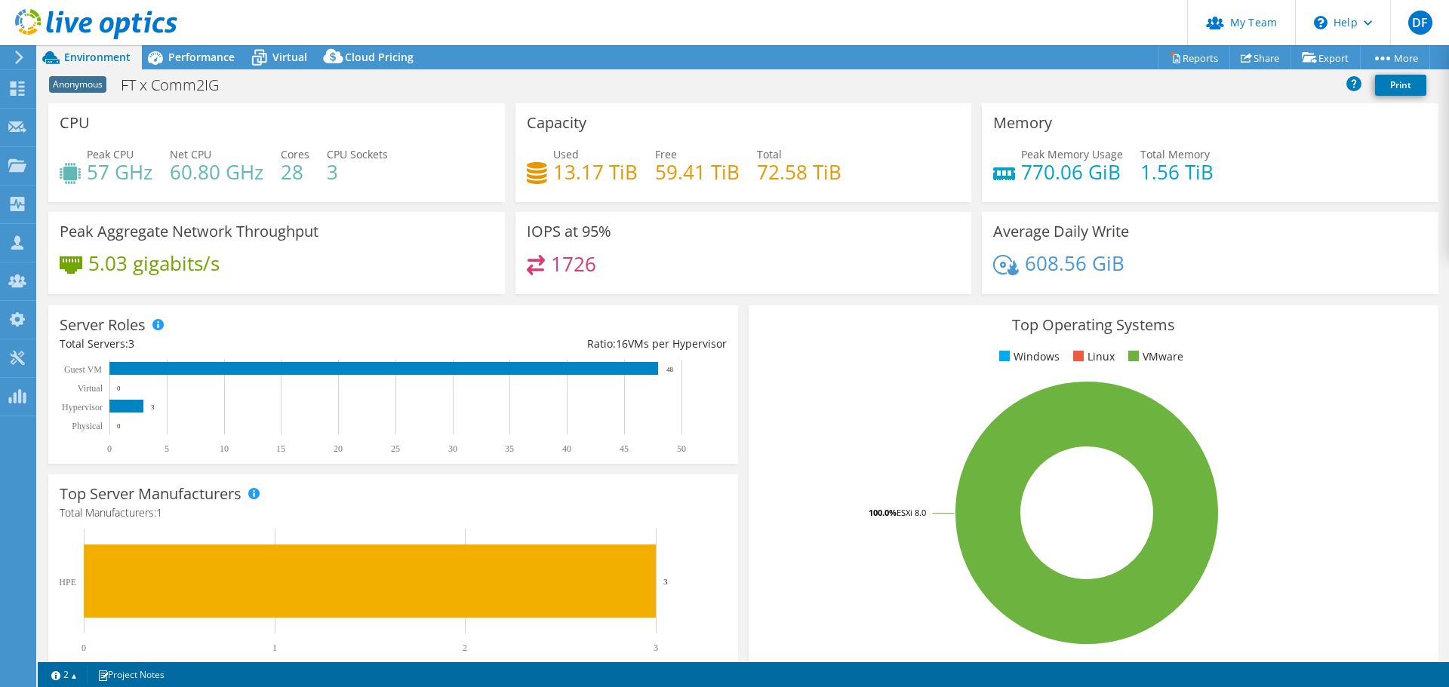
click at [199, 57] on span "Performance" at bounding box center [201, 57] width 66 height 14
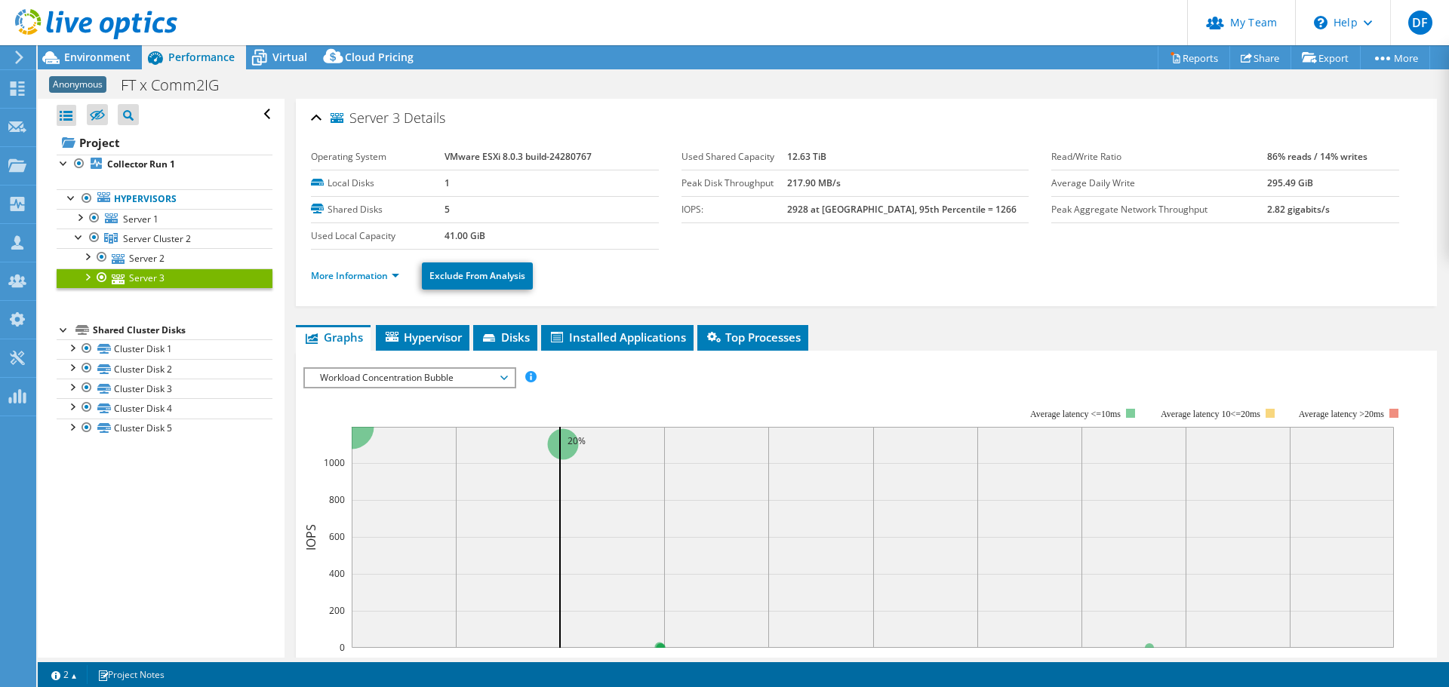
click at [90, 52] on span "Environment" at bounding box center [97, 57] width 66 height 14
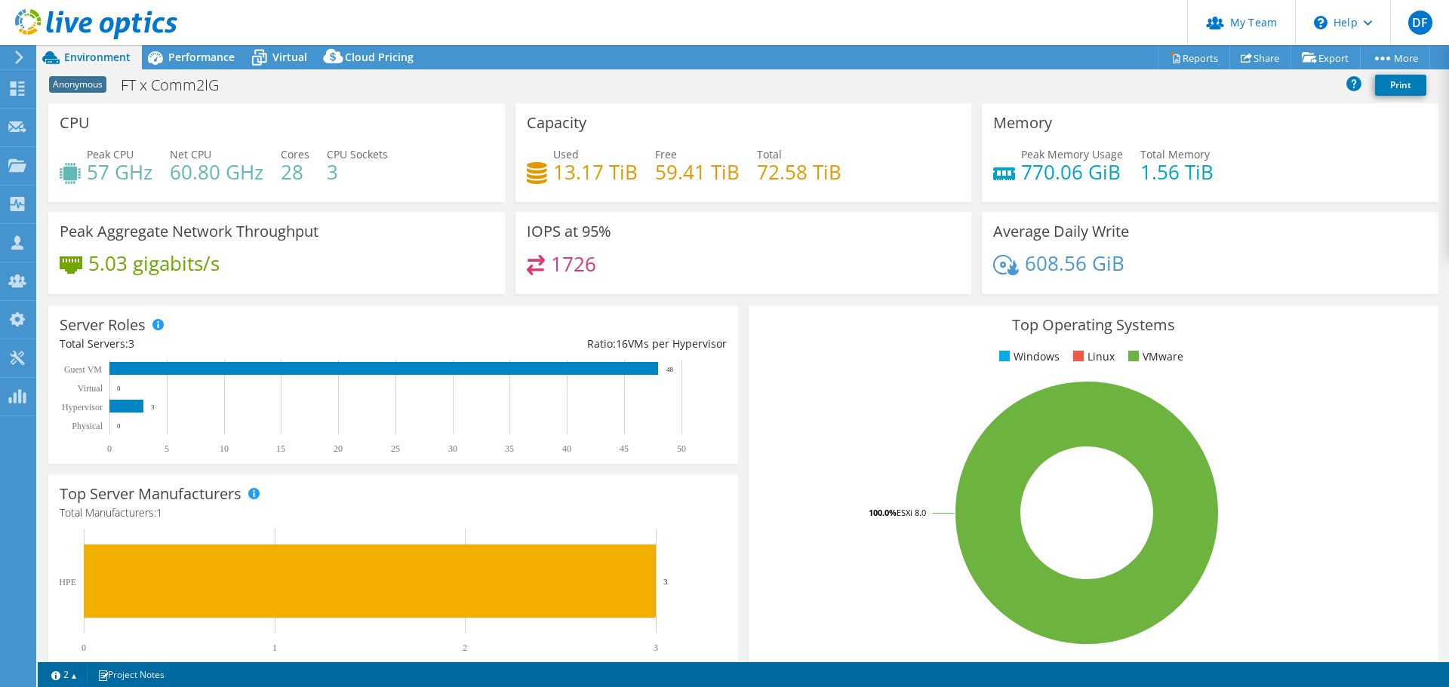
click at [208, 57] on span "Performance" at bounding box center [201, 57] width 66 height 14
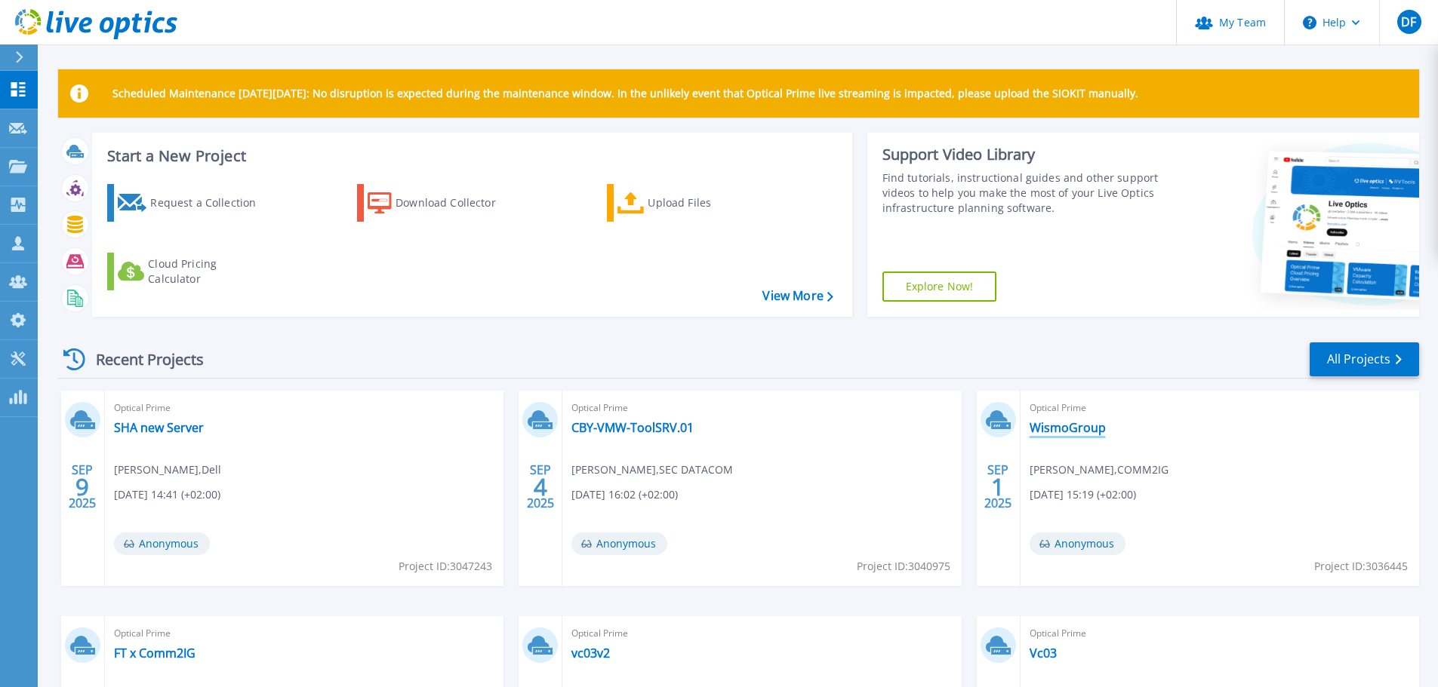
click at [1091, 423] on link "WismoGroup" at bounding box center [1067, 427] width 76 height 15
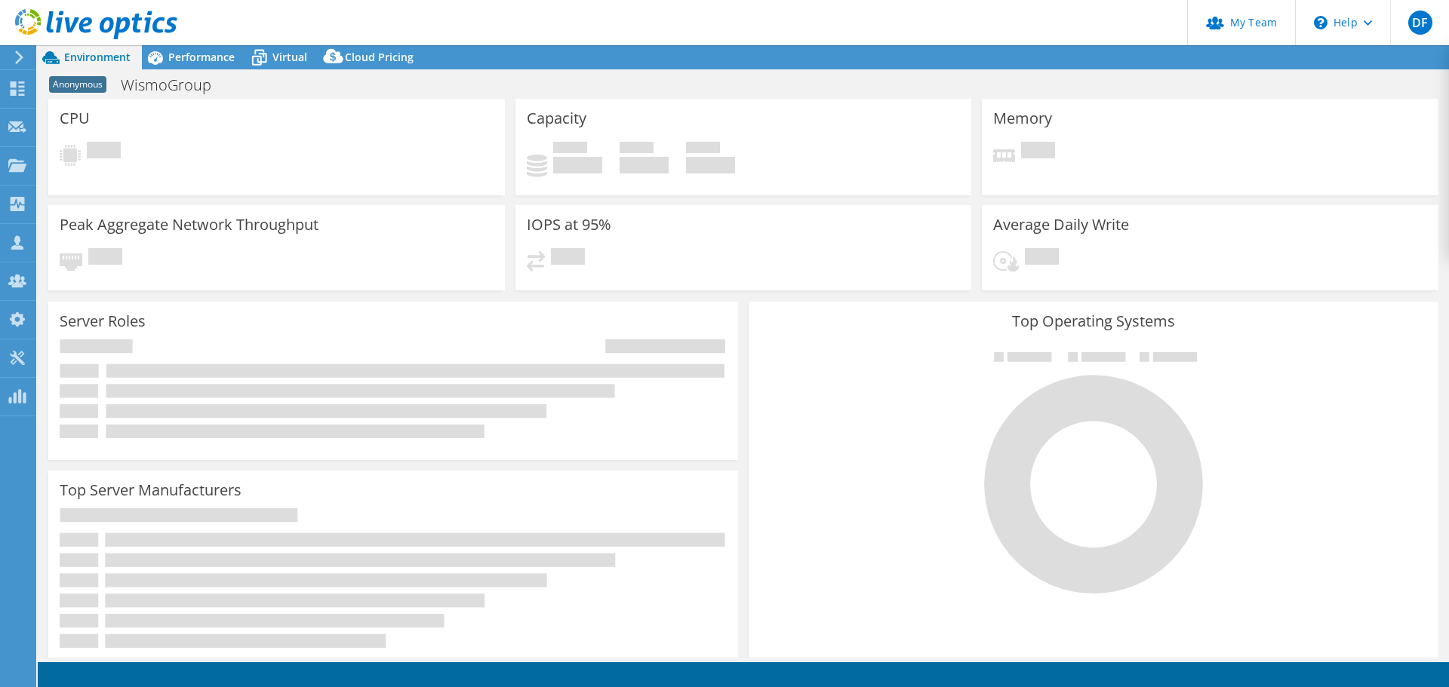
select select "USD"
